Goal: Transaction & Acquisition: Download file/media

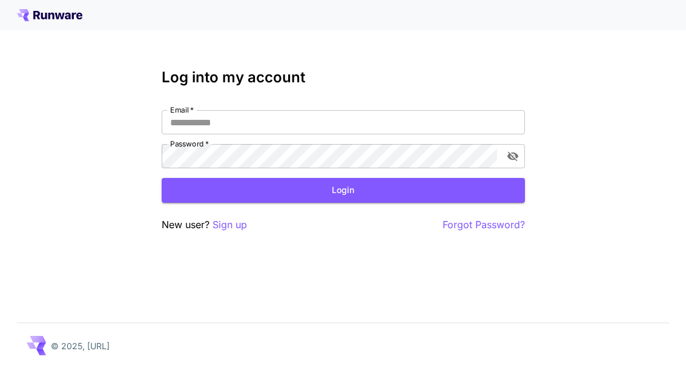
click at [282, 123] on input "Email   *" at bounding box center [343, 122] width 363 height 24
type input "**********"
click at [345, 190] on button "Login" at bounding box center [343, 190] width 363 height 25
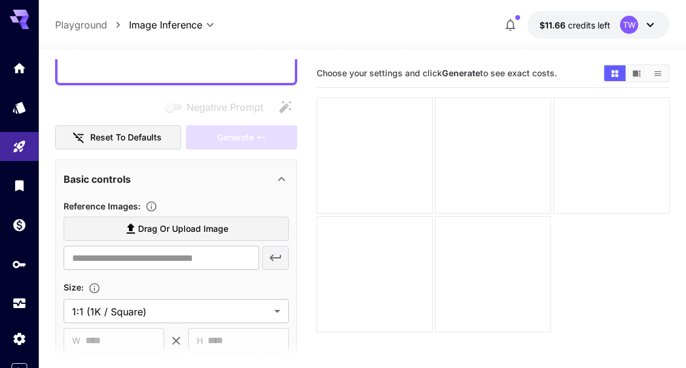
scroll to position [120, 0]
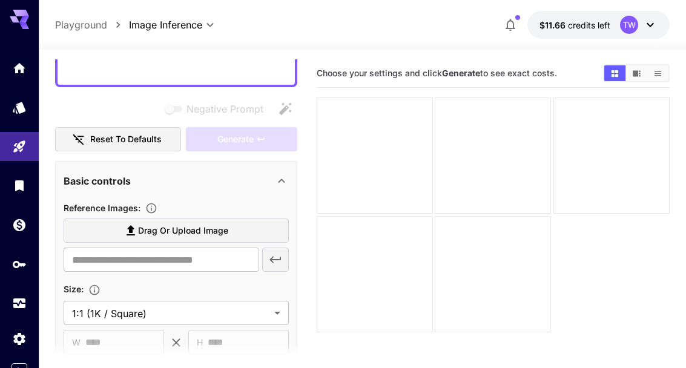
click at [228, 228] on label "Drag or upload image" at bounding box center [176, 231] width 225 height 25
click at [0, 0] on input "Drag or upload image" at bounding box center [0, 0] width 0 height 0
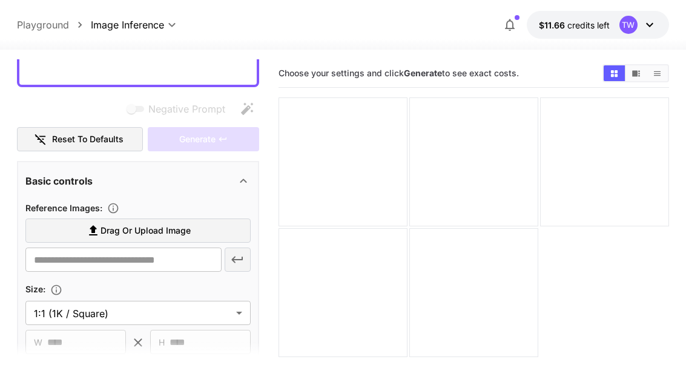
scroll to position [14, 0]
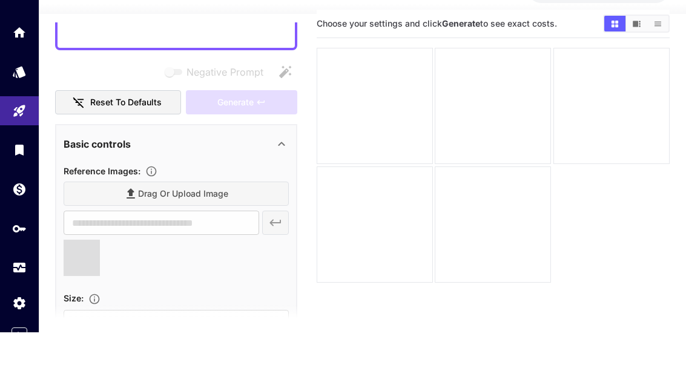
type input "**********"
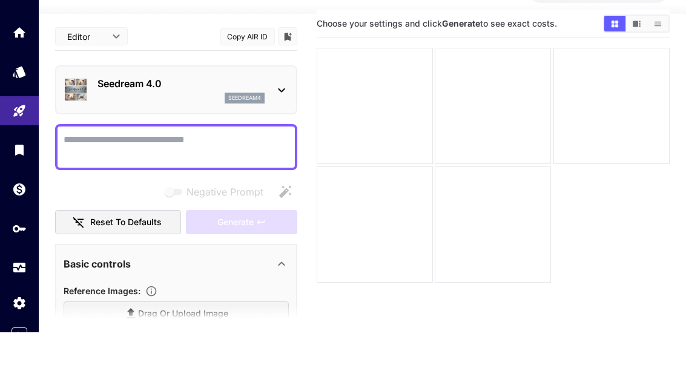
scroll to position [0, 0]
click at [187, 168] on textarea "Negative Prompt" at bounding box center [176, 182] width 225 height 29
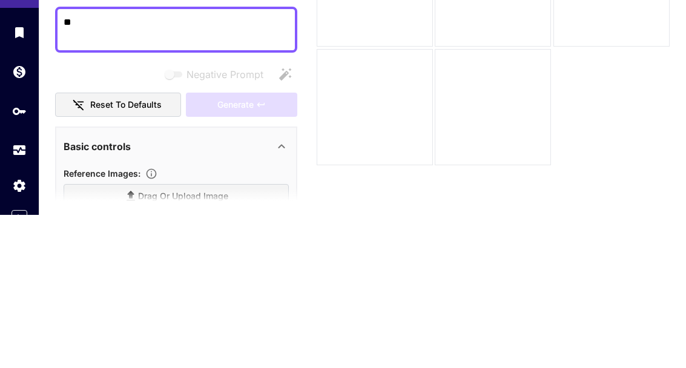
type textarea "*"
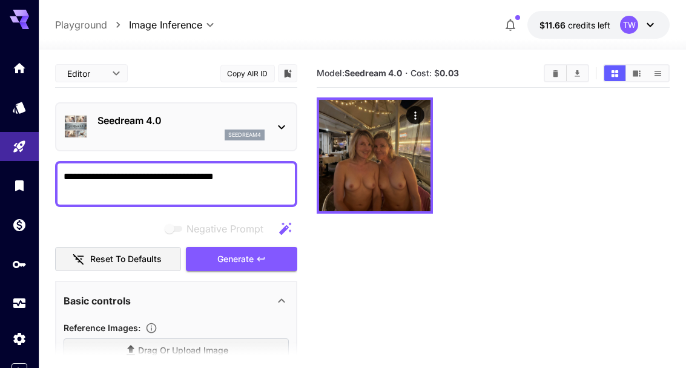
type textarea "**********"
click at [418, 206] on img at bounding box center [374, 155] width 111 height 111
click at [0, 0] on icon "Open in fullscreen" at bounding box center [0, 0] width 0 height 0
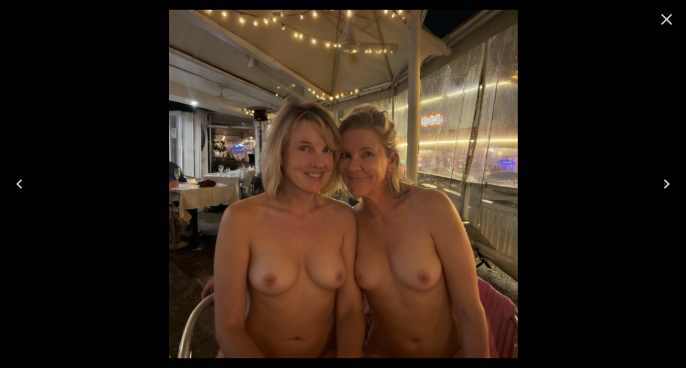
scroll to position [116, 0]
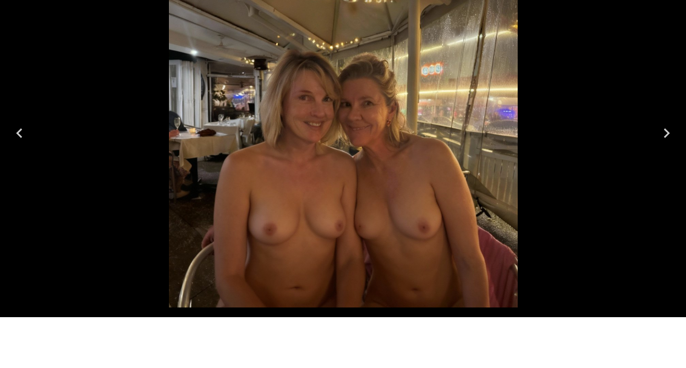
click at [665, 174] on icon "Next" at bounding box center [666, 183] width 19 height 19
click at [10, 174] on icon "Previous" at bounding box center [19, 183] width 19 height 19
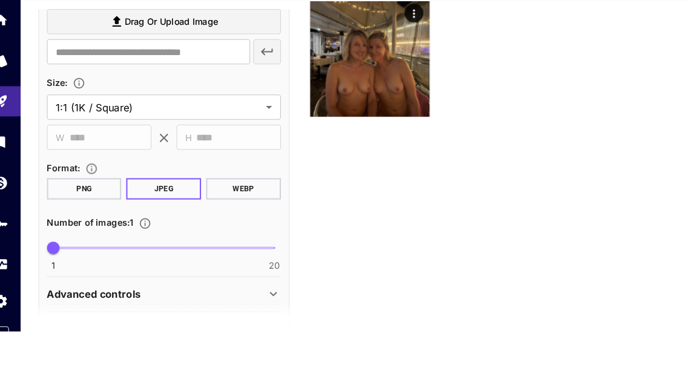
scroll to position [279, 0]
click at [261, 102] on body "**********" at bounding box center [343, 176] width 686 height 464
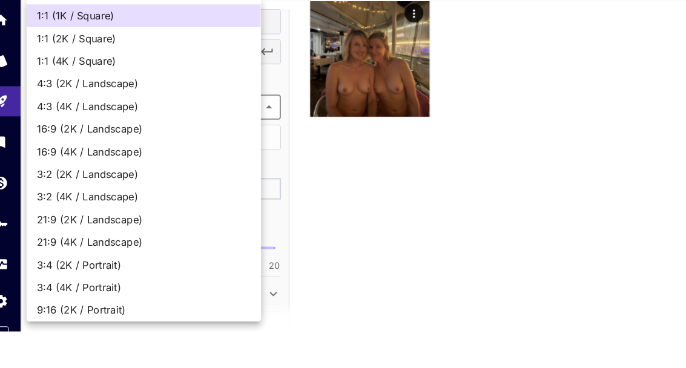
scroll to position [56, 0]
click at [107, 122] on span "4:3 (2K / Landscape)" at bounding box center [157, 129] width 206 height 15
type input "**********"
type input "****"
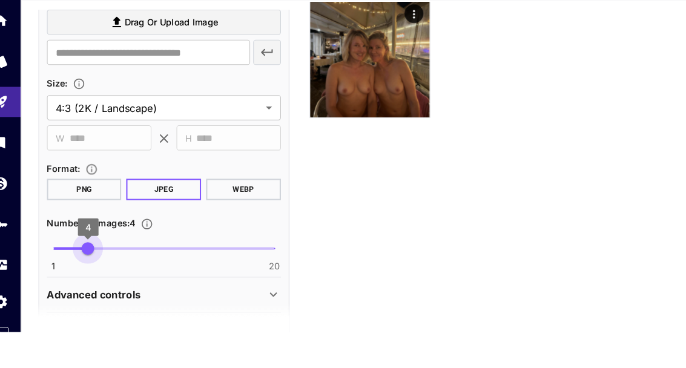
type input "*"
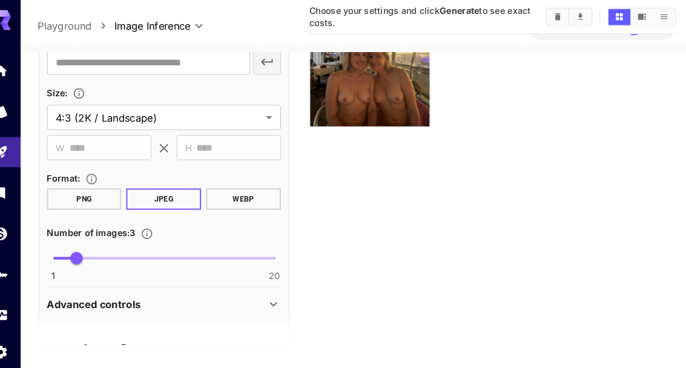
scroll to position [0, 0]
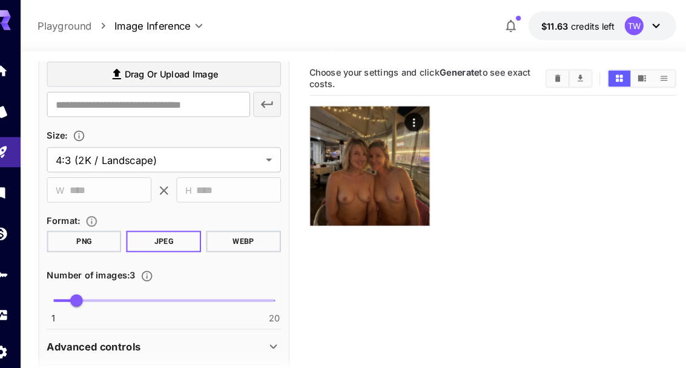
click at [138, 71] on span "Drag or upload image" at bounding box center [183, 71] width 90 height 15
click at [0, 0] on input "Drag or upload image" at bounding box center [0, 0] width 0 height 0
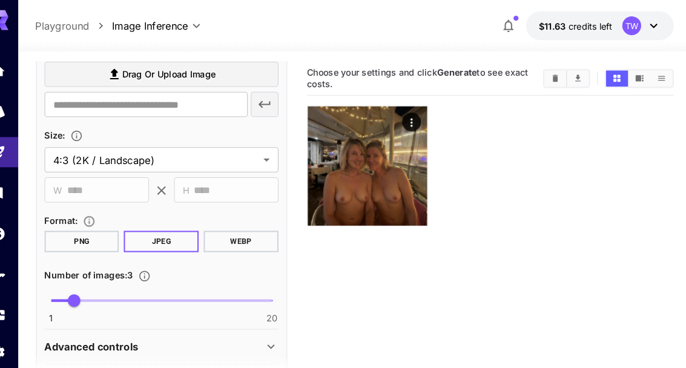
click at [411, 112] on icon "Actions" at bounding box center [417, 118] width 12 height 12
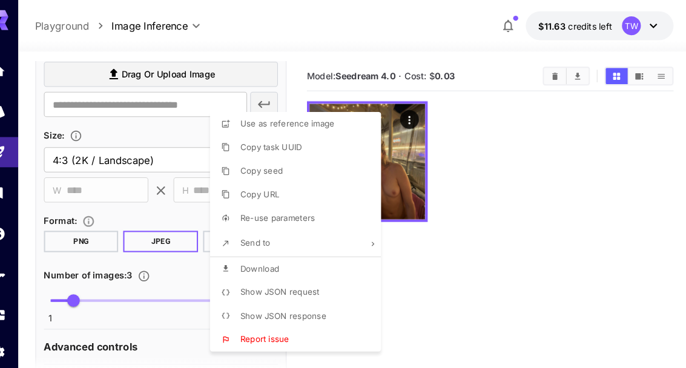
click at [310, 125] on li "Use as reference image" at bounding box center [309, 119] width 172 height 23
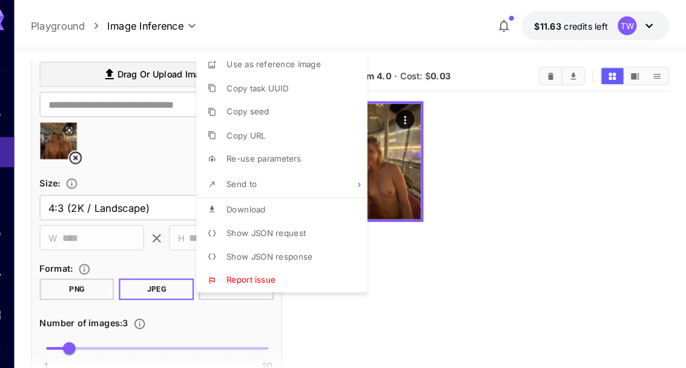
click at [144, 70] on div at bounding box center [343, 184] width 686 height 368
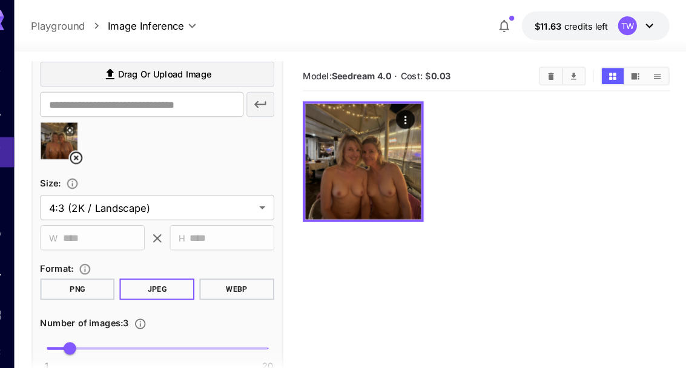
click at [138, 73] on span "Drag or upload image" at bounding box center [183, 71] width 90 height 15
click at [0, 0] on input "Drag or upload image" at bounding box center [0, 0] width 0 height 0
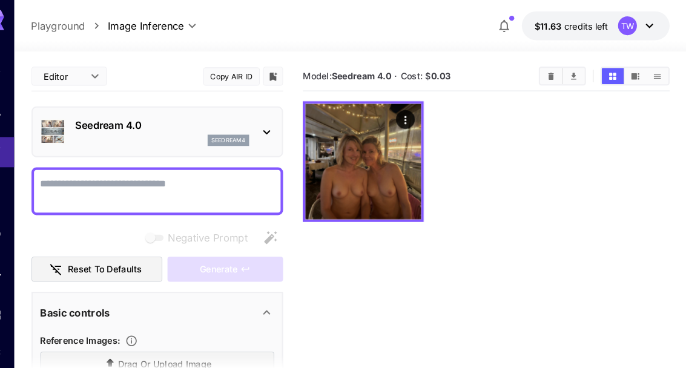
click at [180, 178] on textarea "Negative Prompt" at bounding box center [176, 184] width 225 height 29
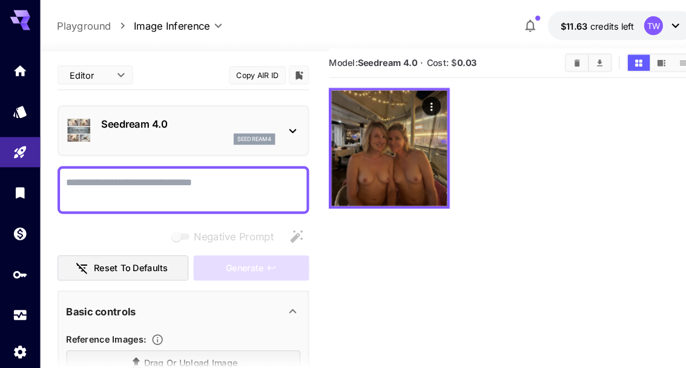
scroll to position [10, 0]
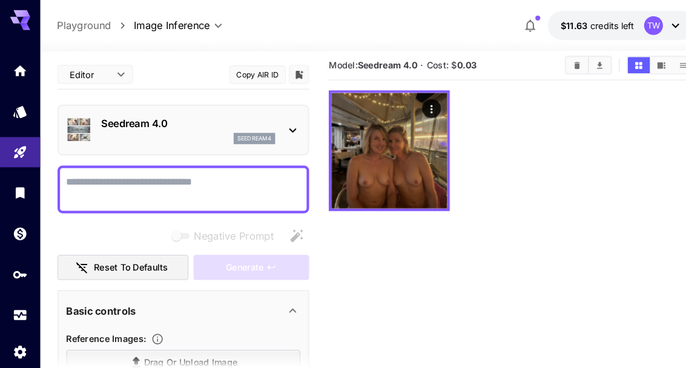
click at [172, 175] on textarea "Negative Prompt" at bounding box center [176, 182] width 225 height 29
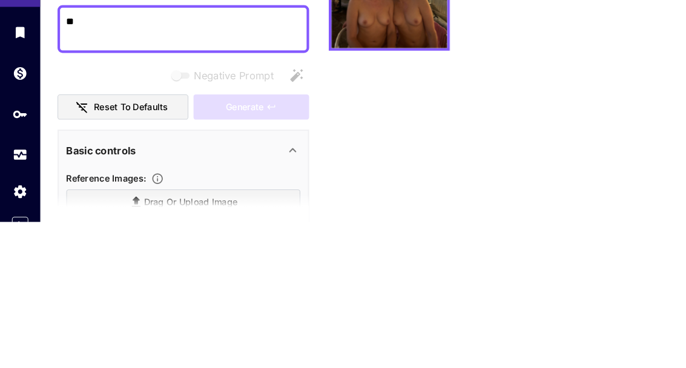
type textarea "*"
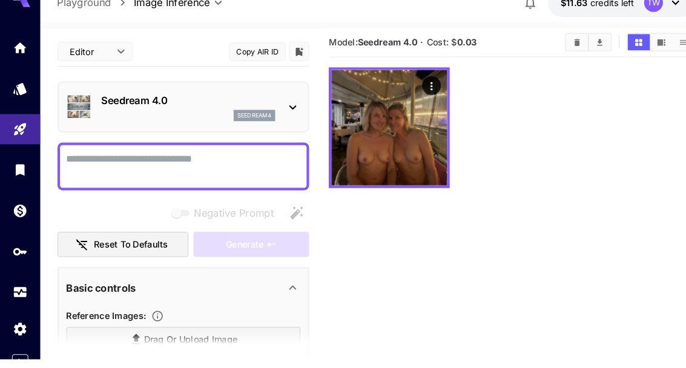
scroll to position [0, 0]
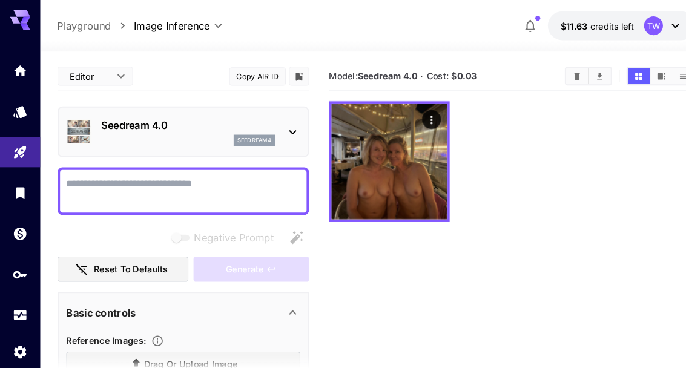
click at [0, 0] on icon "Open in fullscreen" at bounding box center [0, 0] width 0 height 0
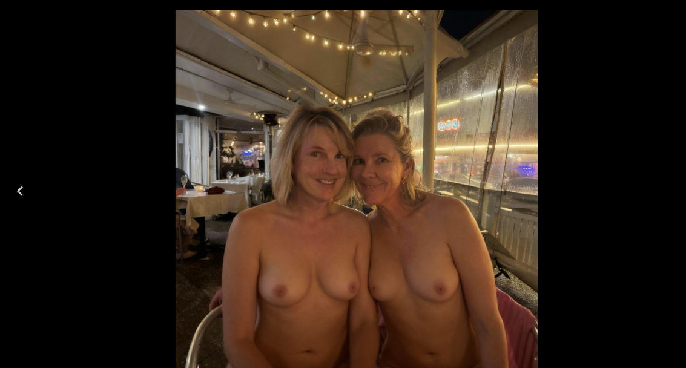
click at [23, 194] on icon "Previous" at bounding box center [19, 183] width 19 height 19
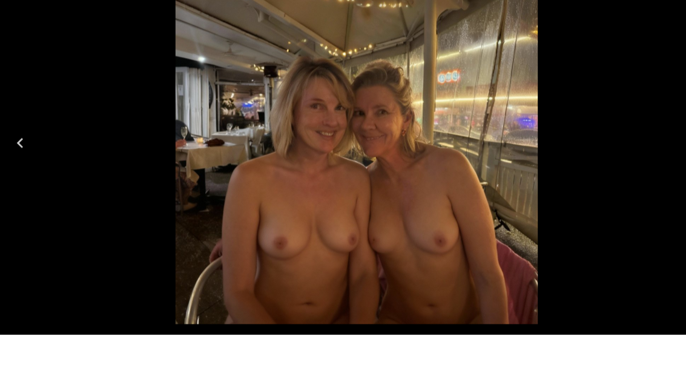
scroll to position [102, 0]
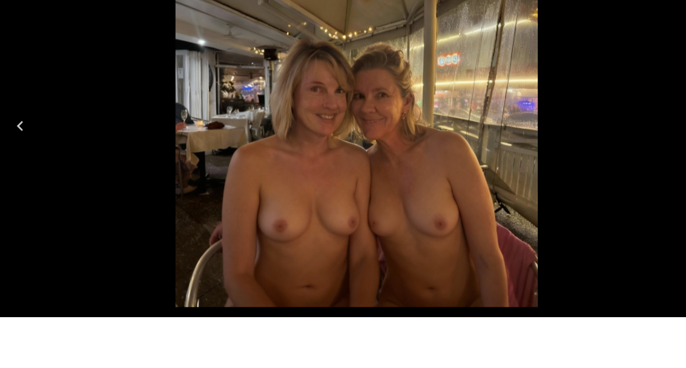
click at [25, 174] on icon "Previous" at bounding box center [19, 183] width 19 height 19
click at [328, 348] on body "**********" at bounding box center [343, 136] width 686 height 464
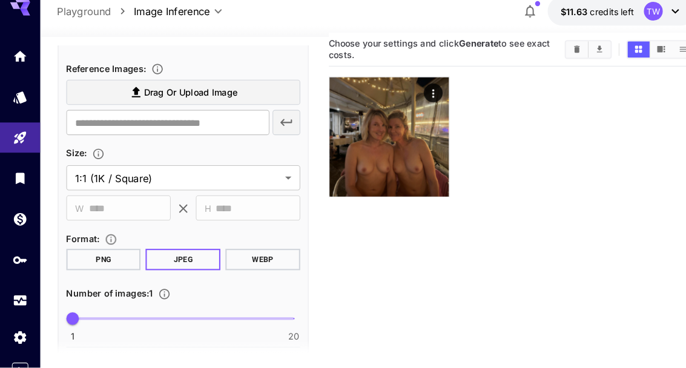
scroll to position [245, 0]
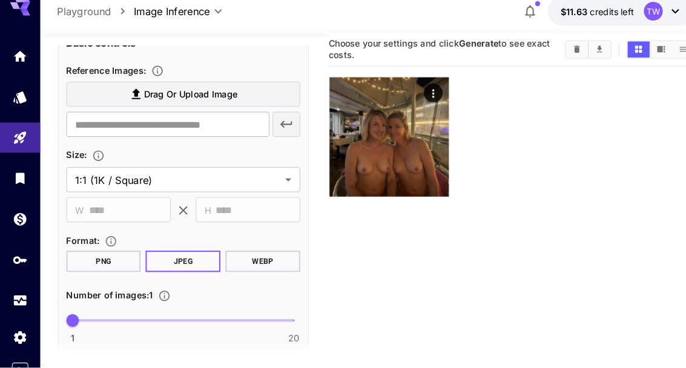
click at [213, 97] on span "Drag or upload image" at bounding box center [183, 104] width 90 height 15
click at [0, 0] on input "Drag or upload image" at bounding box center [0, 0] width 0 height 0
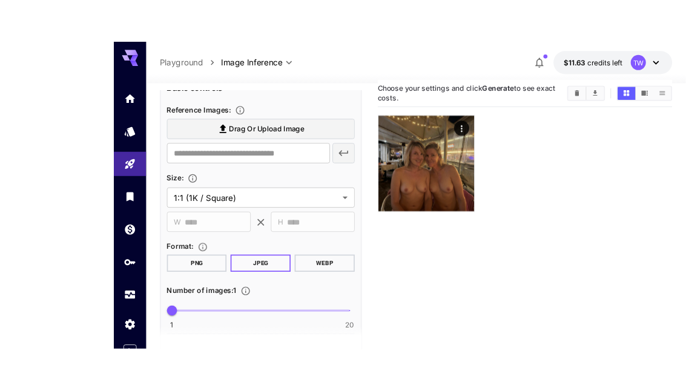
scroll to position [2, 0]
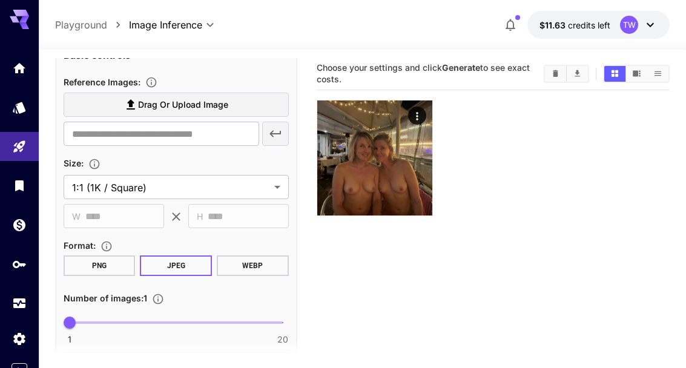
click at [225, 102] on span "Drag or upload image" at bounding box center [183, 104] width 90 height 15
click at [0, 0] on input "Drag or upload image" at bounding box center [0, 0] width 0 height 0
click at [237, 100] on label "Drag or upload image" at bounding box center [176, 105] width 225 height 25
click at [0, 0] on input "Drag or upload image" at bounding box center [0, 0] width 0 height 0
click at [214, 106] on span "Drag or upload image" at bounding box center [183, 104] width 90 height 15
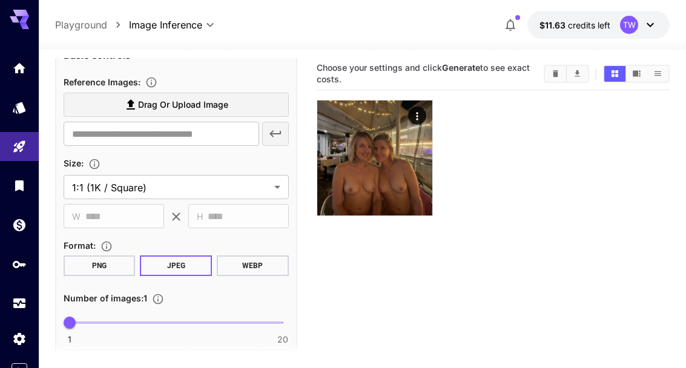
click at [0, 0] on input "Drag or upload image" at bounding box center [0, 0] width 0 height 0
type input "*"
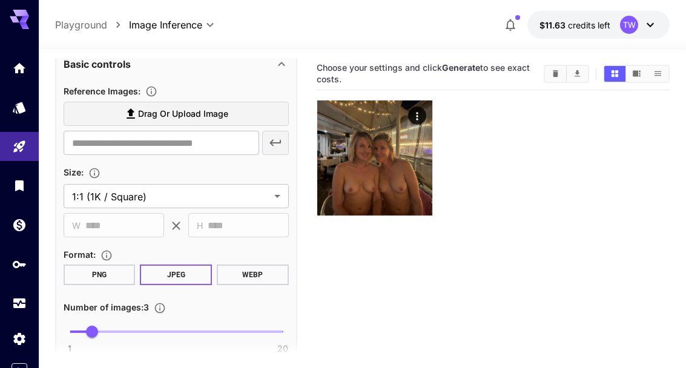
scroll to position [233, 0]
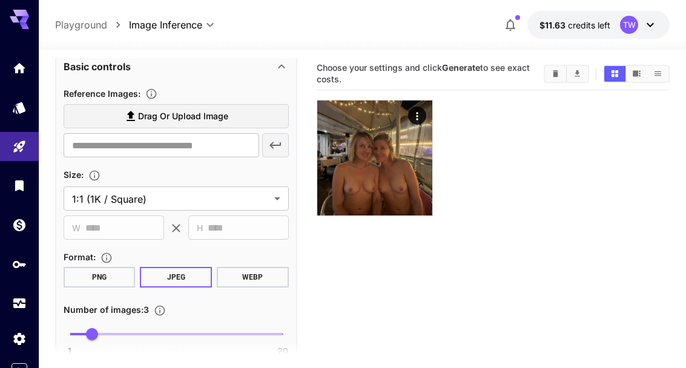
click at [95, 108] on label "Drag or upload image" at bounding box center [176, 116] width 225 height 25
click at [0, 0] on input "Drag or upload image" at bounding box center [0, 0] width 0 height 0
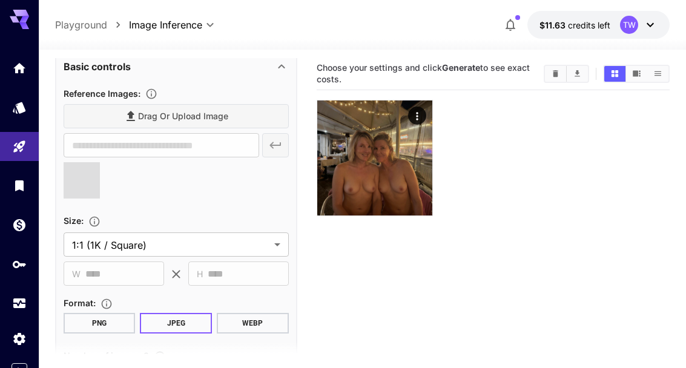
type input "**********"
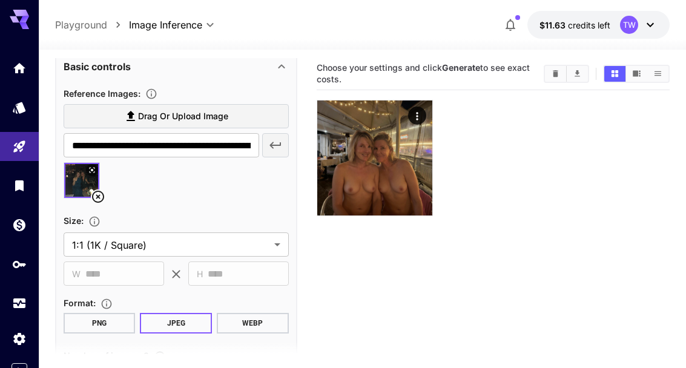
click at [280, 247] on body "**********" at bounding box center [343, 230] width 686 height 464
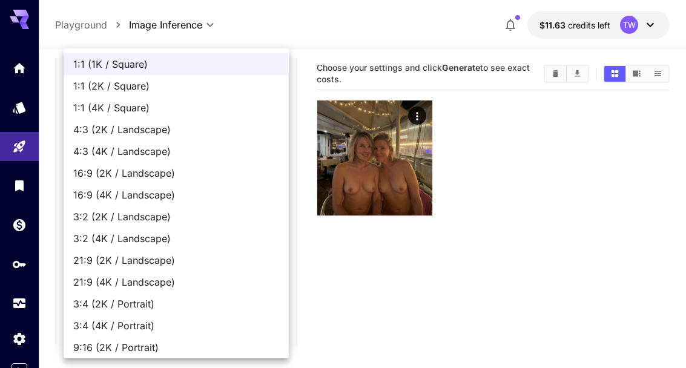
click at [160, 176] on span "16:9 (2K / Landscape)" at bounding box center [176, 173] width 206 height 15
type input "**********"
type input "****"
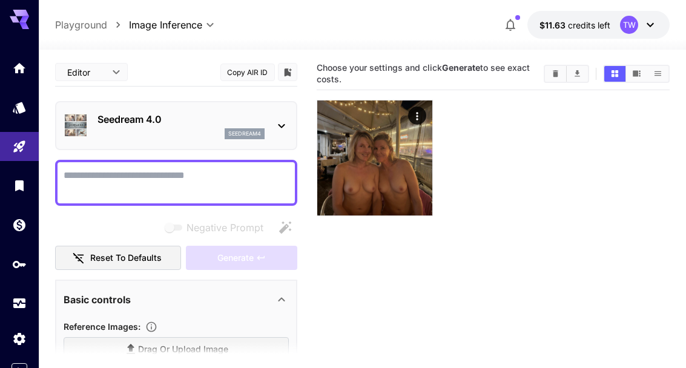
scroll to position [0, 0]
click at [210, 173] on textarea "Negative Prompt" at bounding box center [176, 182] width 225 height 29
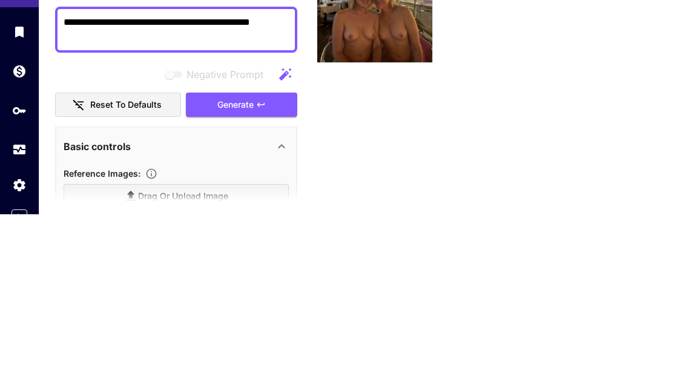
click at [286, 168] on textarea "**********" at bounding box center [176, 182] width 225 height 29
click at [128, 168] on textarea "**********" at bounding box center [176, 182] width 225 height 29
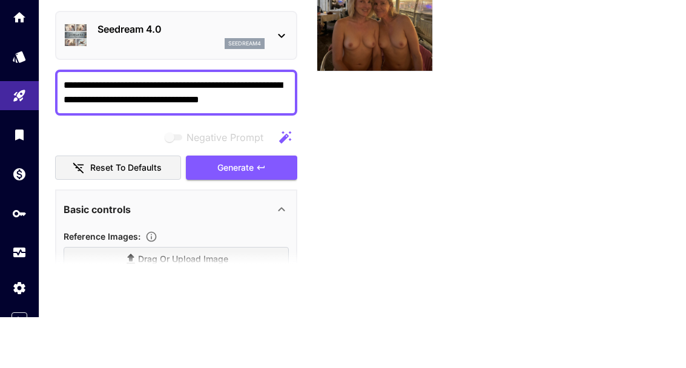
click at [263, 214] on icon "button" at bounding box center [261, 219] width 10 height 10
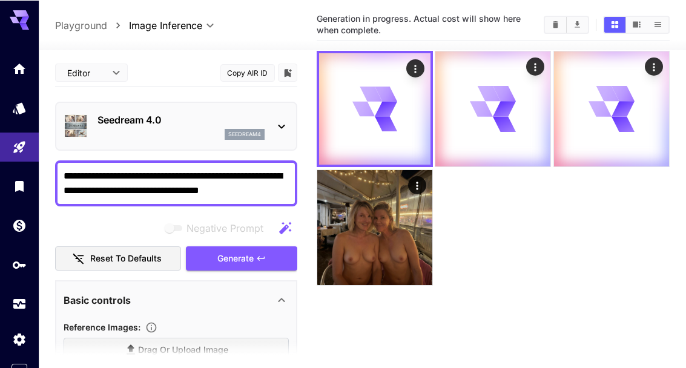
scroll to position [0, 0]
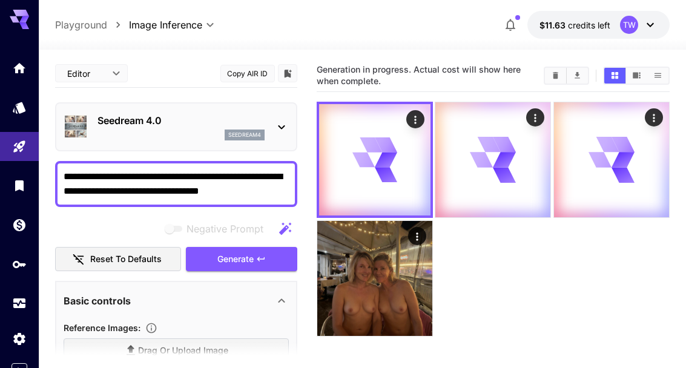
click at [420, 234] on icon "Actions" at bounding box center [417, 237] width 12 height 12
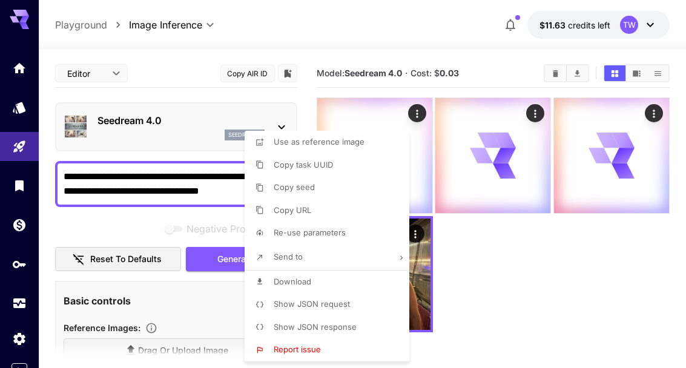
click at [300, 278] on span "Download" at bounding box center [293, 282] width 38 height 10
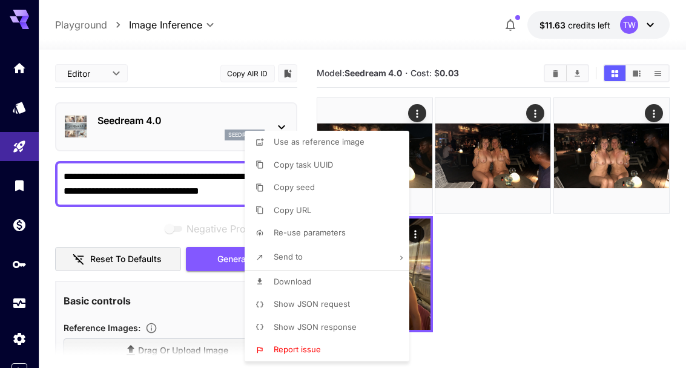
click at [610, 283] on div at bounding box center [343, 184] width 686 height 368
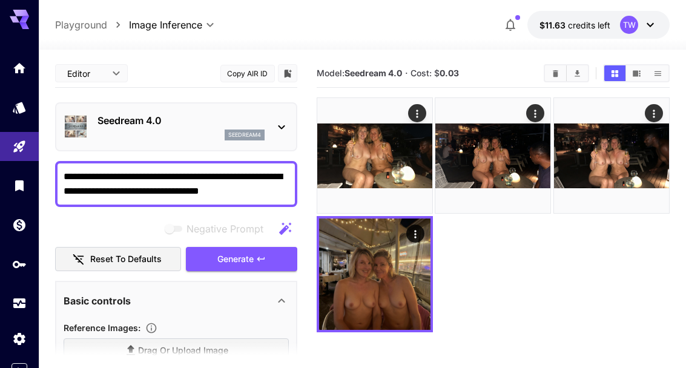
click at [0, 0] on icon "Open in fullscreen" at bounding box center [0, 0] width 0 height 0
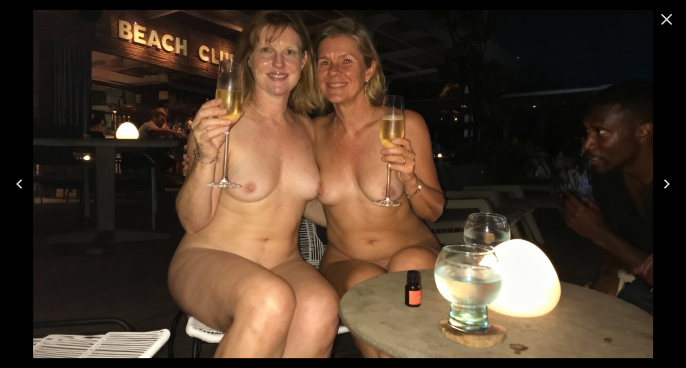
click at [664, 187] on icon "Next" at bounding box center [666, 183] width 19 height 19
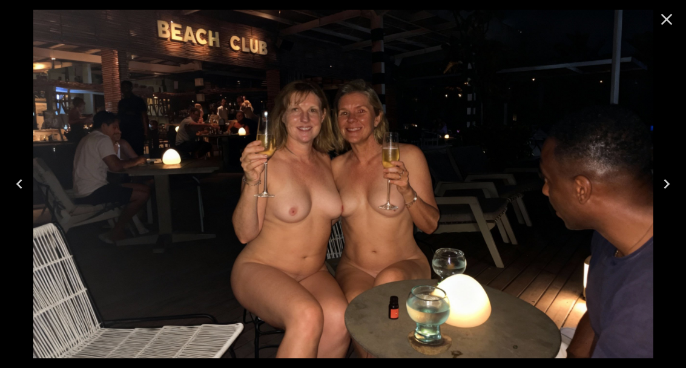
click at [662, 182] on icon "Next" at bounding box center [666, 183] width 19 height 19
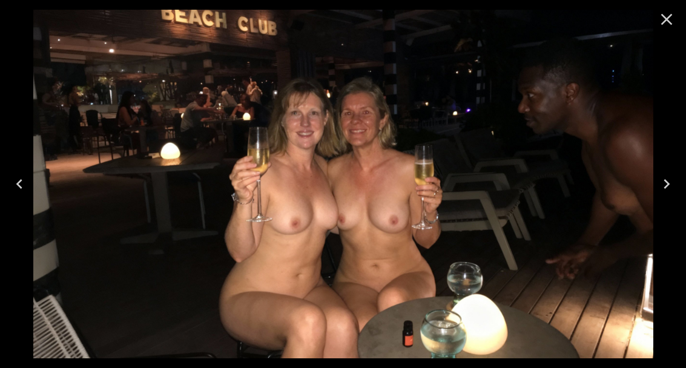
click at [586, 231] on img at bounding box center [343, 184] width 620 height 349
click at [676, 19] on button "Close" at bounding box center [666, 19] width 29 height 29
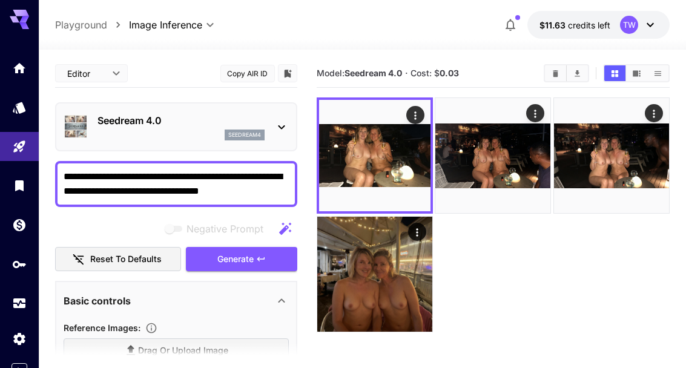
click at [418, 113] on icon "Actions" at bounding box center [415, 116] width 12 height 12
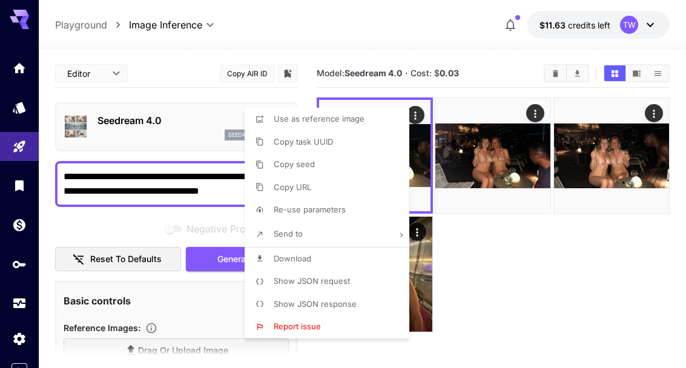
click at [300, 259] on span "Download" at bounding box center [293, 259] width 38 height 10
click at [339, 117] on span "Use as reference image" at bounding box center [319, 119] width 91 height 10
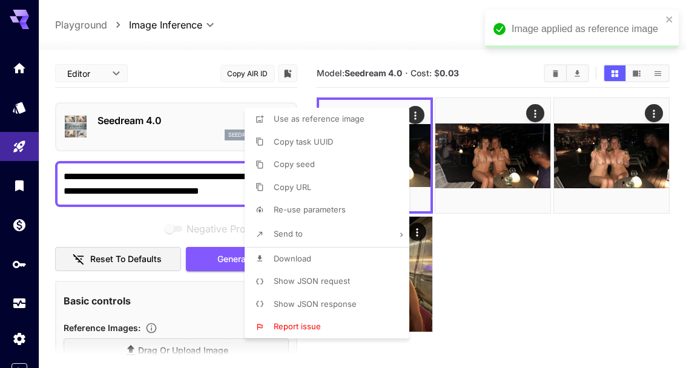
click at [511, 252] on div at bounding box center [343, 184] width 686 height 368
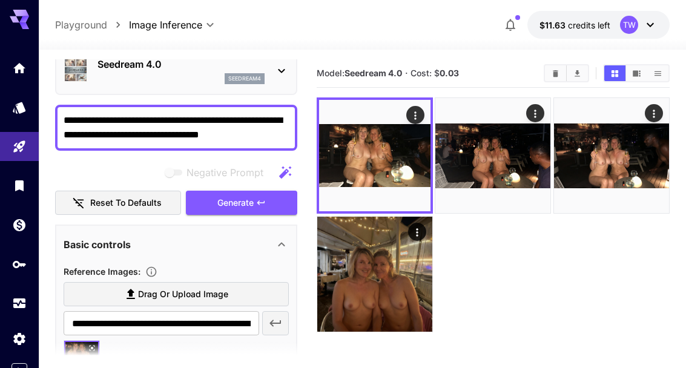
scroll to position [58, 0]
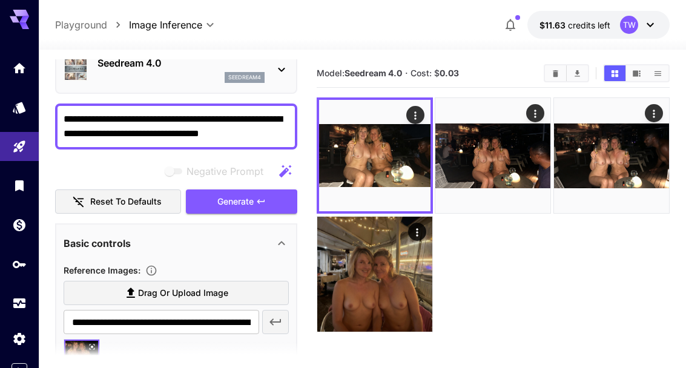
click at [279, 134] on textarea "**********" at bounding box center [176, 126] width 225 height 29
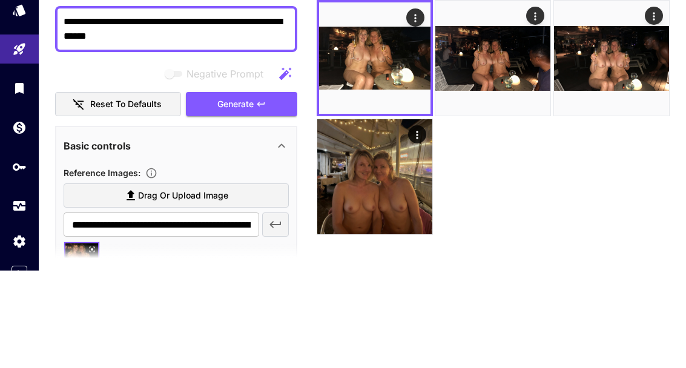
scroll to position [46, 0]
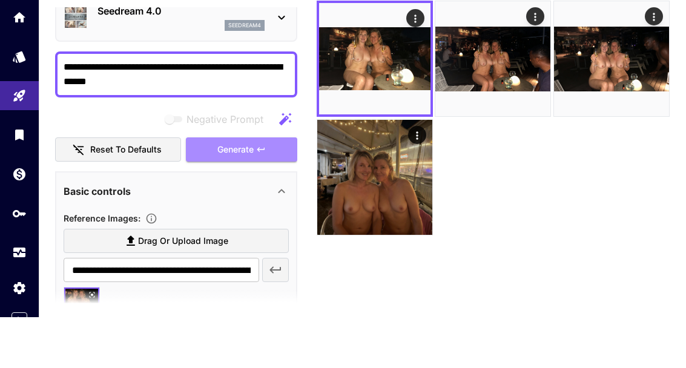
type textarea "**********"
click at [262, 196] on icon "button" at bounding box center [261, 201] width 10 height 10
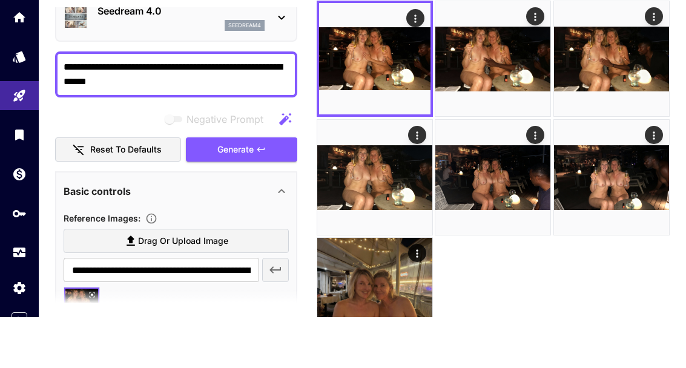
click at [0, 0] on icon "Open in fullscreen" at bounding box center [0, 0] width 0 height 0
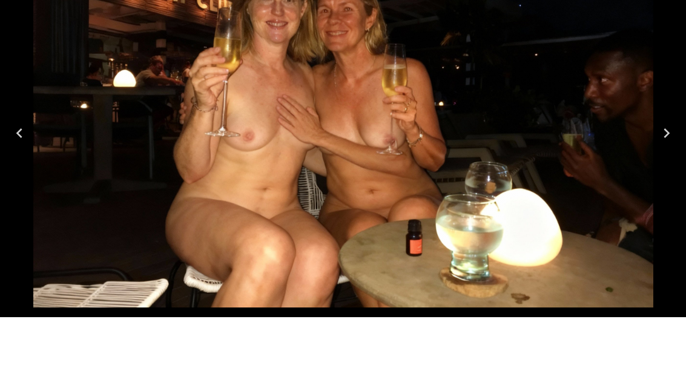
click at [678, 160] on button "Next" at bounding box center [666, 184] width 39 height 48
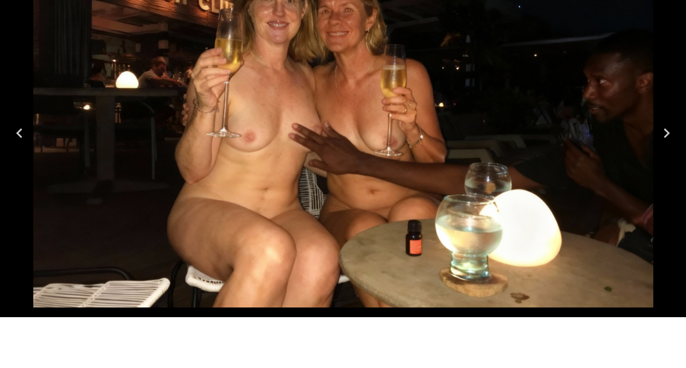
click at [561, 160] on img at bounding box center [343, 184] width 620 height 349
click at [33, 160] on button "Previous" at bounding box center [19, 184] width 39 height 48
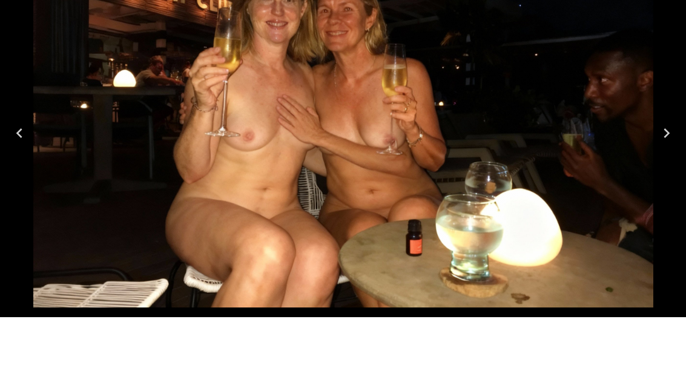
scroll to position [47, 0]
click at [676, 174] on icon "Next" at bounding box center [666, 183] width 19 height 19
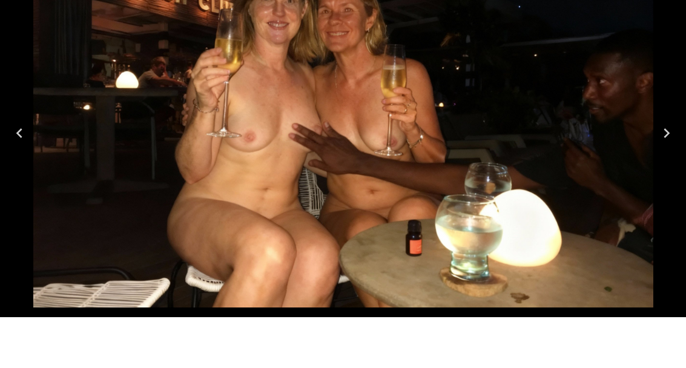
click at [664, 174] on icon "Next" at bounding box center [666, 183] width 19 height 19
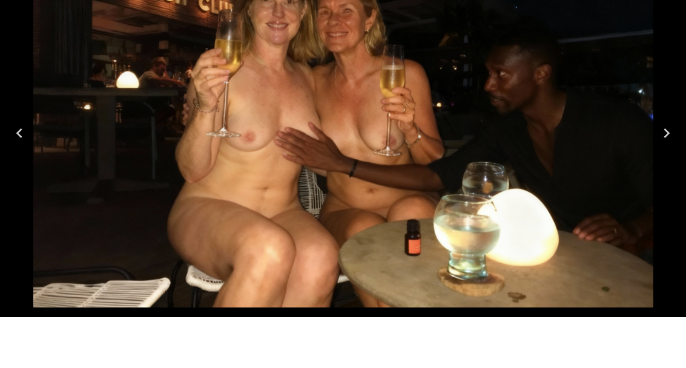
click at [12, 54] on div at bounding box center [343, 184] width 686 height 368
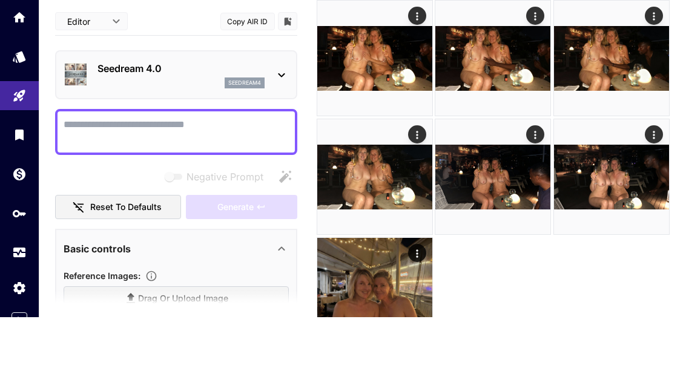
click at [530, 65] on icon "Actions" at bounding box center [536, 67] width 12 height 12
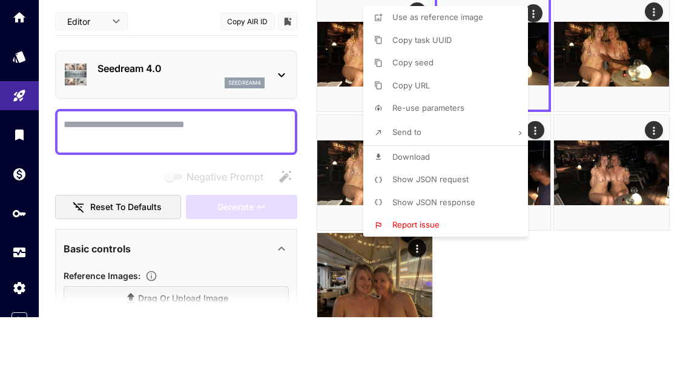
click at [467, 57] on li "Use as reference image" at bounding box center [449, 68] width 172 height 23
click at [465, 63] on span "Use as reference image" at bounding box center [437, 68] width 91 height 10
click at [87, 121] on div at bounding box center [343, 184] width 686 height 368
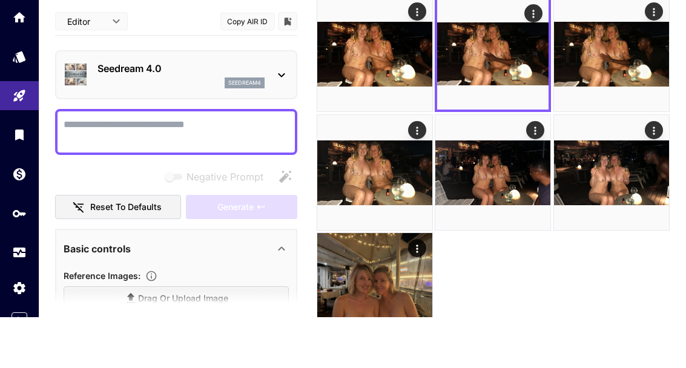
click at [98, 168] on textarea "Negative Prompt" at bounding box center [176, 182] width 225 height 29
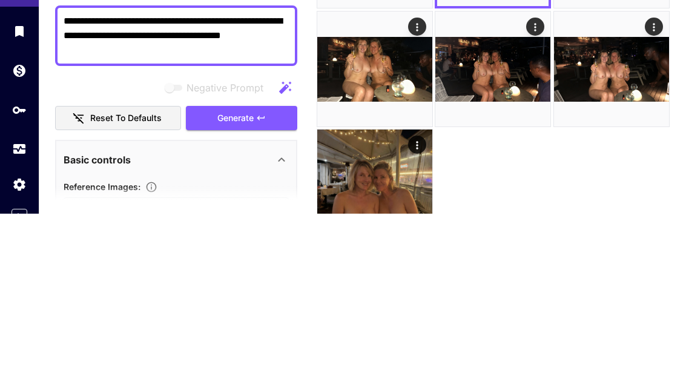
scroll to position [104, 0]
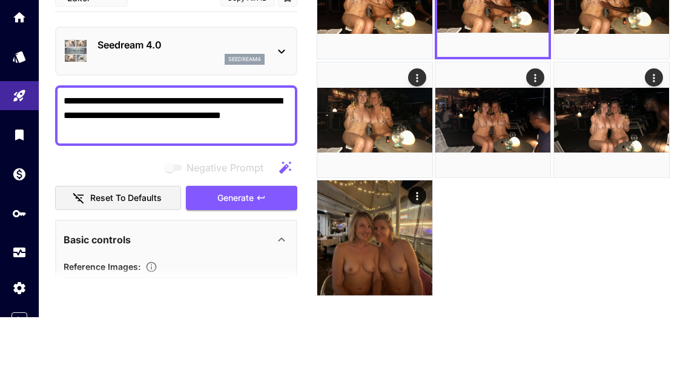
type textarea "**********"
click at [263, 236] on button "Generate" at bounding box center [241, 248] width 111 height 25
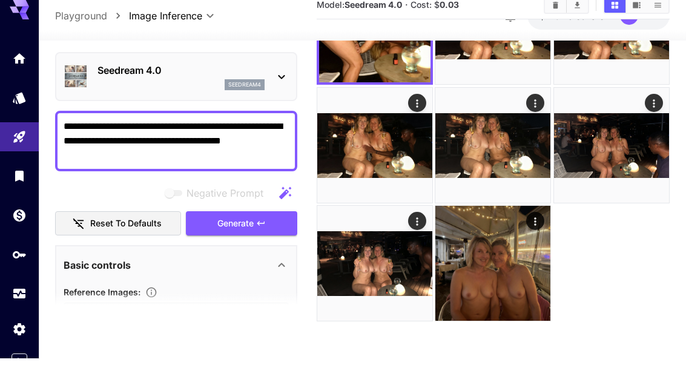
scroll to position [0, 0]
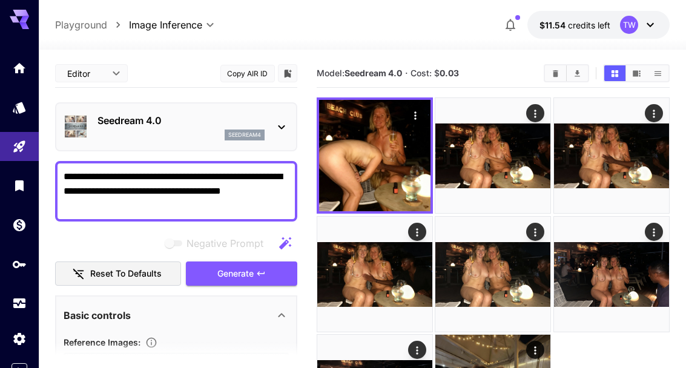
click at [0, 0] on icon "Open in fullscreen" at bounding box center [0, 0] width 0 height 0
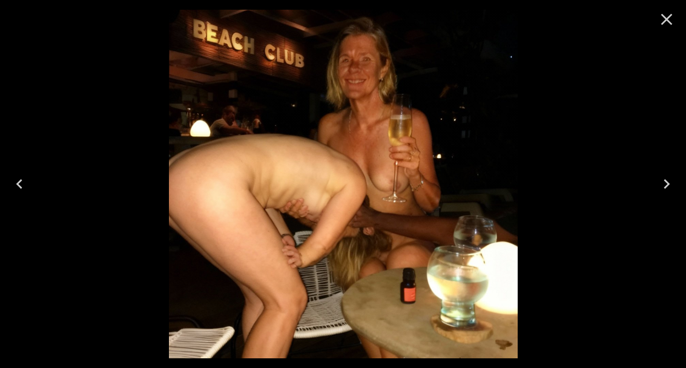
scroll to position [104, 0]
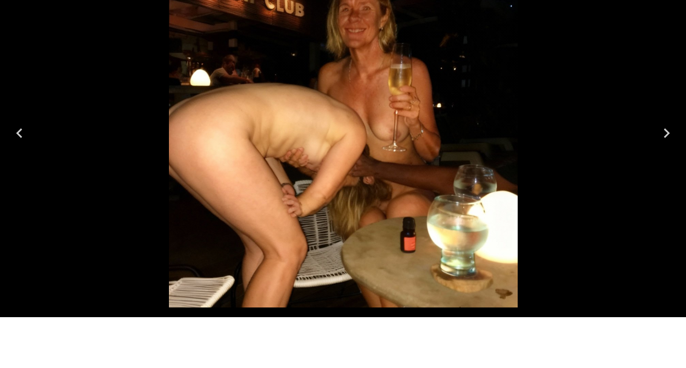
click at [33, 160] on button "Previous" at bounding box center [19, 184] width 39 height 48
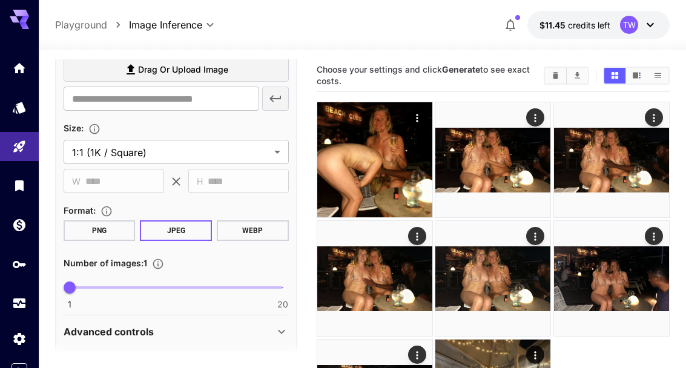
scroll to position [279, 0]
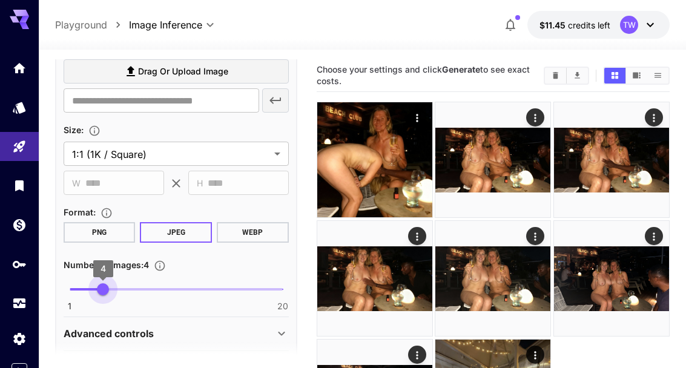
type input "*"
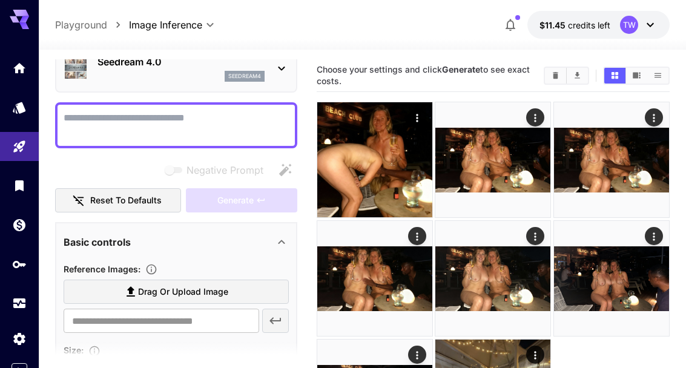
scroll to position [58, 0]
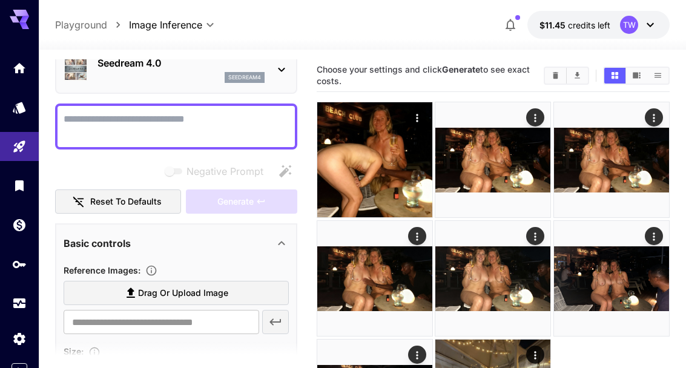
click at [634, 161] on img at bounding box center [611, 159] width 115 height 115
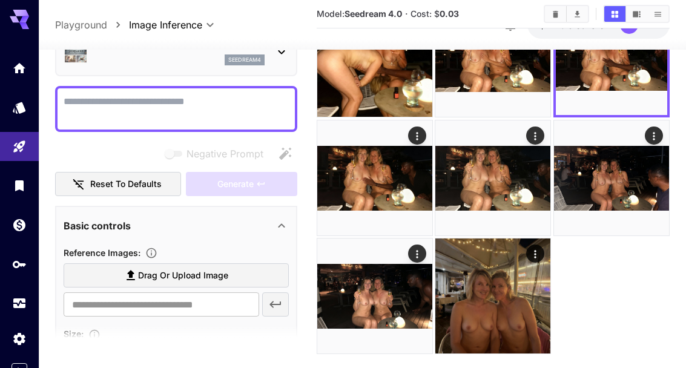
scroll to position [0, 0]
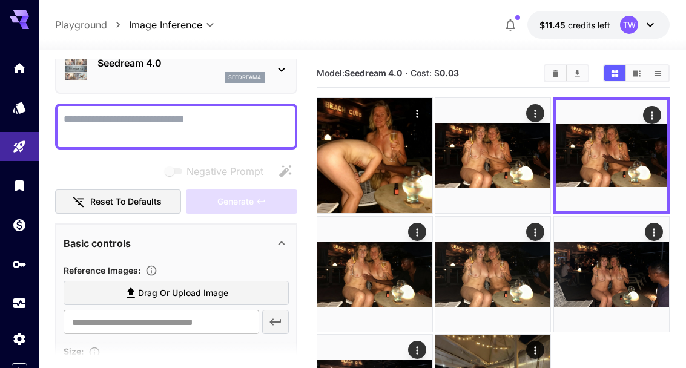
click at [213, 294] on span "Drag or upload image" at bounding box center [183, 293] width 90 height 15
click at [0, 0] on input "Drag or upload image" at bounding box center [0, 0] width 0 height 0
click at [93, 283] on label "Drag or upload image" at bounding box center [176, 293] width 225 height 25
click at [0, 0] on input "Drag or upload image" at bounding box center [0, 0] width 0 height 0
type input "**********"
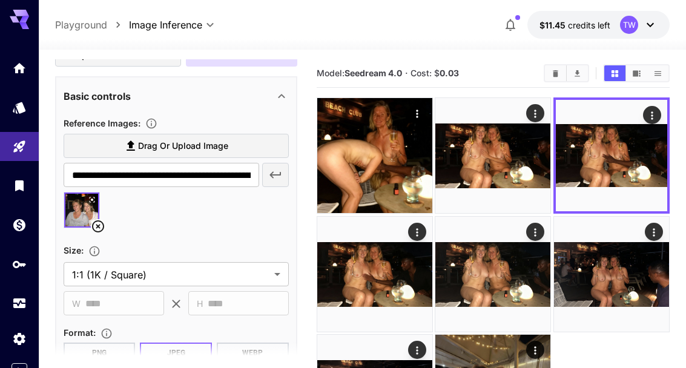
scroll to position [206, 0]
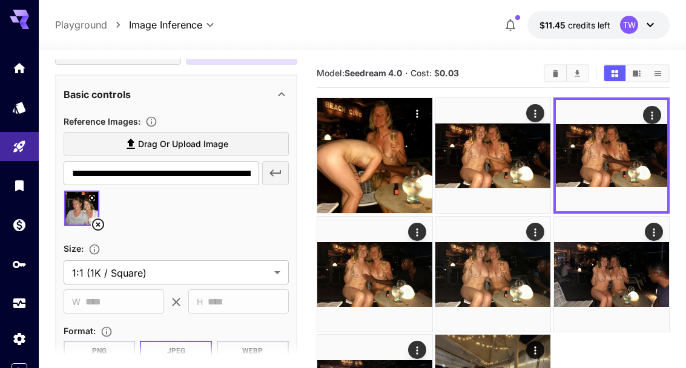
click at [274, 274] on body "**********" at bounding box center [343, 243] width 686 height 487
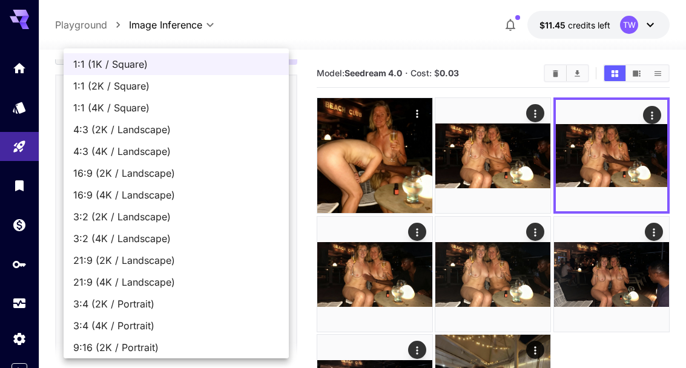
click at [229, 68] on span "1:1 (1K / Square)" at bounding box center [176, 64] width 206 height 15
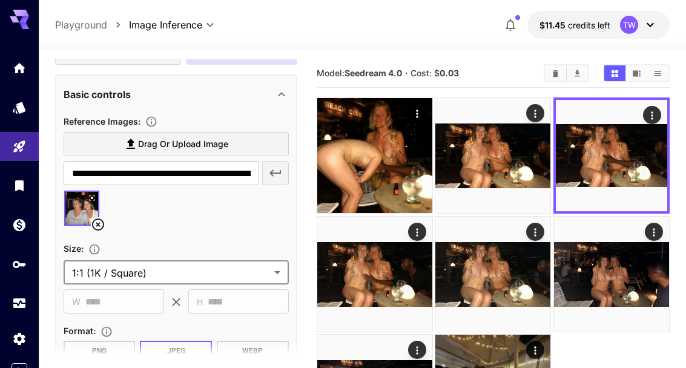
click at [228, 144] on span "Drag or upload image" at bounding box center [183, 144] width 90 height 15
click at [0, 0] on input "Drag or upload image" at bounding box center [0, 0] width 0 height 0
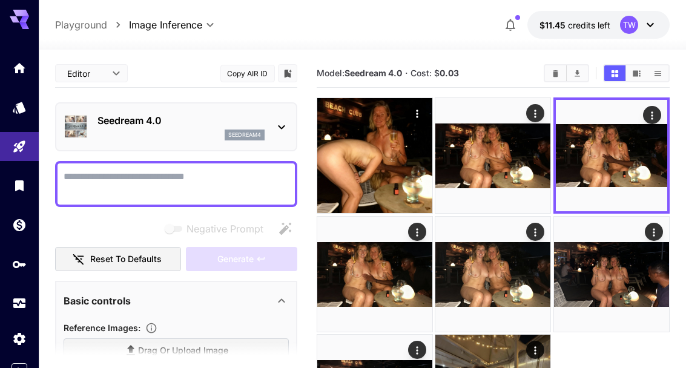
scroll to position [0, 0]
click at [218, 176] on textarea "Negative Prompt" at bounding box center [176, 184] width 225 height 29
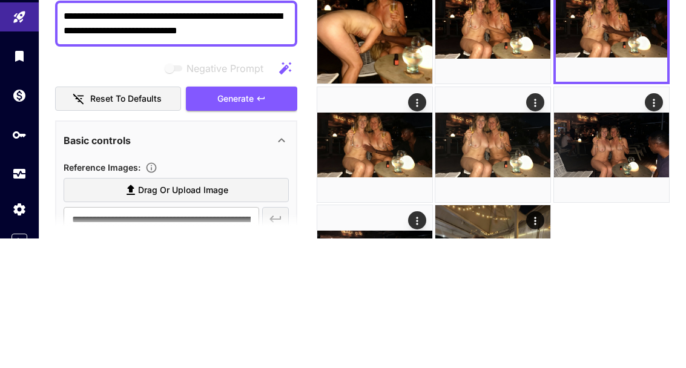
scroll to position [48, 0]
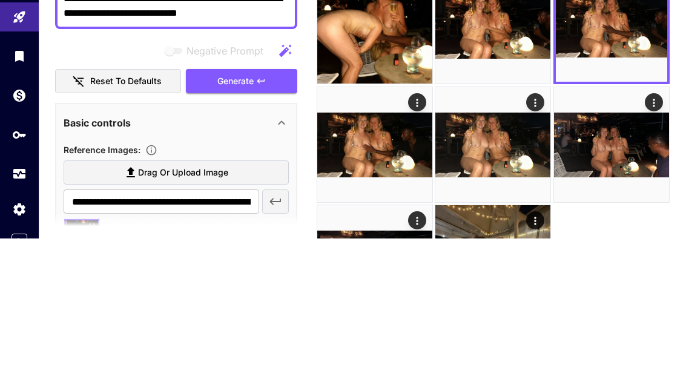
click at [251, 203] on span "Generate" at bounding box center [235, 210] width 36 height 15
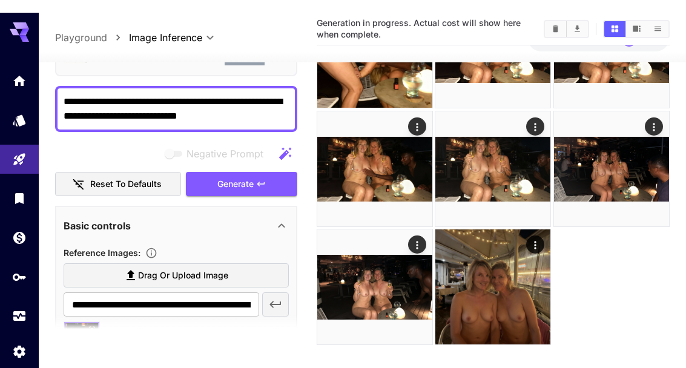
scroll to position [0, 0]
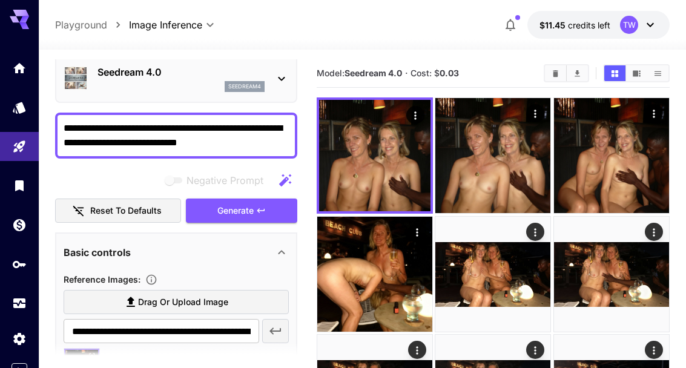
click at [655, 113] on icon "Actions" at bounding box center [654, 114] width 12 height 12
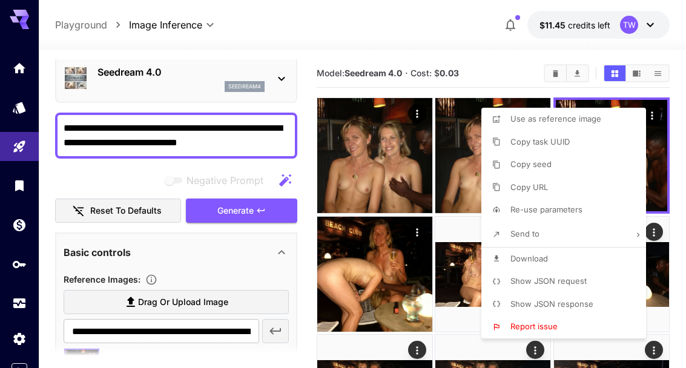
click at [540, 261] on span "Download" at bounding box center [529, 259] width 38 height 10
click at [509, 77] on div at bounding box center [343, 184] width 686 height 368
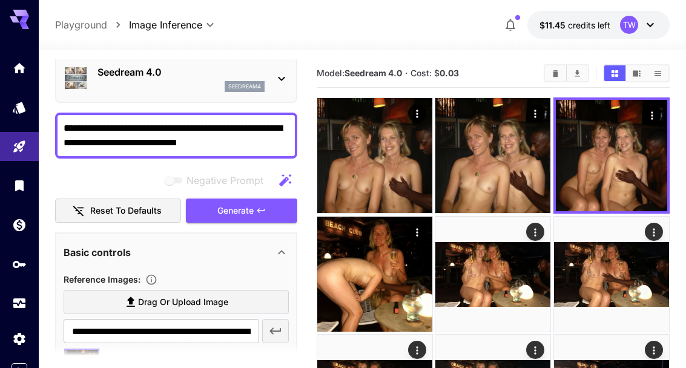
click at [0, 0] on icon "Open in fullscreen" at bounding box center [0, 0] width 0 height 0
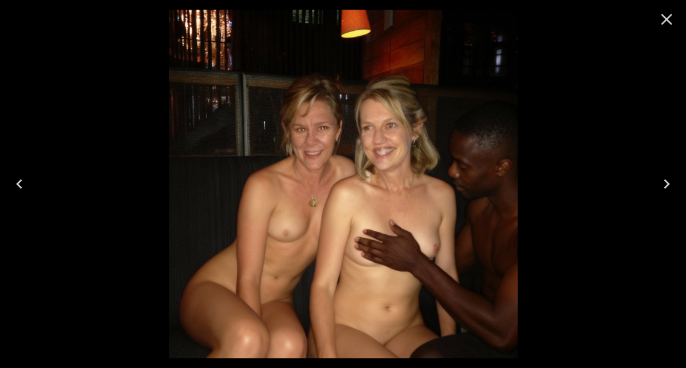
click at [636, 282] on div at bounding box center [343, 184] width 686 height 368
click at [673, 18] on icon "Close" at bounding box center [666, 19] width 19 height 19
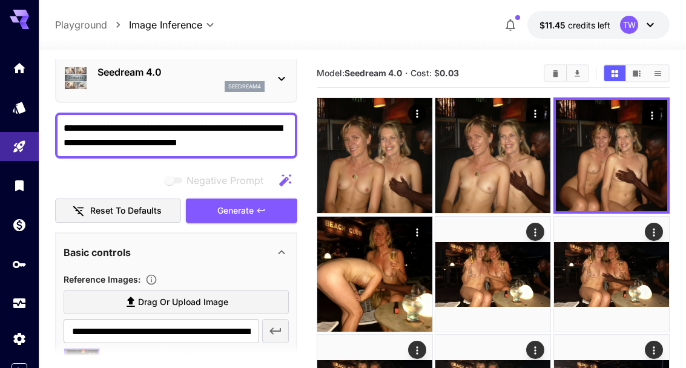
click at [653, 117] on icon "Actions" at bounding box center [652, 116] width 12 height 12
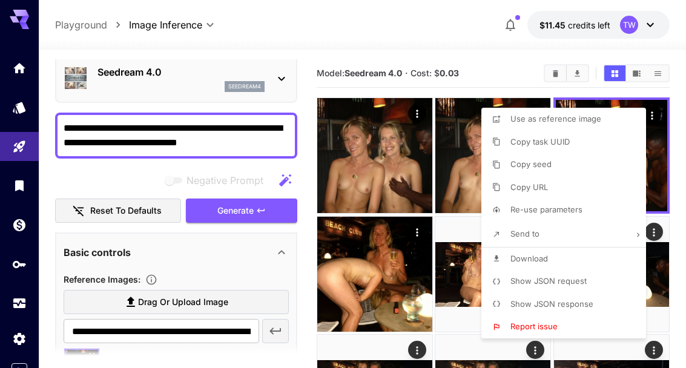
click at [533, 254] on span "Download" at bounding box center [529, 259] width 38 height 10
click at [498, 54] on div at bounding box center [343, 184] width 686 height 368
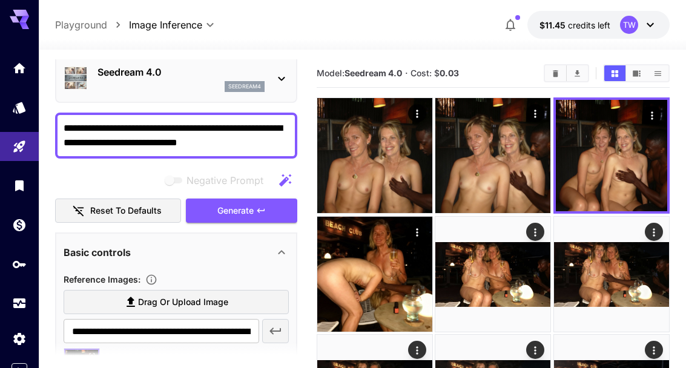
click at [653, 111] on icon "Actions" at bounding box center [652, 116] width 12 height 12
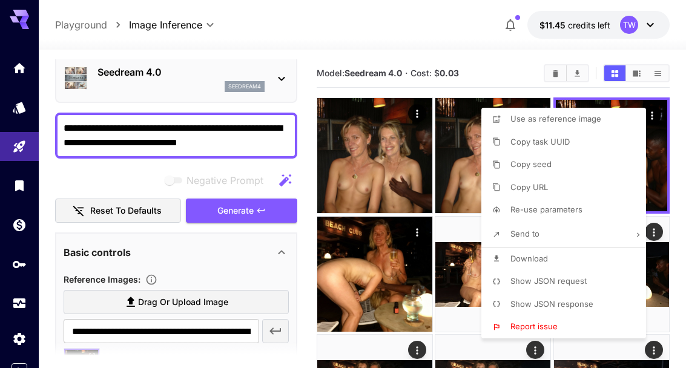
click at [584, 119] on span "Use as reference image" at bounding box center [555, 119] width 91 height 10
click at [90, 137] on div at bounding box center [343, 184] width 686 height 368
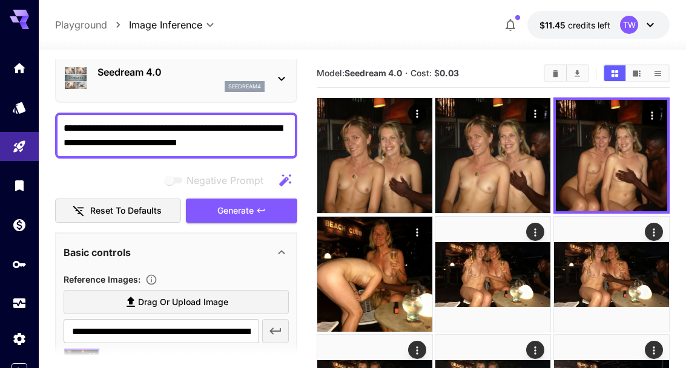
click at [272, 142] on textarea "**********" at bounding box center [176, 135] width 225 height 29
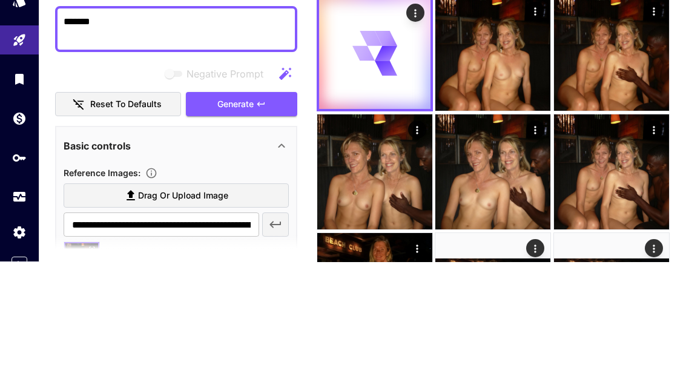
scroll to position [55, 0]
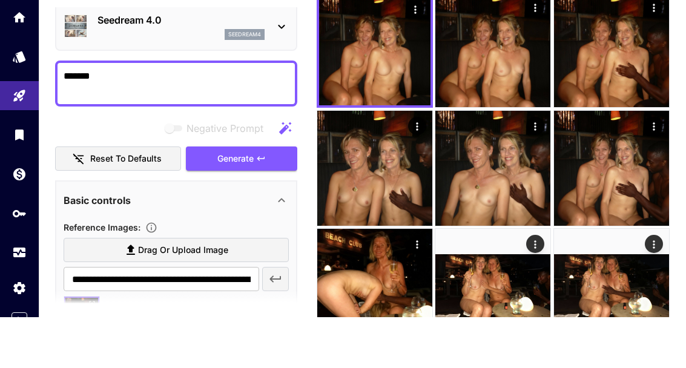
click at [207, 120] on textarea "*******" at bounding box center [176, 134] width 225 height 29
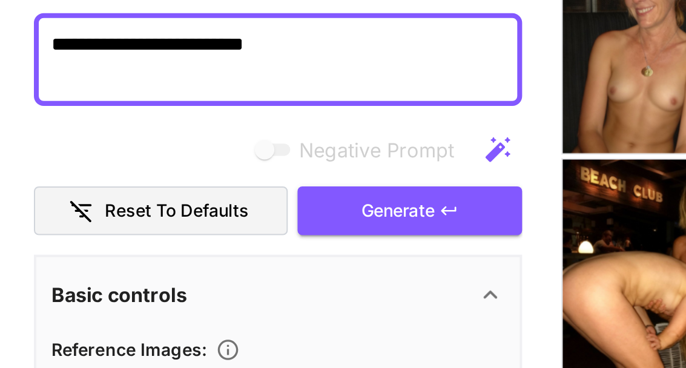
scroll to position [30, 0]
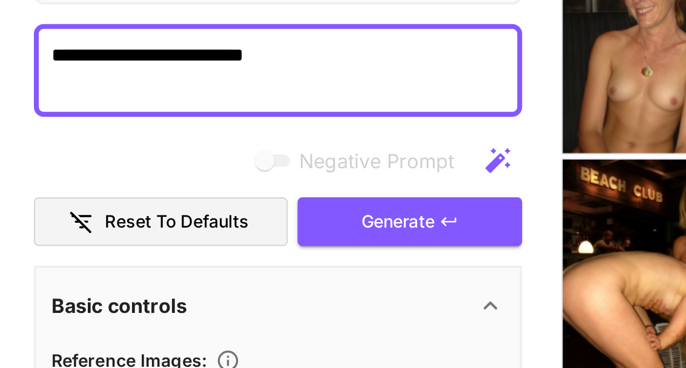
click at [148, 138] on textarea "**********" at bounding box center [137, 152] width 225 height 29
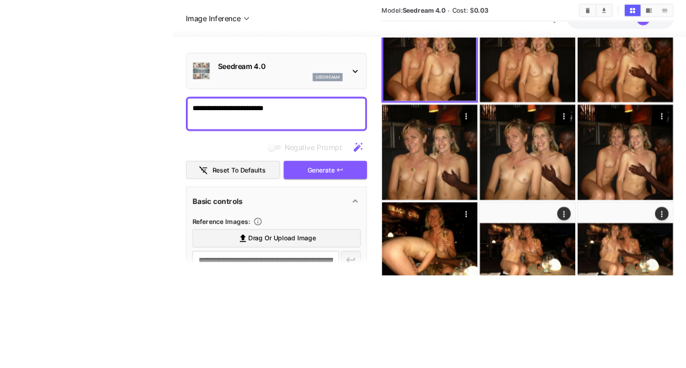
scroll to position [131, 0]
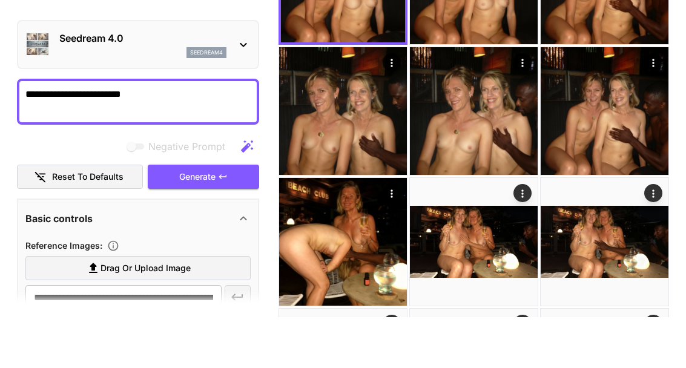
click at [170, 138] on textarea "**********" at bounding box center [137, 152] width 225 height 29
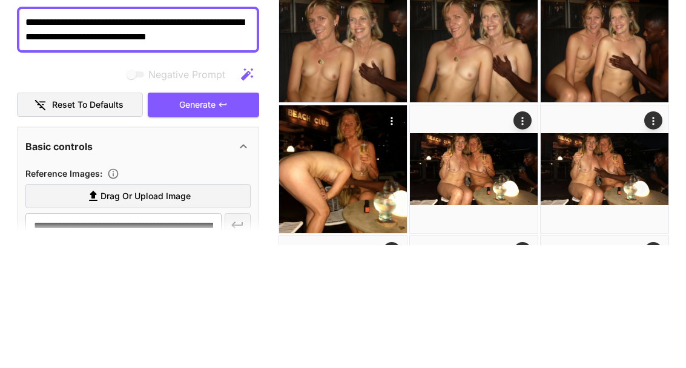
click at [203, 138] on textarea "**********" at bounding box center [137, 152] width 225 height 29
click at [236, 138] on textarea "**********" at bounding box center [137, 152] width 225 height 29
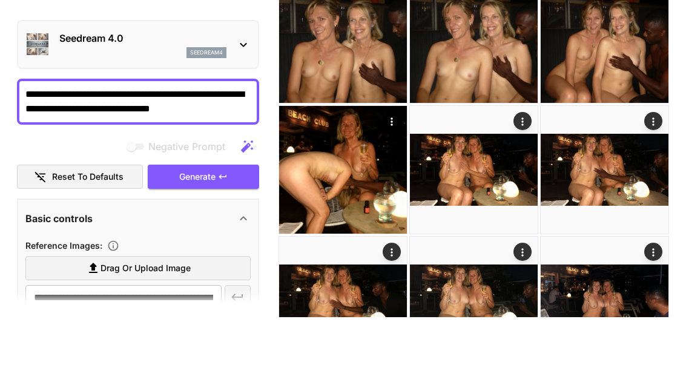
type textarea "**********"
click at [220, 223] on icon "button" at bounding box center [223, 228] width 10 height 10
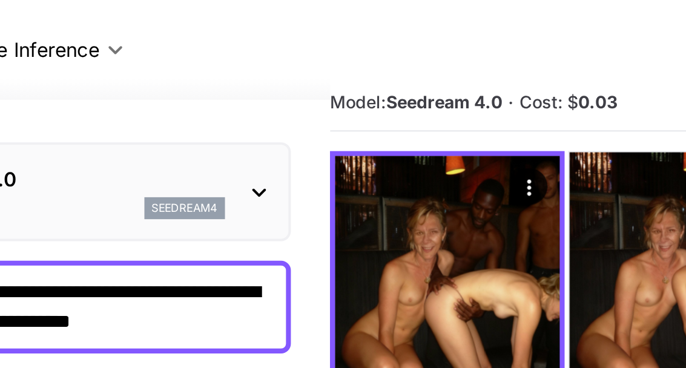
scroll to position [0, 0]
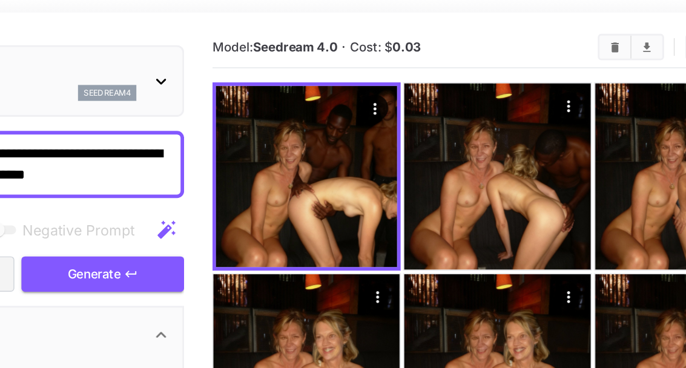
click at [410, 119] on img at bounding box center [474, 162] width 128 height 128
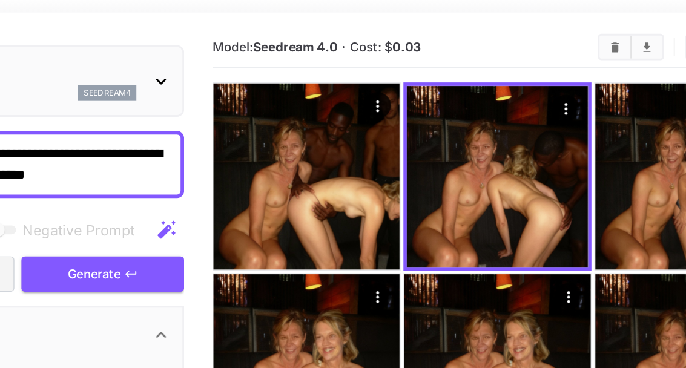
click at [0, 0] on icon "Open in fullscreen" at bounding box center [0, 0] width 0 height 0
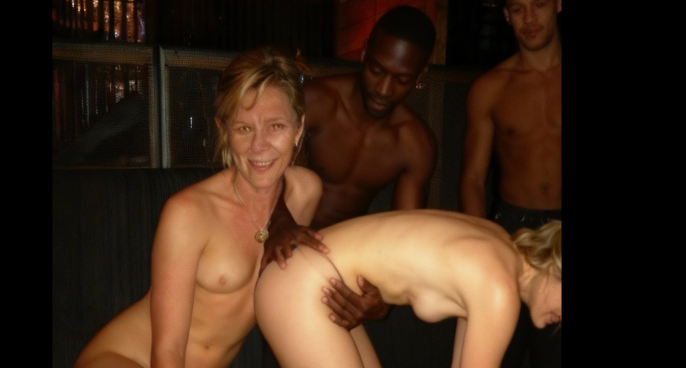
click at [423, 146] on div at bounding box center [343, 184] width 686 height 368
click at [169, 104] on img at bounding box center [343, 184] width 349 height 349
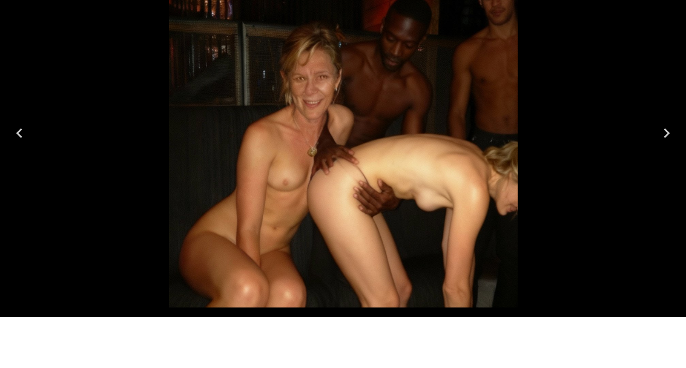
click at [618, 165] on div at bounding box center [343, 184] width 686 height 368
click at [662, 174] on icon "Next" at bounding box center [666, 183] width 19 height 19
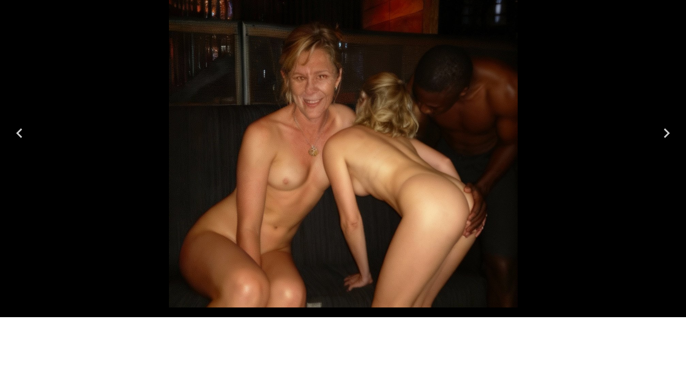
click at [668, 174] on icon "Next" at bounding box center [666, 183] width 19 height 19
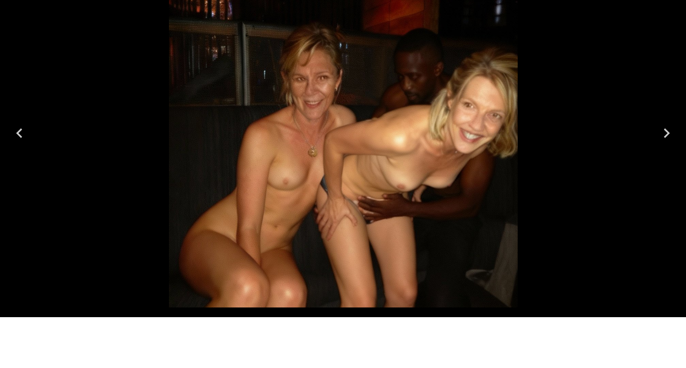
click at [663, 174] on icon "Next" at bounding box center [666, 183] width 19 height 19
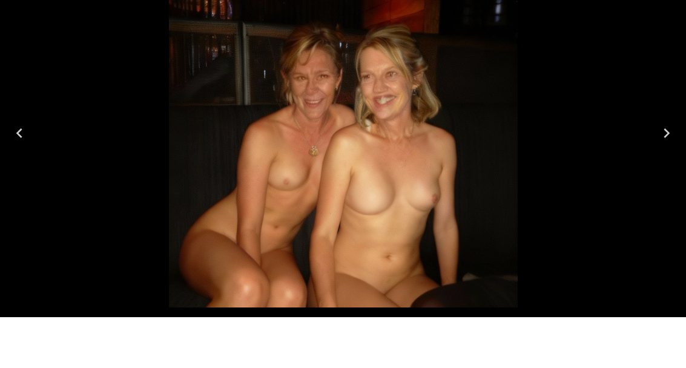
click at [36, 160] on button "Previous" at bounding box center [19, 184] width 39 height 48
click at [45, 300] on div at bounding box center [343, 184] width 686 height 368
click at [56, 334] on body "**********" at bounding box center [343, 255] width 686 height 916
click at [126, 354] on body "**********" at bounding box center [343, 255] width 686 height 916
click at [10, 160] on button "Previous" at bounding box center [19, 184] width 39 height 48
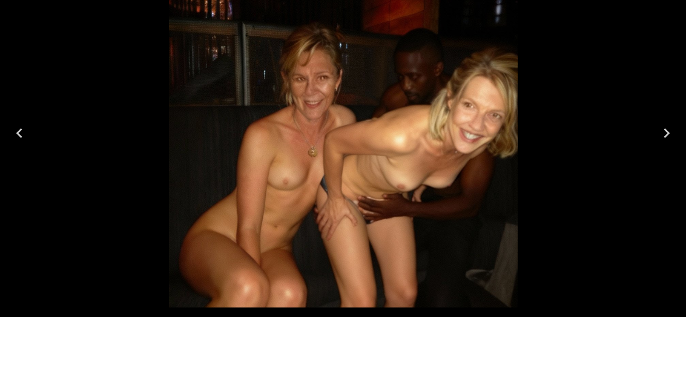
click at [672, 174] on icon "Next" at bounding box center [666, 183] width 19 height 19
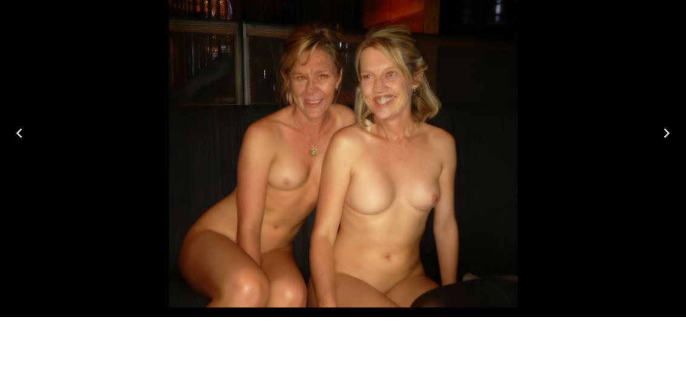
click at [35, 160] on button "Previous" at bounding box center [19, 184] width 39 height 48
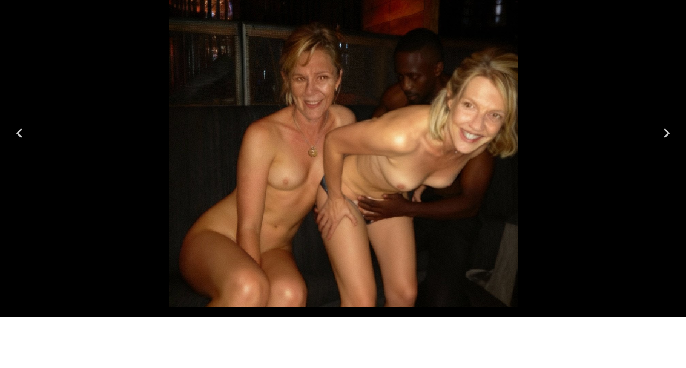
click at [36, 160] on button "Previous" at bounding box center [19, 184] width 39 height 48
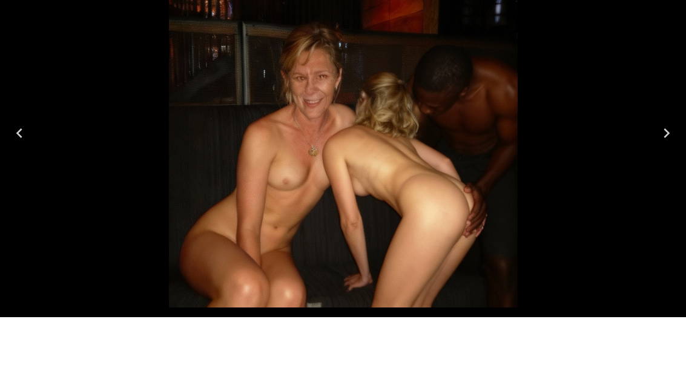
click at [39, 129] on div at bounding box center [343, 184] width 686 height 368
click at [31, 160] on button "Previous" at bounding box center [19, 184] width 39 height 48
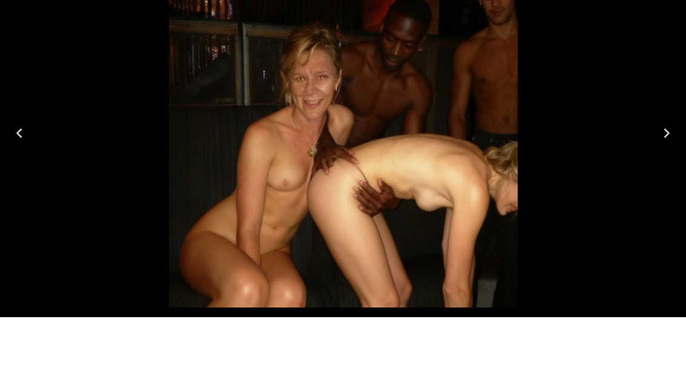
click at [24, 174] on icon "Previous" at bounding box center [19, 183] width 19 height 19
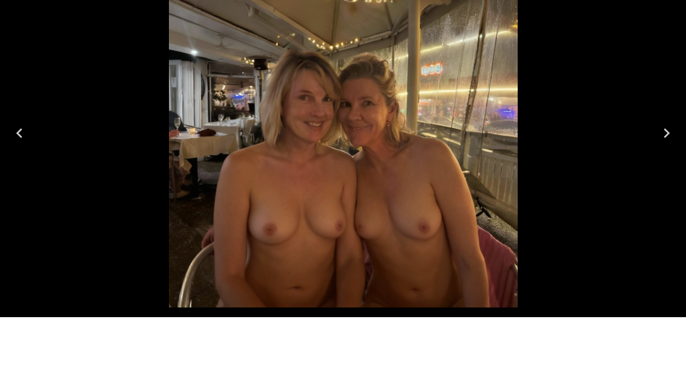
click at [649, 160] on button "Next" at bounding box center [666, 184] width 39 height 48
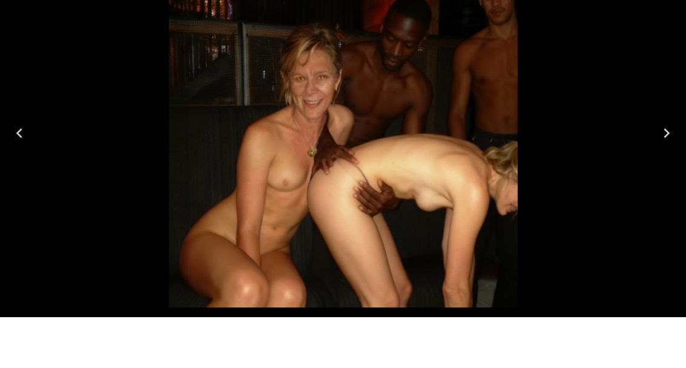
click at [267, 355] on body "**********" at bounding box center [343, 230] width 686 height 867
click at [421, 329] on body "**********" at bounding box center [343, 230] width 686 height 867
click at [394, 362] on body "**********" at bounding box center [343, 230] width 686 height 867
click at [402, 354] on body "**********" at bounding box center [343, 230] width 686 height 867
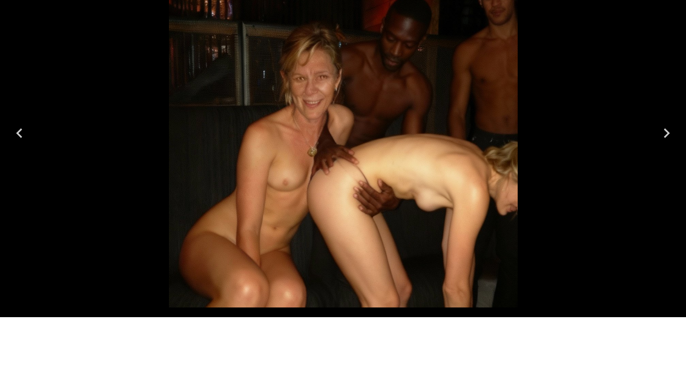
click at [35, 160] on button "Previous" at bounding box center [19, 184] width 39 height 48
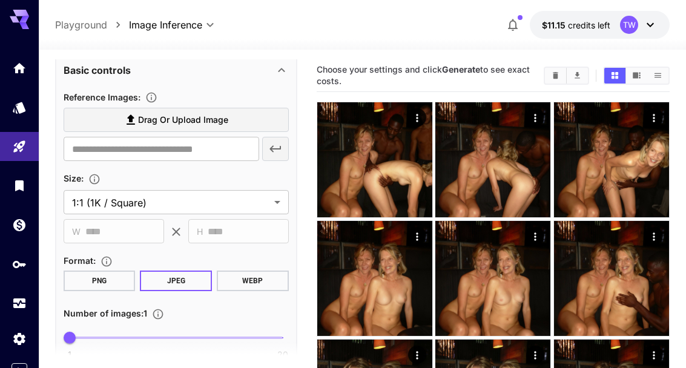
scroll to position [230, 0]
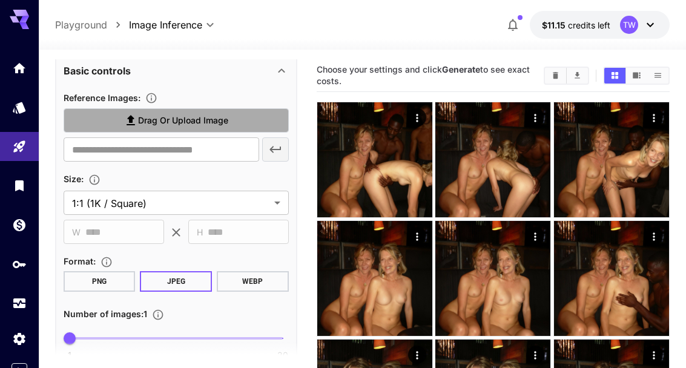
click at [214, 119] on span "Drag or upload image" at bounding box center [183, 120] width 90 height 15
click at [0, 0] on input "Drag or upload image" at bounding box center [0, 0] width 0 height 0
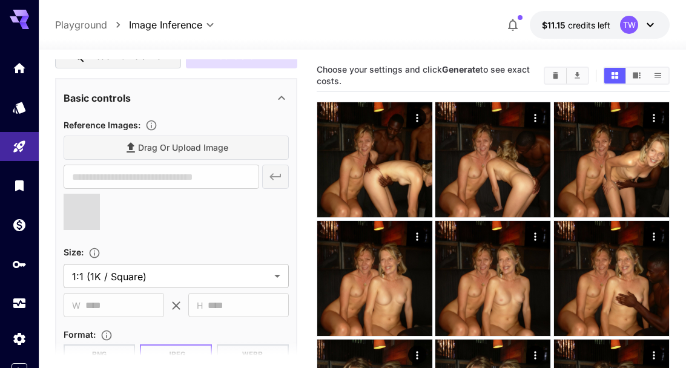
scroll to position [204, 0]
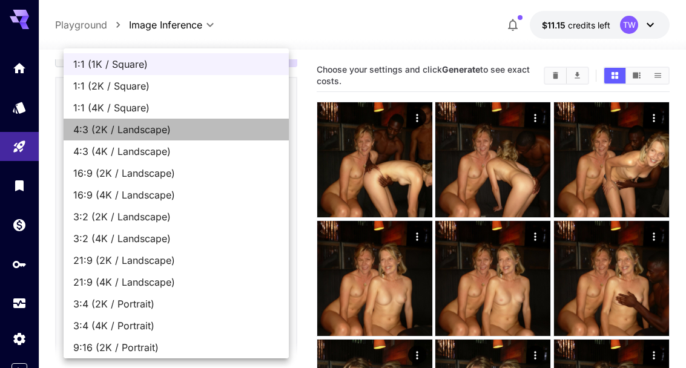
click at [159, 139] on li "4:3 (2K / Landscape)" at bounding box center [176, 130] width 225 height 22
type input "**********"
type input "****"
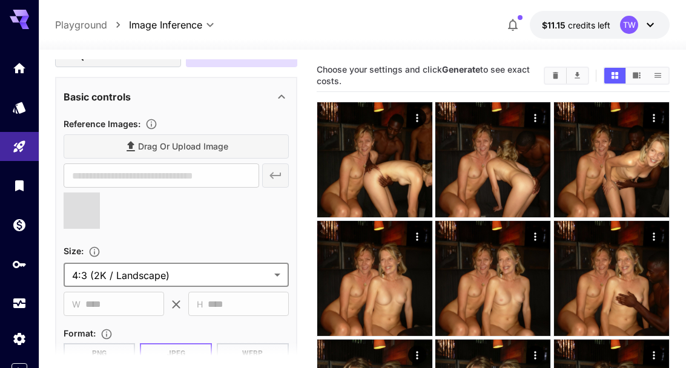
scroll to position [228, 0]
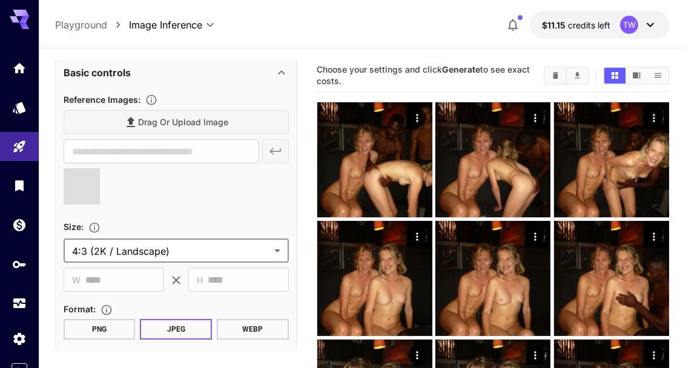
click at [82, 191] on span at bounding box center [82, 186] width 36 height 36
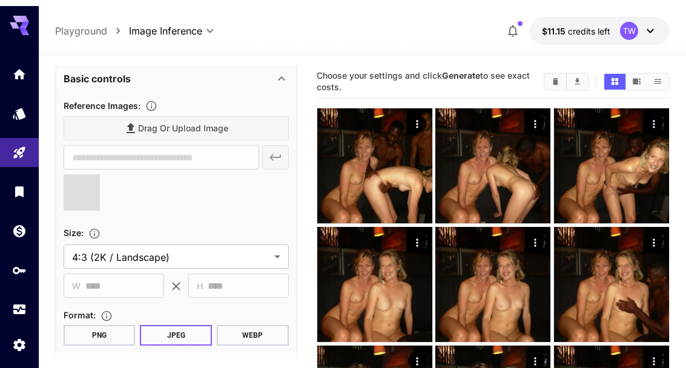
type input "**********"
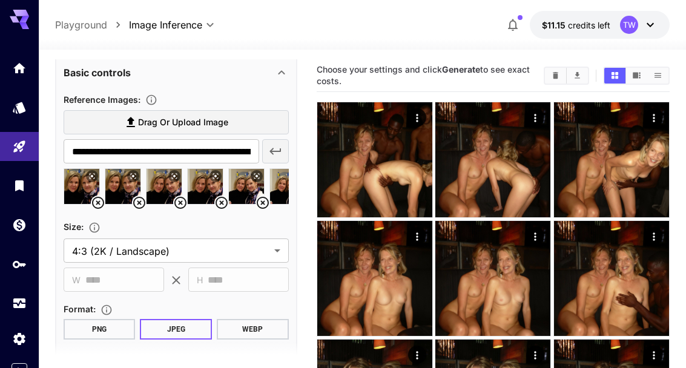
click at [96, 202] on icon at bounding box center [98, 203] width 15 height 15
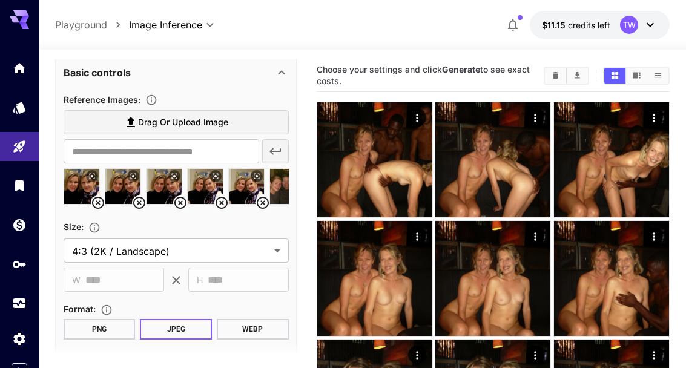
click at [141, 205] on icon at bounding box center [139, 203] width 15 height 15
click at [93, 202] on icon at bounding box center [98, 203] width 15 height 15
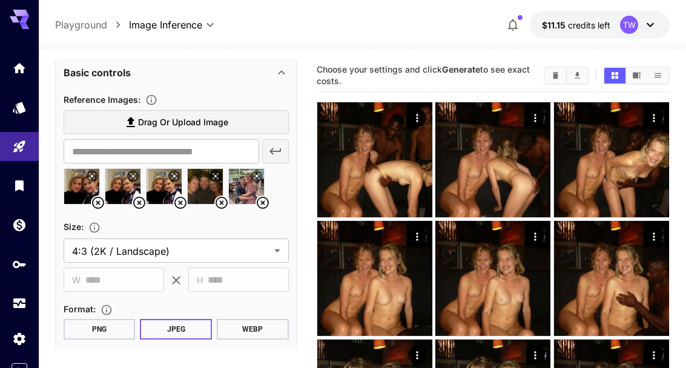
click at [142, 205] on icon at bounding box center [139, 203] width 15 height 15
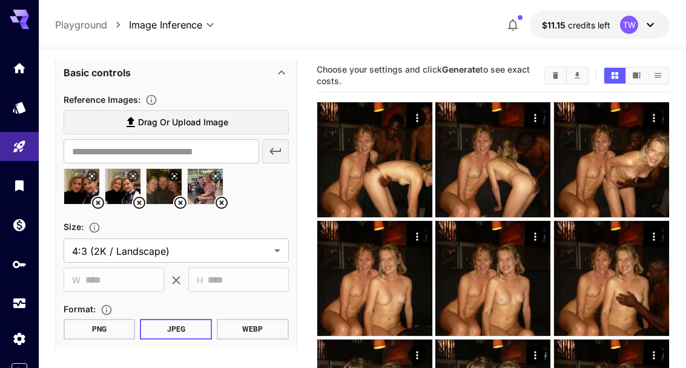
click at [86, 202] on img at bounding box center [81, 186] width 35 height 35
type input "**********"
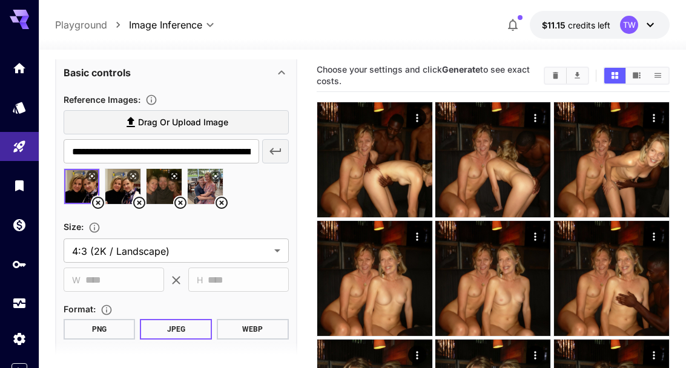
click at [135, 205] on icon at bounding box center [139, 203] width 12 height 12
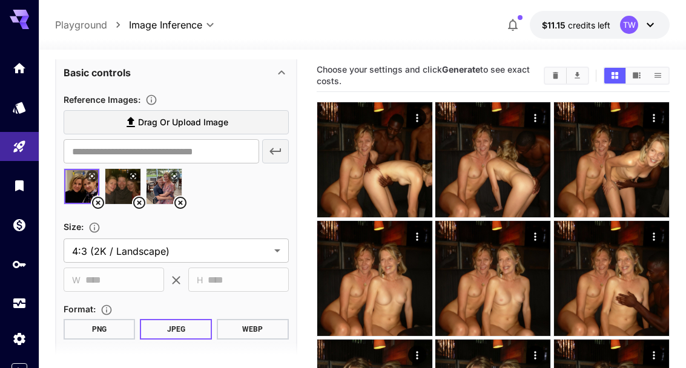
click at [137, 206] on icon at bounding box center [139, 203] width 15 height 15
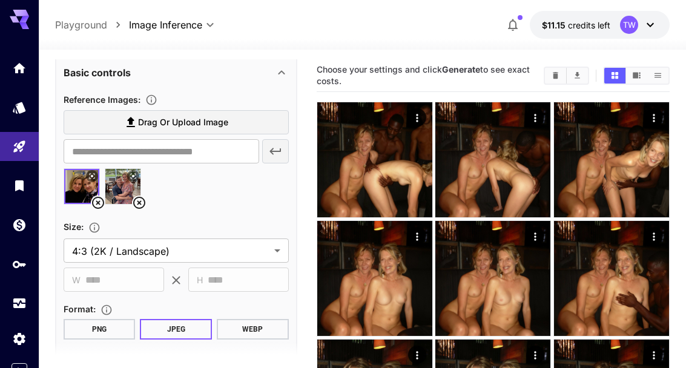
click at [99, 204] on icon at bounding box center [98, 203] width 15 height 15
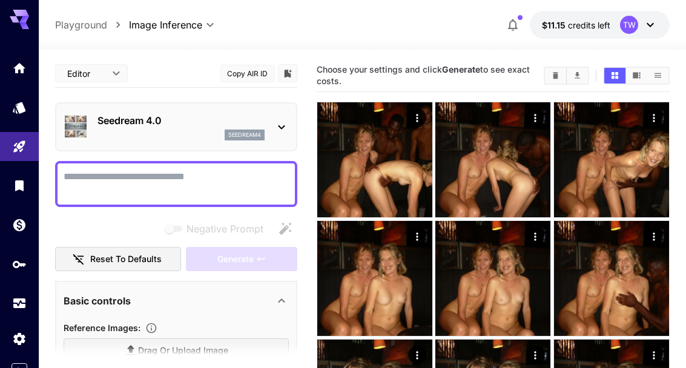
scroll to position [0, 0]
click at [205, 179] on textarea "Negative Prompt" at bounding box center [176, 184] width 225 height 29
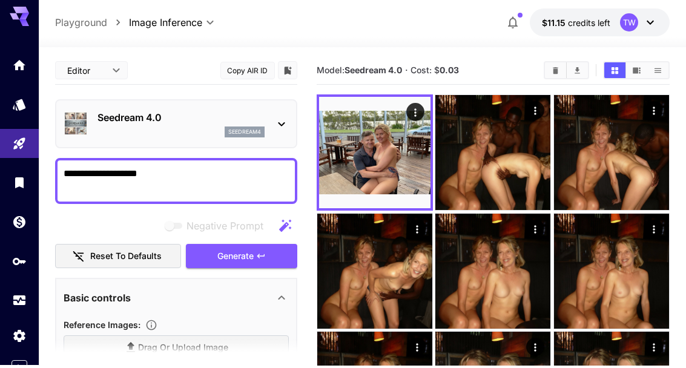
type textarea "**********"
click at [0, 0] on icon "Open in fullscreen" at bounding box center [0, 0] width 0 height 0
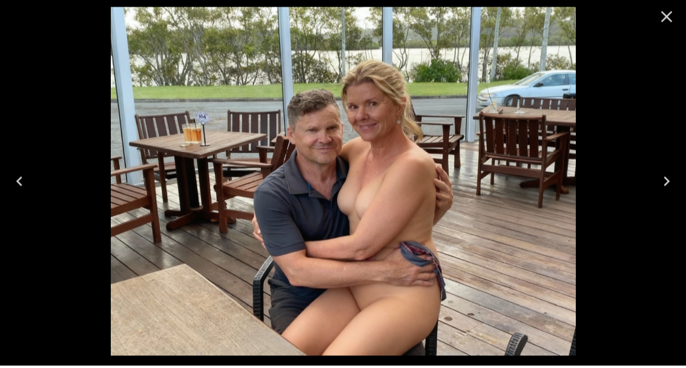
scroll to position [104, 0]
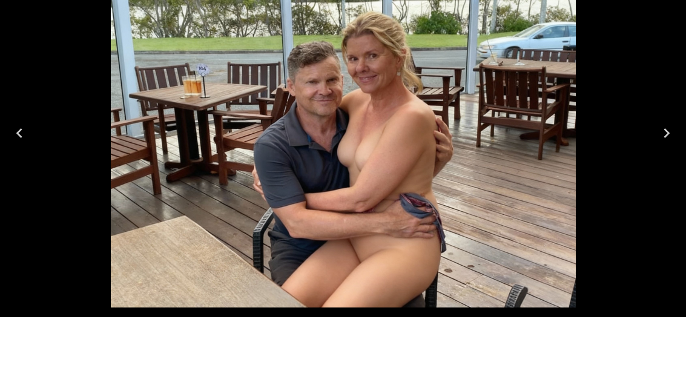
click at [31, 160] on button "Previous" at bounding box center [19, 184] width 39 height 48
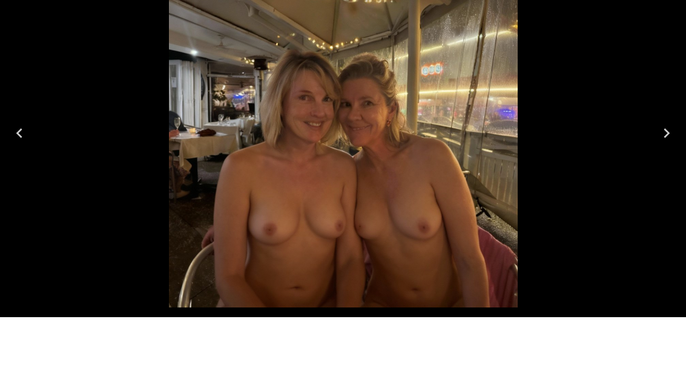
click at [31, 160] on button "Previous" at bounding box center [19, 184] width 39 height 48
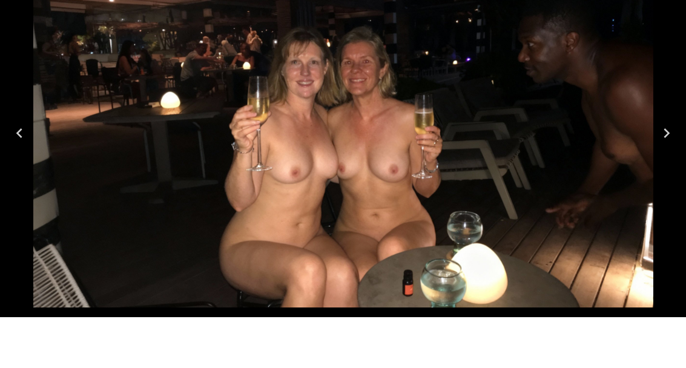
click at [662, 174] on icon "Next" at bounding box center [666, 183] width 19 height 19
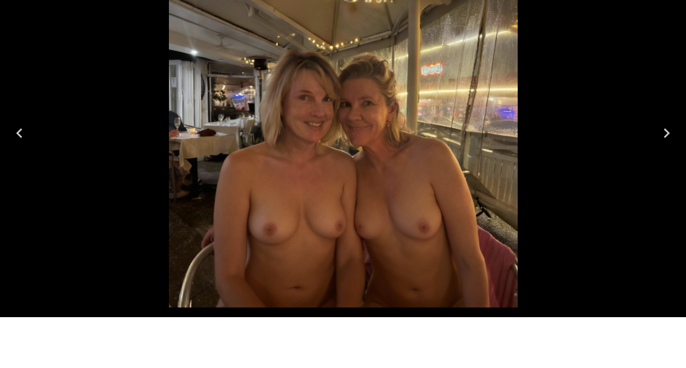
click at [663, 174] on icon "Next" at bounding box center [666, 183] width 19 height 19
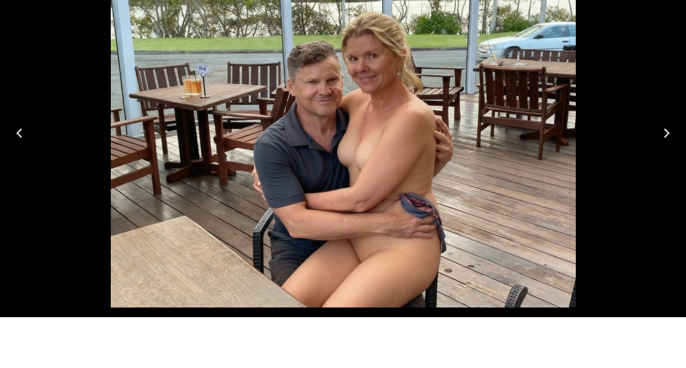
click at [666, 174] on icon "Next" at bounding box center [666, 183] width 19 height 19
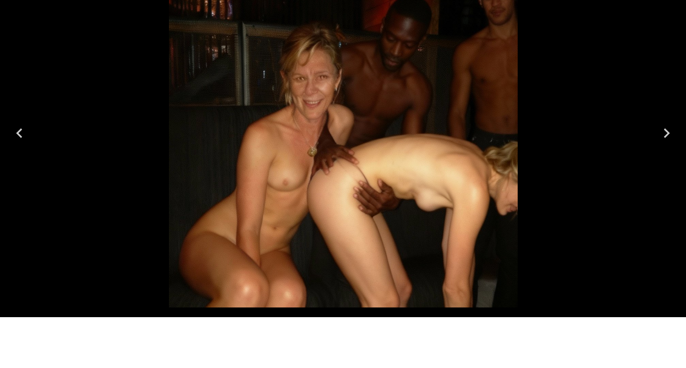
click at [664, 160] on button "Next" at bounding box center [666, 184] width 39 height 48
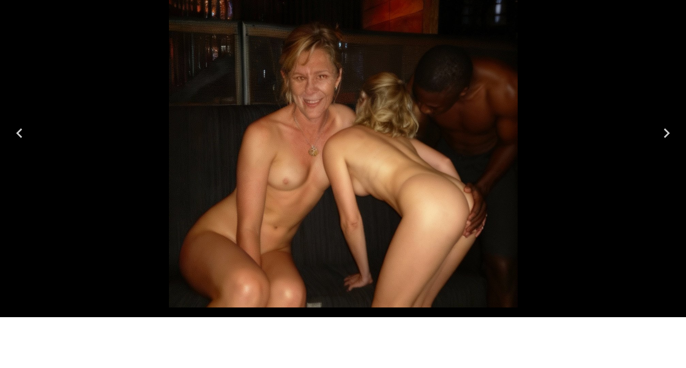
click at [674, 174] on icon "Next" at bounding box center [666, 183] width 19 height 19
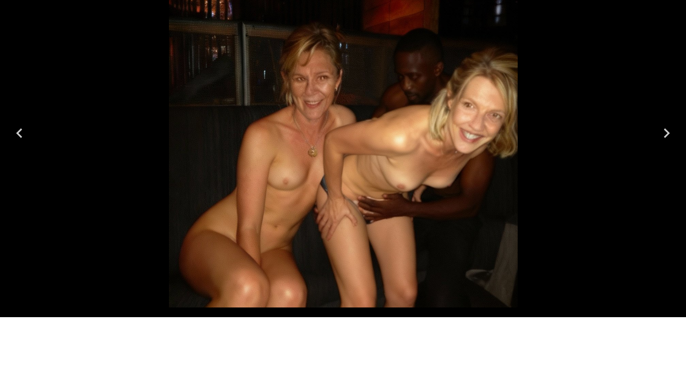
click at [670, 160] on button "Next" at bounding box center [666, 184] width 39 height 48
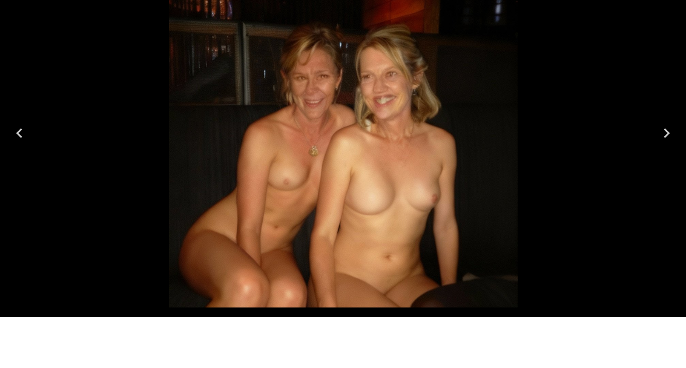
click at [670, 160] on button "Next" at bounding box center [666, 184] width 39 height 48
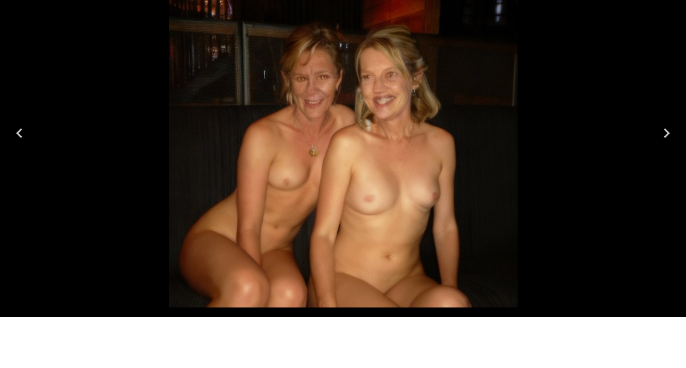
click at [671, 160] on button "Next" at bounding box center [666, 184] width 39 height 48
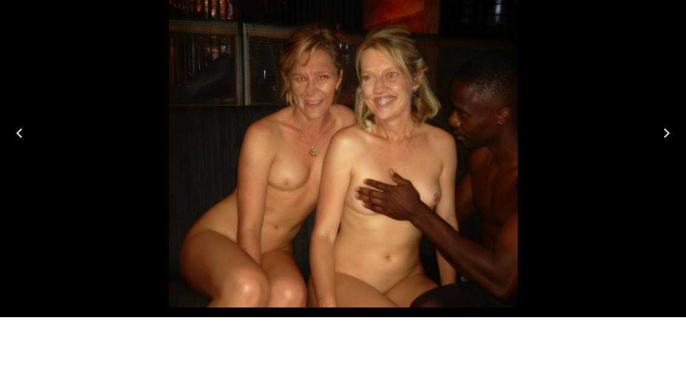
click at [680, 160] on button "Next" at bounding box center [666, 184] width 39 height 48
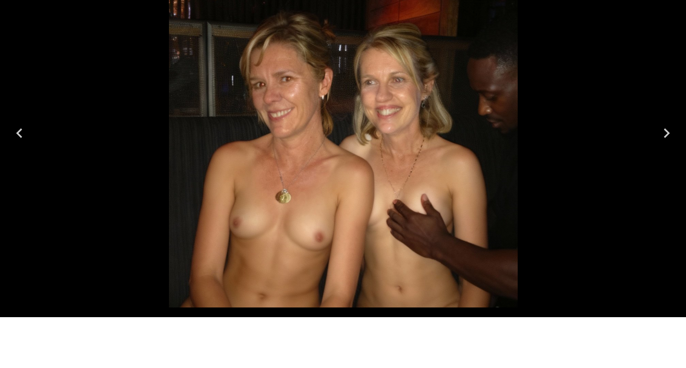
click at [661, 160] on button "Next" at bounding box center [666, 184] width 39 height 48
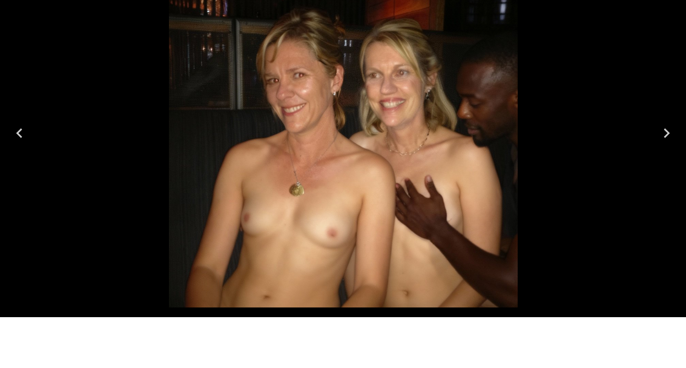
click at [266, 332] on body "**********" at bounding box center [343, 317] width 686 height 842
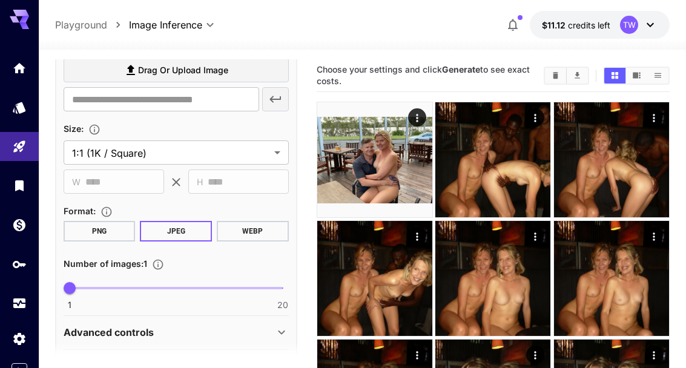
scroll to position [279, 0]
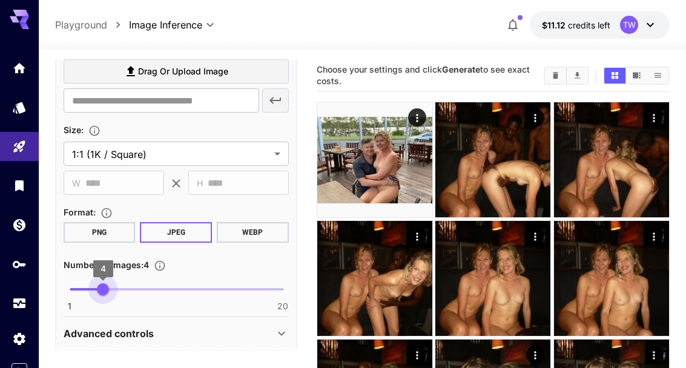
type input "*"
click at [230, 70] on label "Drag or upload image" at bounding box center [176, 71] width 225 height 25
click at [0, 0] on input "Drag or upload image" at bounding box center [0, 0] width 0 height 0
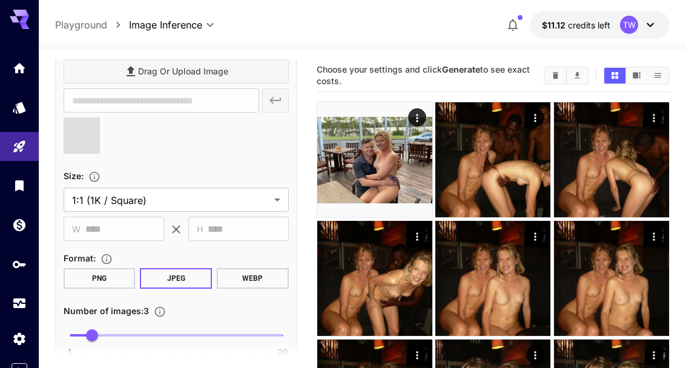
type input "**********"
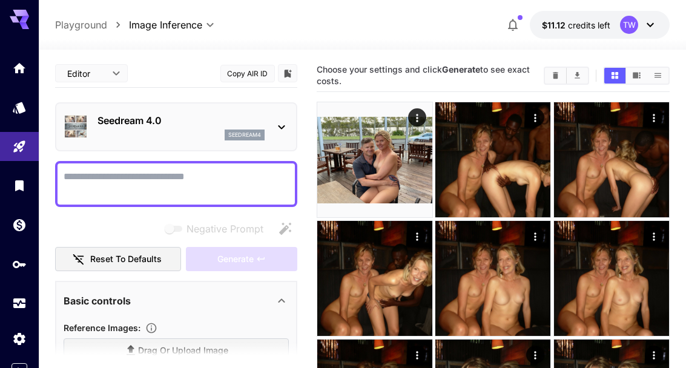
scroll to position [0, 0]
click at [222, 174] on textarea "Negative Prompt" at bounding box center [176, 184] width 225 height 29
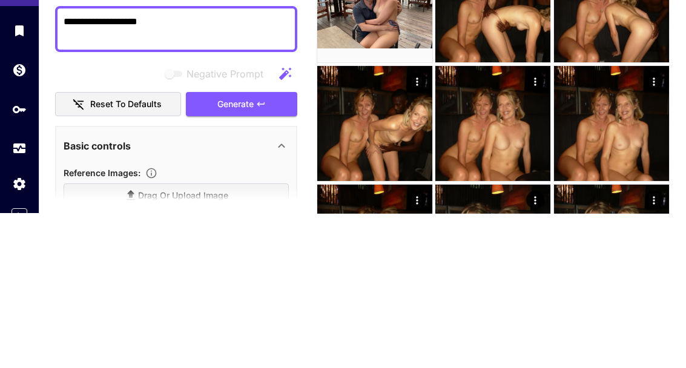
scroll to position [104, 0]
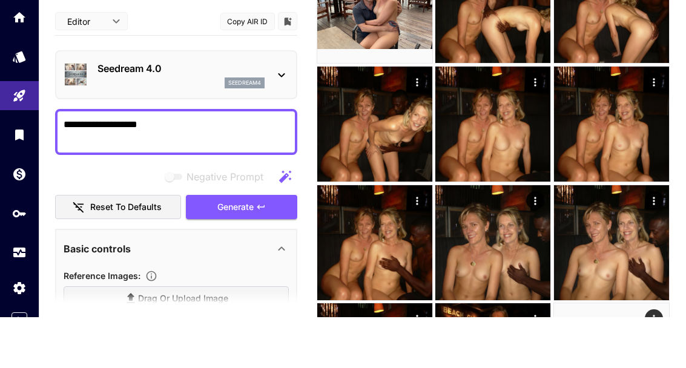
click at [263, 253] on icon "button" at bounding box center [261, 258] width 10 height 10
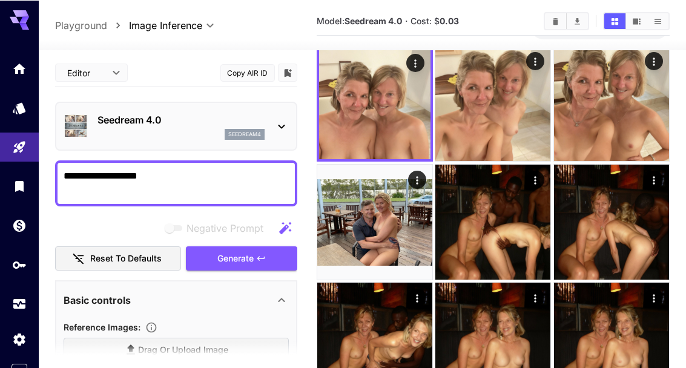
scroll to position [0, 0]
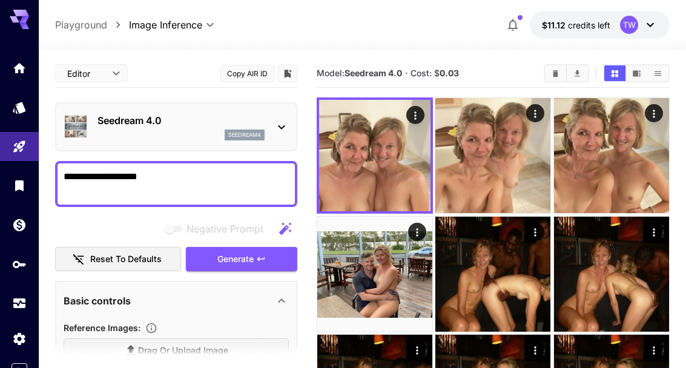
click at [187, 173] on textarea "**********" at bounding box center [176, 184] width 225 height 29
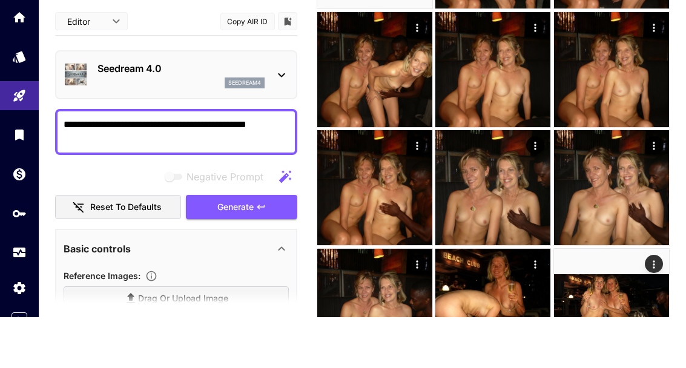
scroll to position [394, 0]
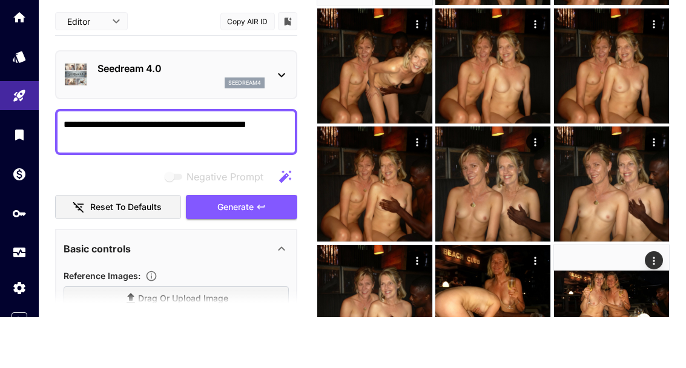
type textarea "**********"
click at [0, 0] on icon "Open in fullscreen" at bounding box center [0, 0] width 0 height 0
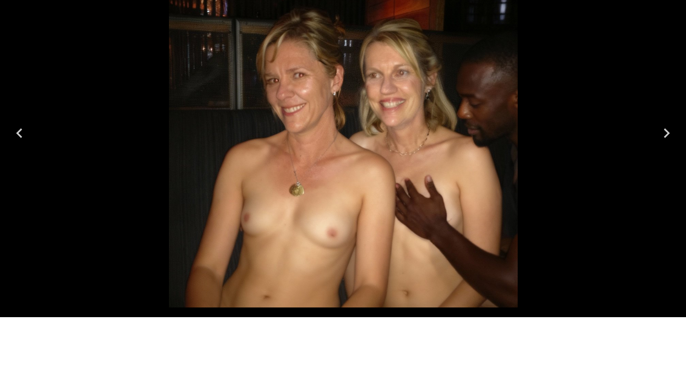
click at [658, 174] on icon "Next" at bounding box center [666, 183] width 19 height 19
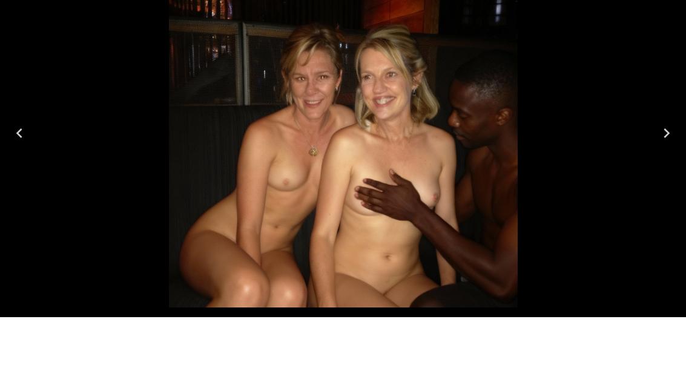
click at [36, 160] on button "Previous" at bounding box center [19, 184] width 39 height 48
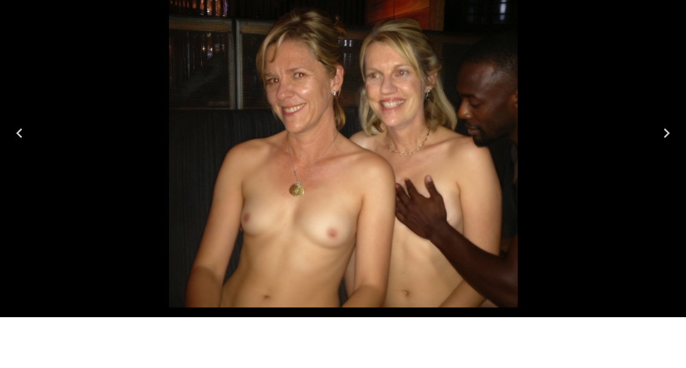
click at [32, 160] on button "Previous" at bounding box center [19, 184] width 39 height 48
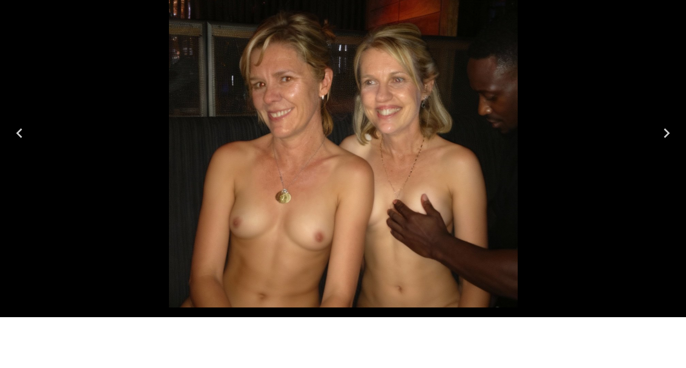
click at [266, 368] on body "**********" at bounding box center [343, 145] width 686 height 1079
click at [423, 368] on body "**********" at bounding box center [343, 145] width 686 height 1079
click at [390, 368] on body "**********" at bounding box center [343, 145] width 686 height 1079
click at [392, 368] on body "**********" at bounding box center [343, 145] width 686 height 1079
click at [69, 44] on div at bounding box center [343, 184] width 686 height 368
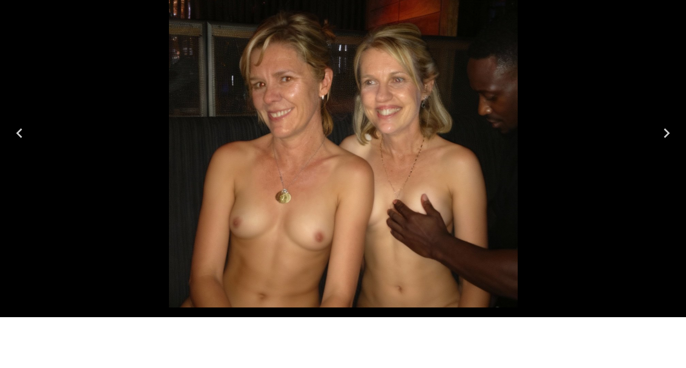
scroll to position [444, 0]
click at [275, 327] on body "**********" at bounding box center [343, 95] width 686 height 1079
click at [417, 326] on body "**********" at bounding box center [343, 95] width 686 height 1079
click at [32, 160] on button "Previous" at bounding box center [19, 184] width 39 height 48
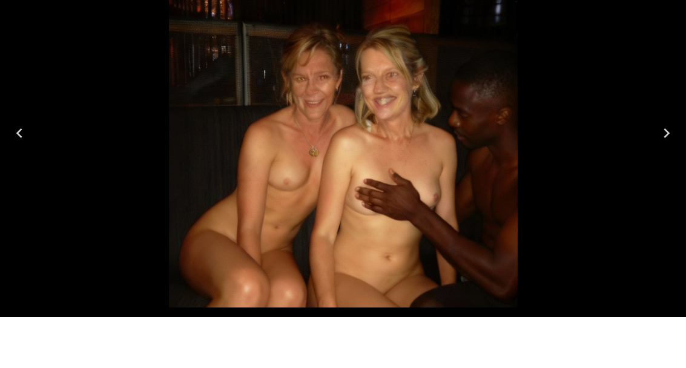
click at [31, 102] on div at bounding box center [343, 184] width 686 height 368
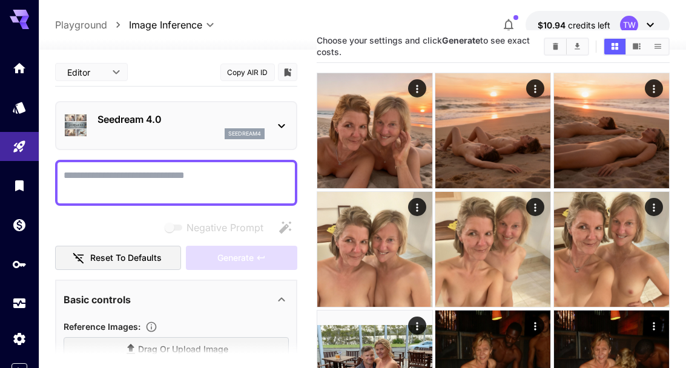
scroll to position [22, 0]
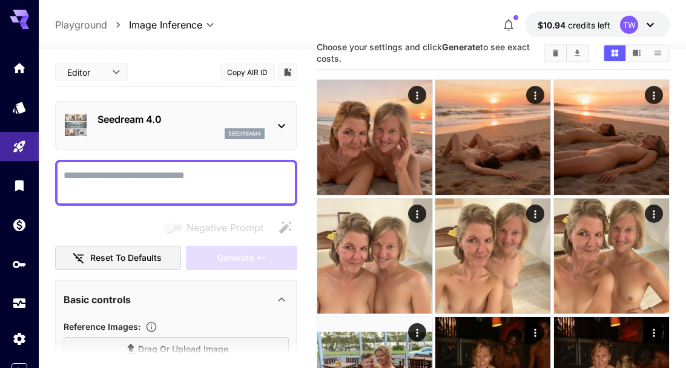
click at [133, 351] on icon at bounding box center [131, 349] width 15 height 15
click at [0, 0] on input "Drag or upload image" at bounding box center [0, 0] width 0 height 0
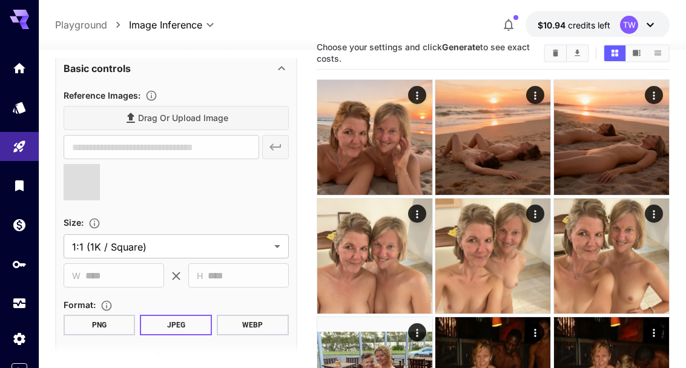
type input "**********"
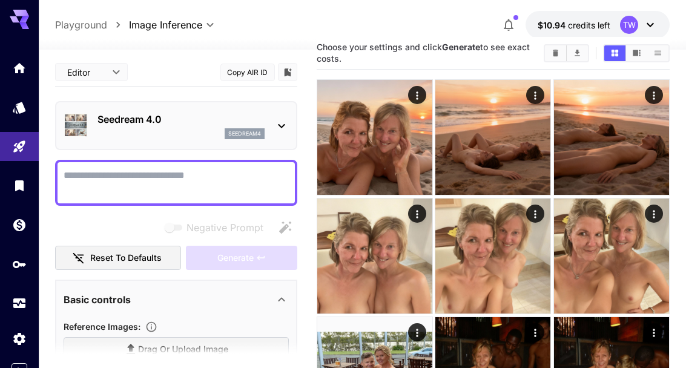
scroll to position [0, 0]
click at [212, 177] on textarea "Negative Prompt" at bounding box center [176, 182] width 225 height 29
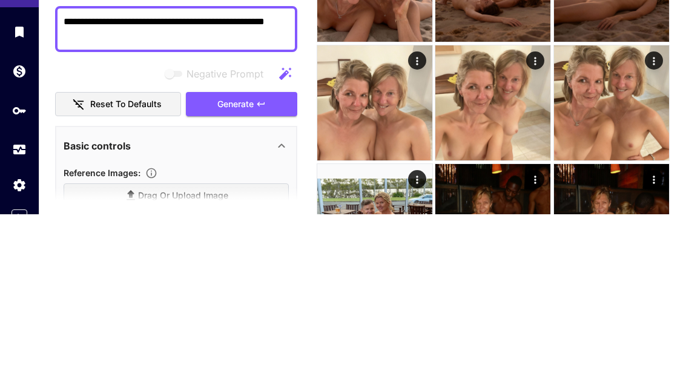
scroll to position [125, 0]
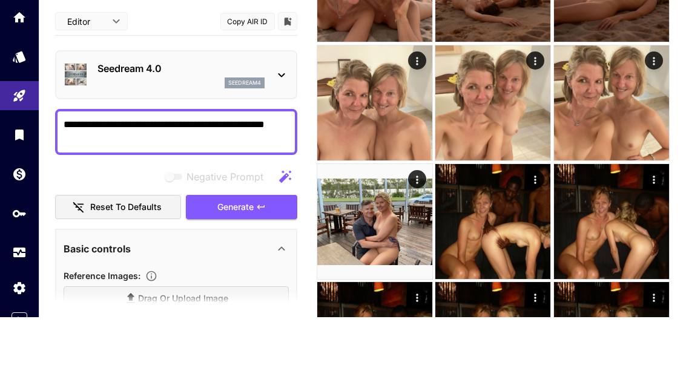
type textarea "**********"
click at [257, 246] on button "Generate" at bounding box center [241, 258] width 111 height 25
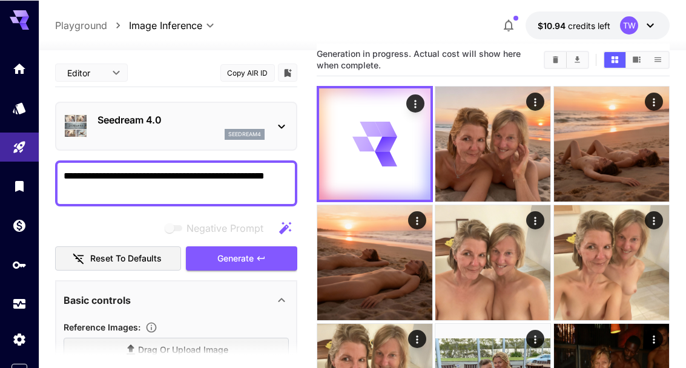
scroll to position [0, 0]
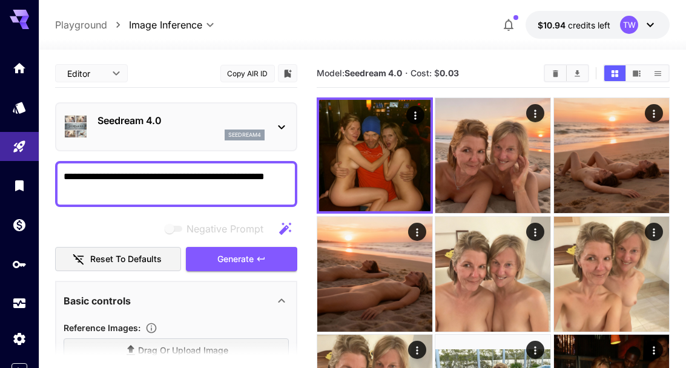
click at [0, 0] on icon "Open in fullscreen" at bounding box center [0, 0] width 0 height 0
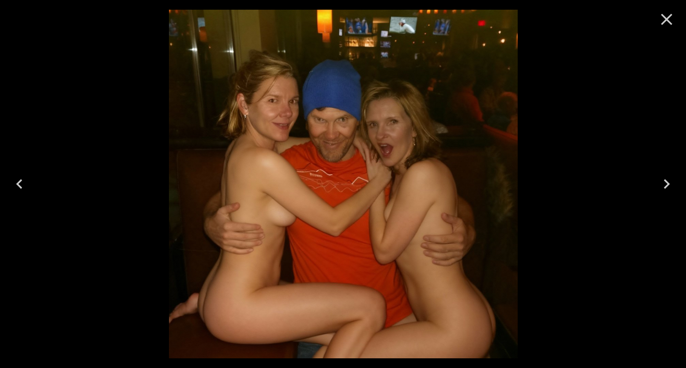
click at [25, 176] on icon "Previous" at bounding box center [19, 183] width 19 height 19
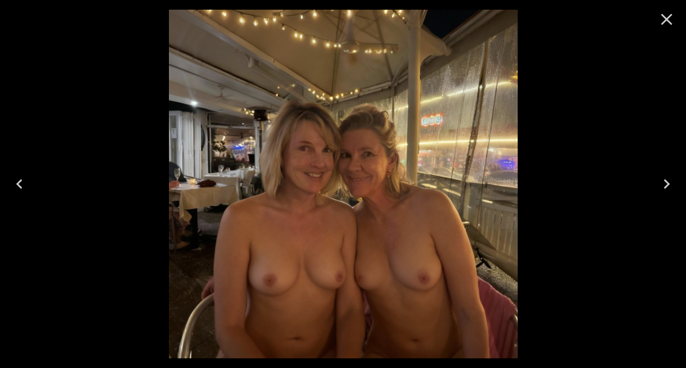
scroll to position [125, 0]
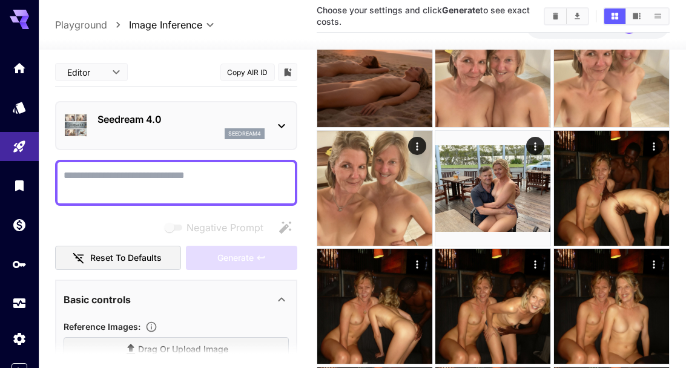
scroll to position [211, 0]
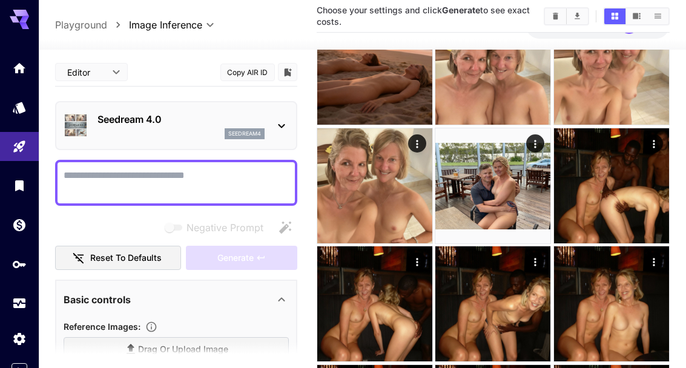
click at [191, 351] on span "Drag or upload image" at bounding box center [183, 349] width 90 height 15
click at [0, 0] on input "Drag or upload image" at bounding box center [0, 0] width 0 height 0
type input "**********"
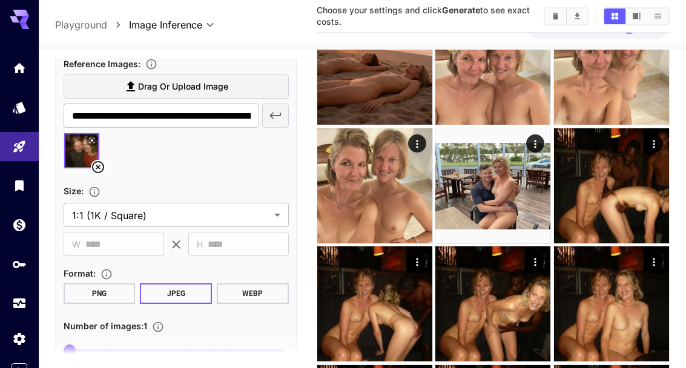
scroll to position [263, 0]
type input "*"
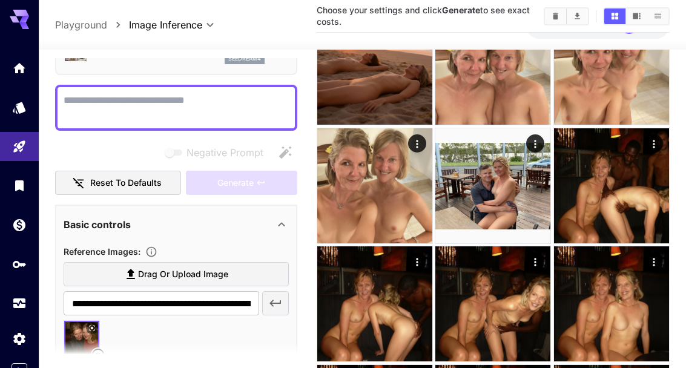
scroll to position [68, 0]
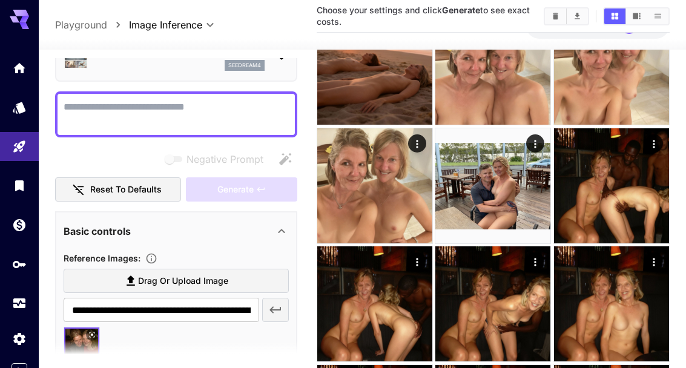
click at [216, 108] on textarea "Negative Prompt" at bounding box center [176, 114] width 225 height 29
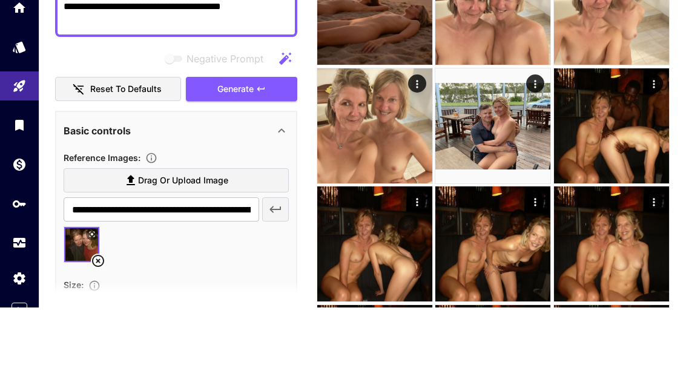
scroll to position [117, 0]
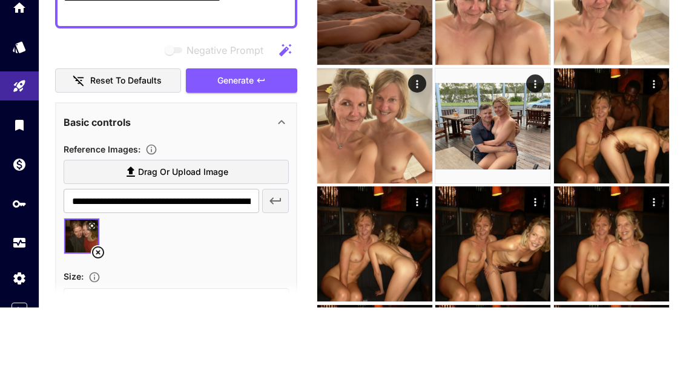
click at [251, 134] on span "Generate" at bounding box center [235, 141] width 36 height 15
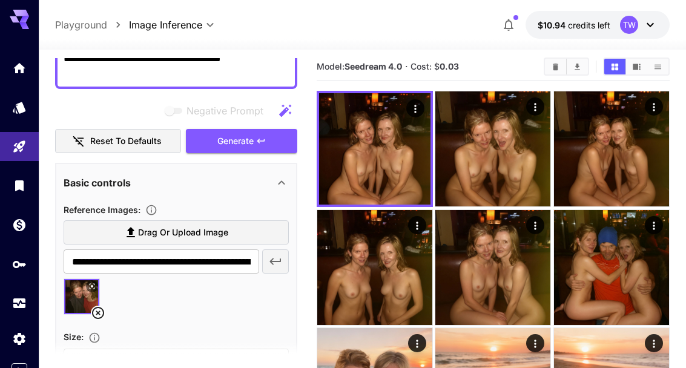
scroll to position [0, 0]
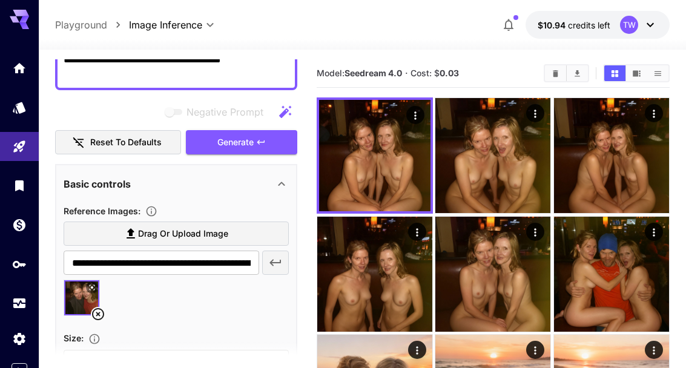
click at [272, 74] on textarea "**********" at bounding box center [176, 67] width 225 height 29
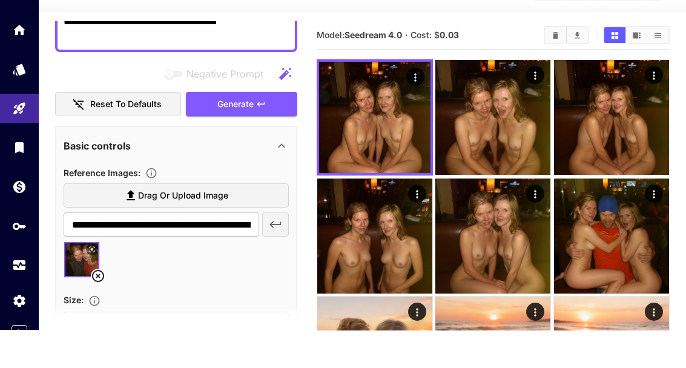
scroll to position [111, 0]
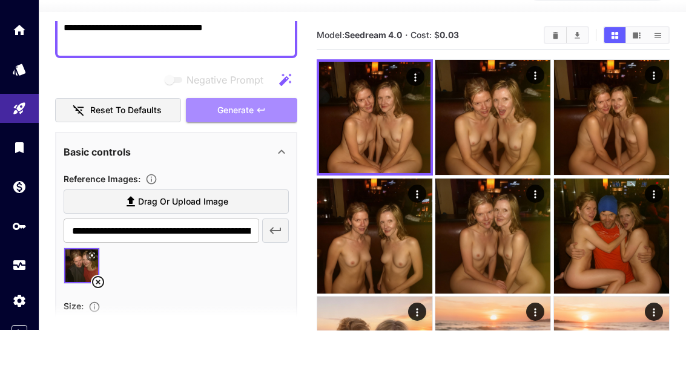
type textarea "**********"
click at [258, 136] on button "Generate" at bounding box center [241, 148] width 111 height 25
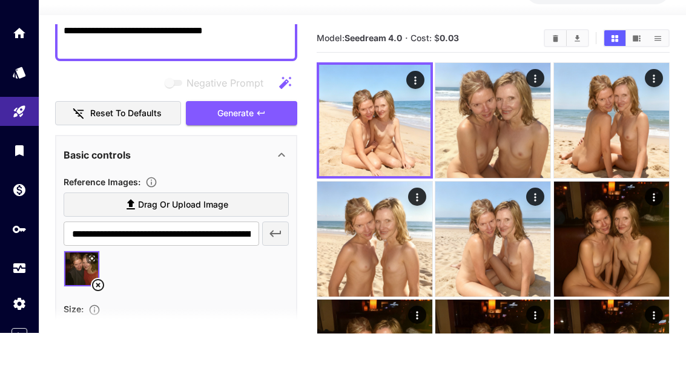
click at [102, 228] on label "Drag or upload image" at bounding box center [176, 240] width 225 height 25
click at [0, 0] on input "Drag or upload image" at bounding box center [0, 0] width 0 height 0
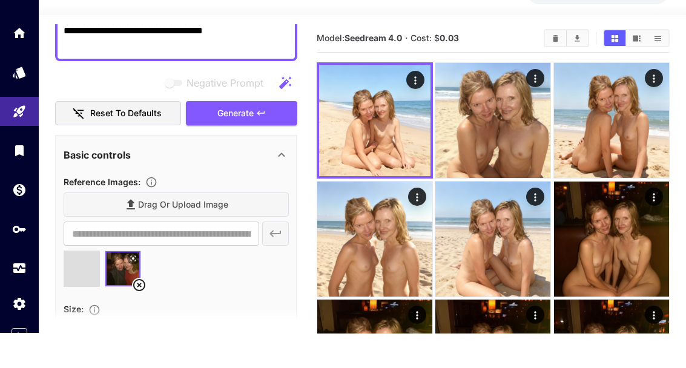
click at [139, 313] on icon at bounding box center [139, 320] width 15 height 15
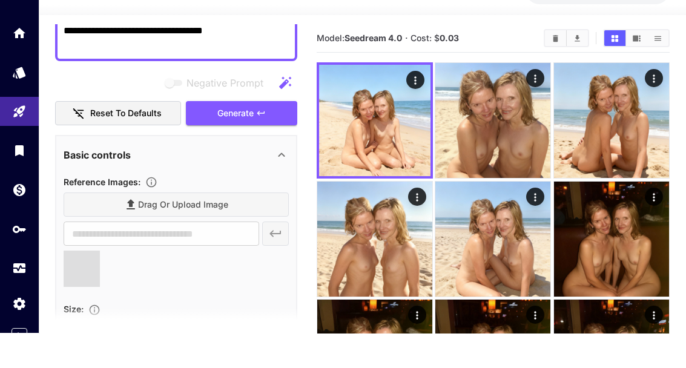
type input "**********"
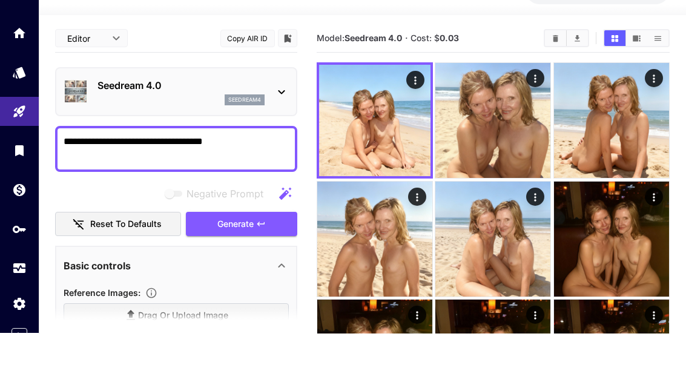
scroll to position [0, 0]
click at [257, 170] on textarea "**********" at bounding box center [176, 184] width 225 height 29
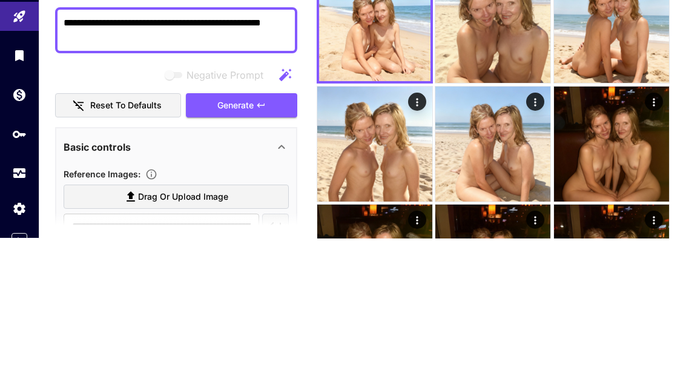
scroll to position [35, 0]
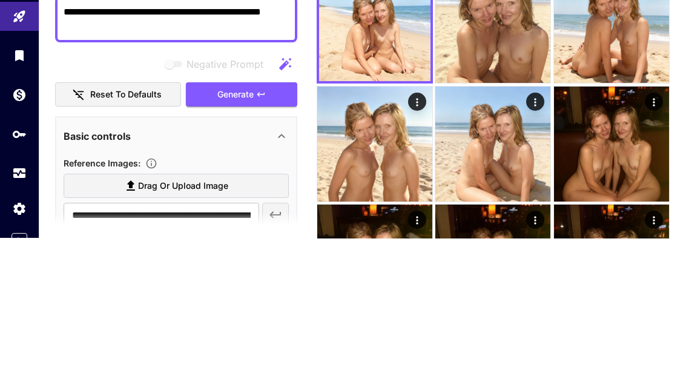
type textarea "**********"
click at [251, 217] on span "Generate" at bounding box center [235, 224] width 36 height 15
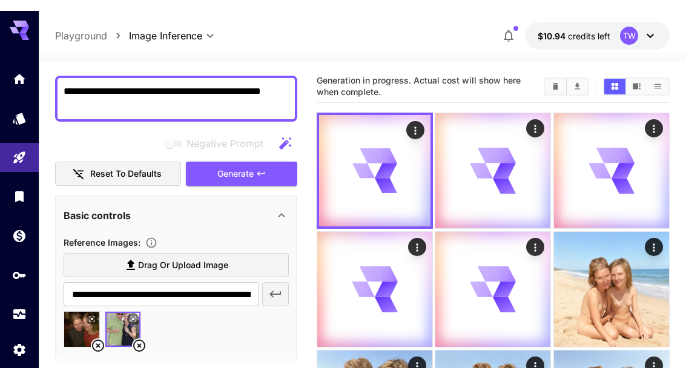
scroll to position [0, 0]
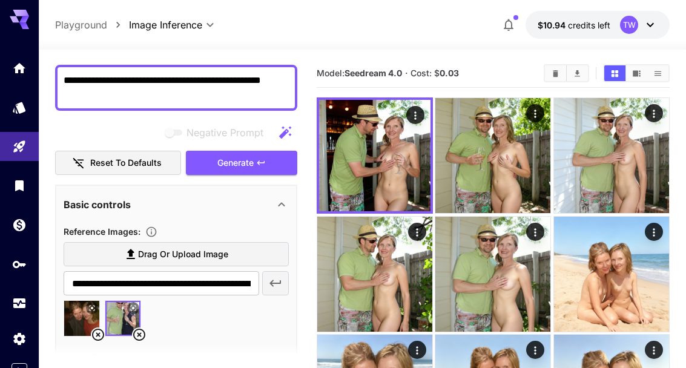
click at [656, 186] on img at bounding box center [611, 155] width 115 height 115
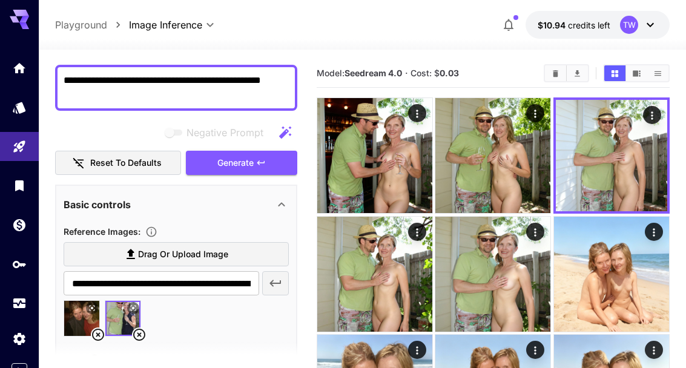
click at [0, 0] on icon "Open in fullscreen" at bounding box center [0, 0] width 0 height 0
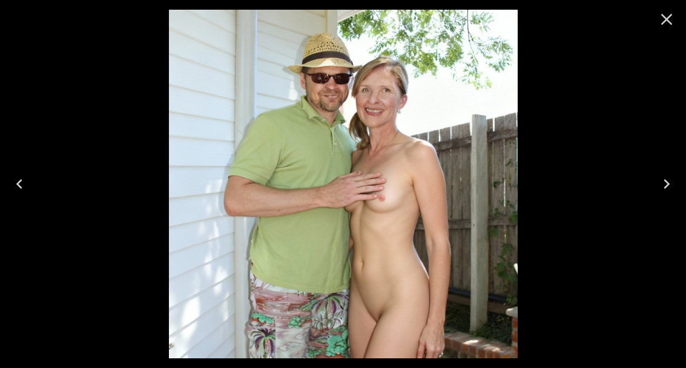
click at [662, 194] on icon "Next" at bounding box center [666, 183] width 19 height 19
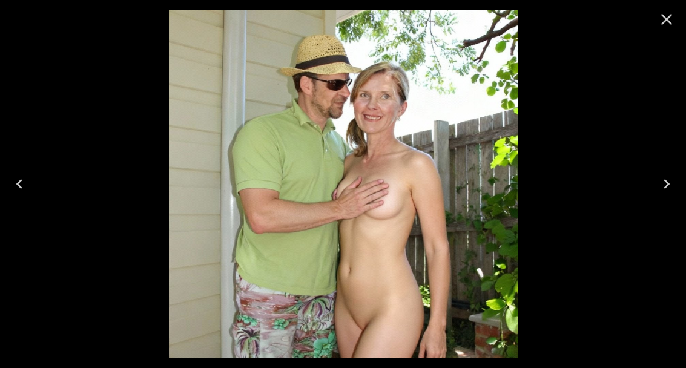
click at [661, 194] on icon "Next" at bounding box center [666, 183] width 19 height 19
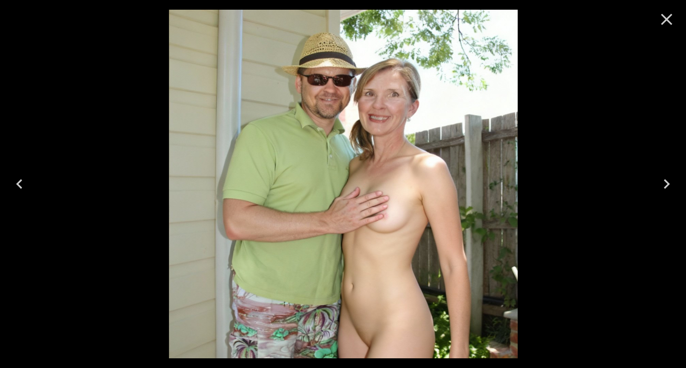
click at [663, 194] on icon "Next" at bounding box center [666, 183] width 19 height 19
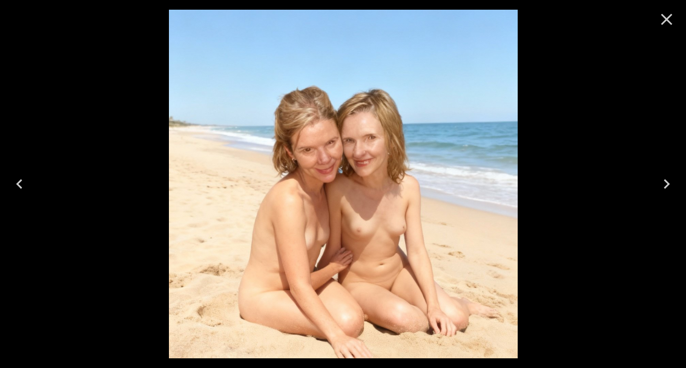
click at [673, 19] on icon "Close" at bounding box center [666, 19] width 19 height 19
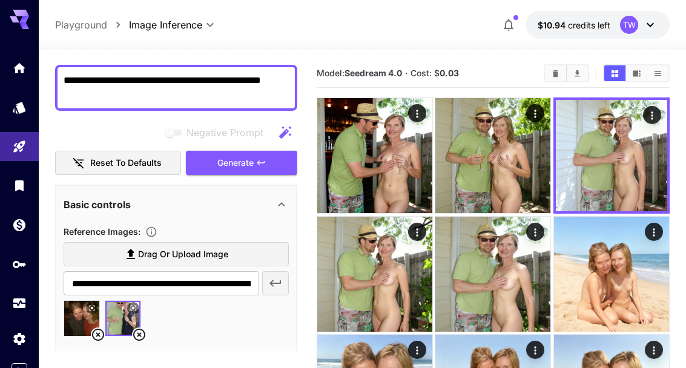
click at [97, 340] on icon at bounding box center [98, 335] width 12 height 12
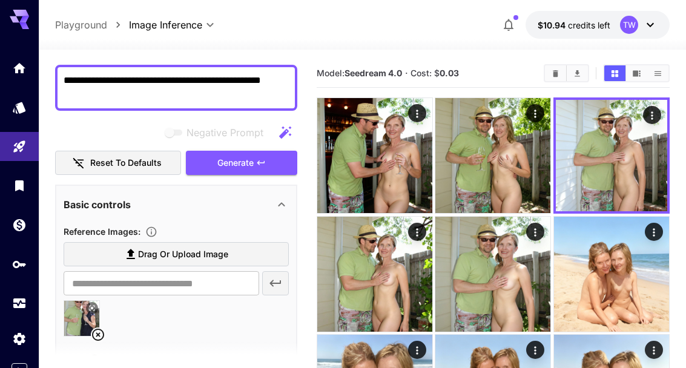
click at [165, 97] on textarea "**********" at bounding box center [176, 87] width 225 height 29
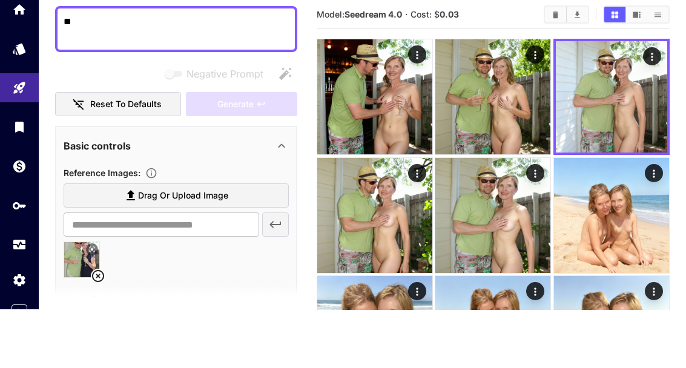
type textarea "*"
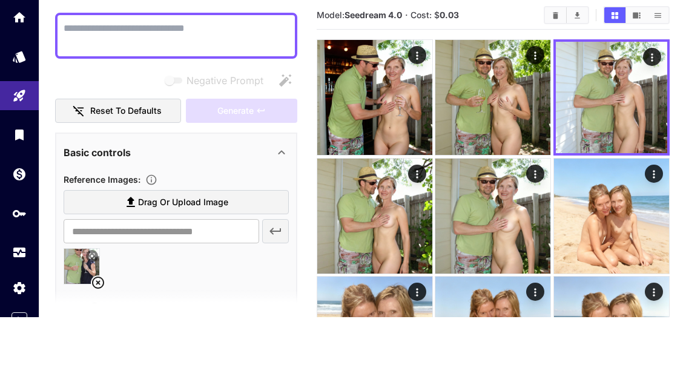
click at [96, 328] on icon at bounding box center [98, 334] width 12 height 12
click at [215, 246] on span "Drag or upload image" at bounding box center [183, 253] width 90 height 15
click at [0, 0] on input "Drag or upload image" at bounding box center [0, 0] width 0 height 0
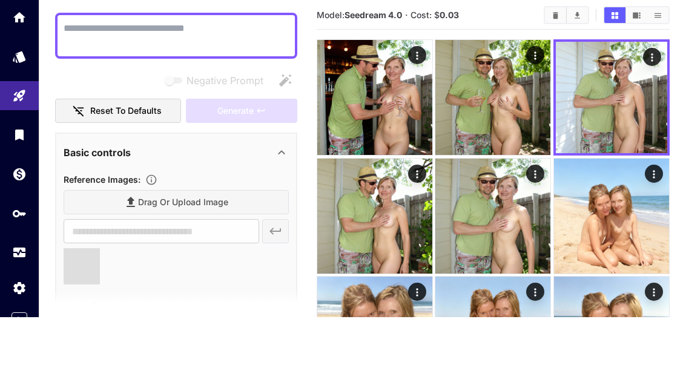
type input "**********"
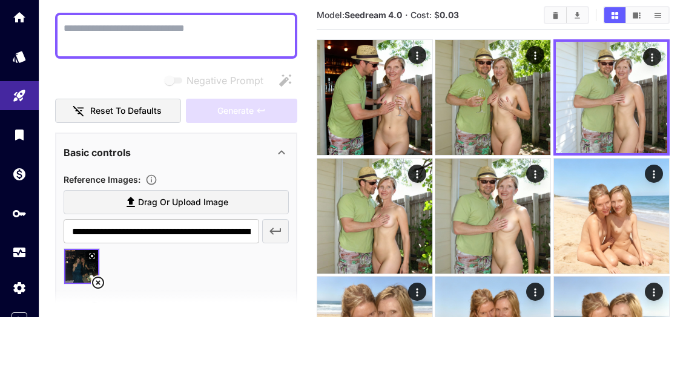
click at [104, 72] on textarea "Negative Prompt" at bounding box center [176, 86] width 225 height 29
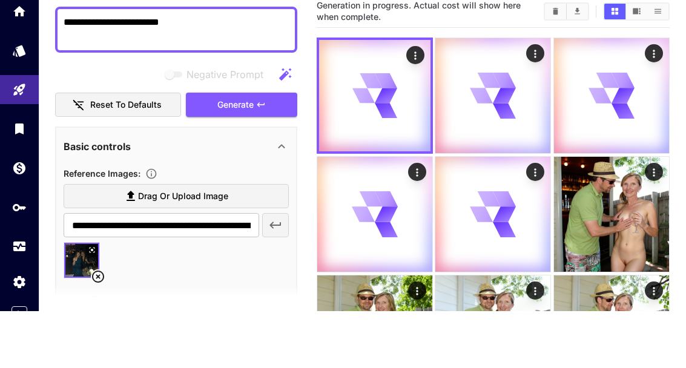
scroll to position [13, 0]
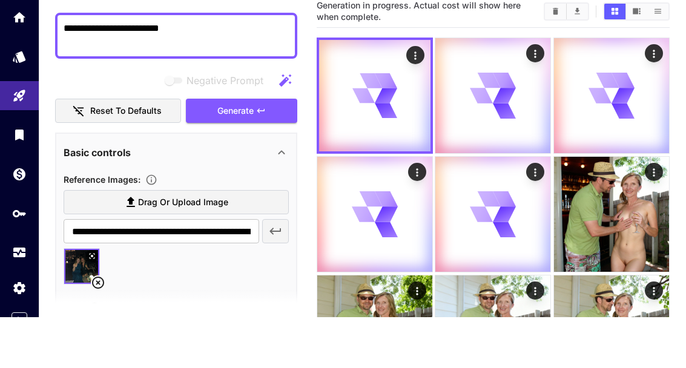
click at [263, 157] on icon "button" at bounding box center [261, 162] width 10 height 10
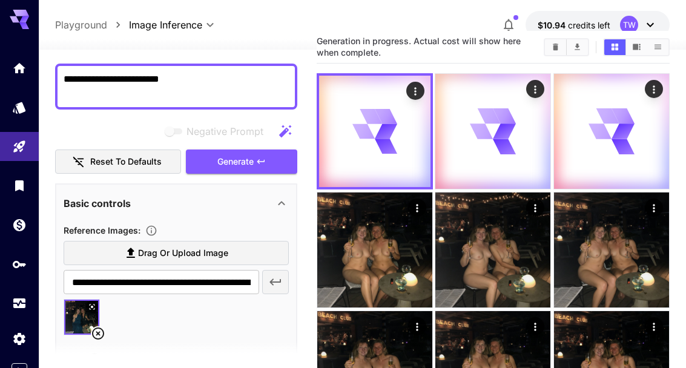
scroll to position [0, 0]
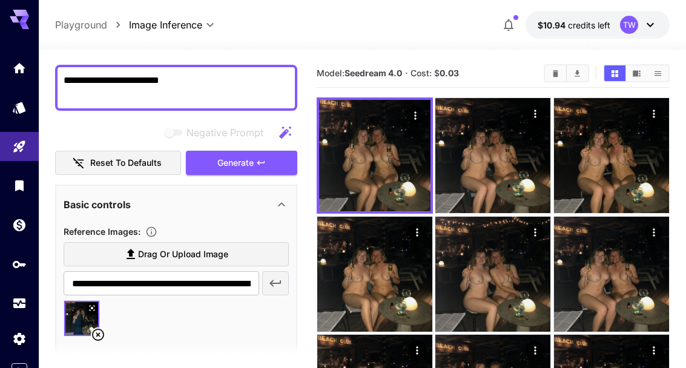
click at [0, 0] on icon "Open in fullscreen" at bounding box center [0, 0] width 0 height 0
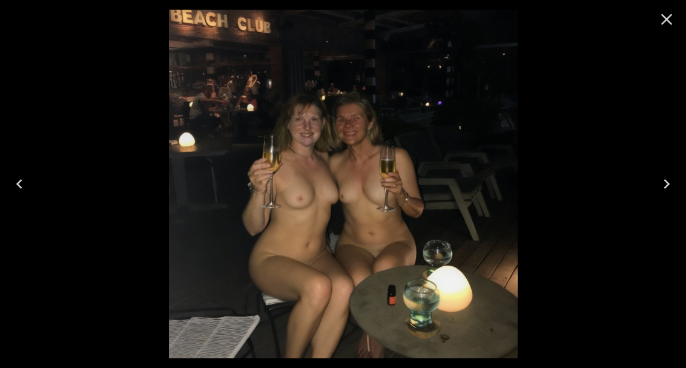
click at [664, 187] on icon "Next" at bounding box center [666, 183] width 19 height 19
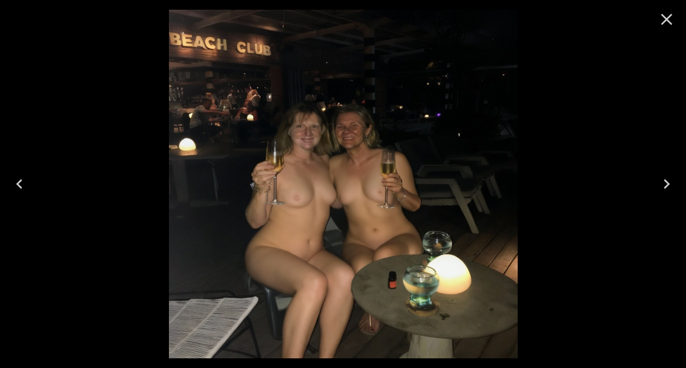
click at [666, 190] on icon "Next" at bounding box center [666, 183] width 19 height 19
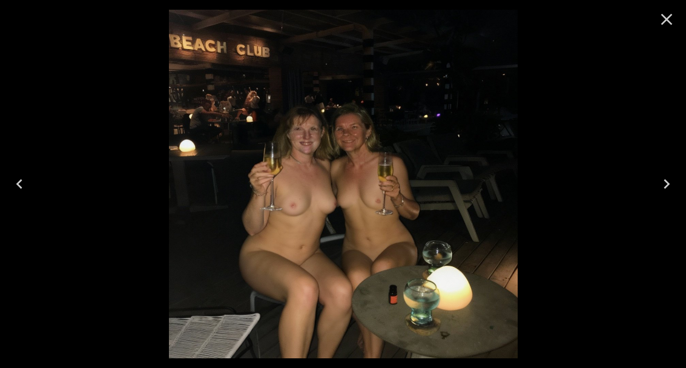
click at [673, 192] on icon "Next" at bounding box center [666, 183] width 19 height 19
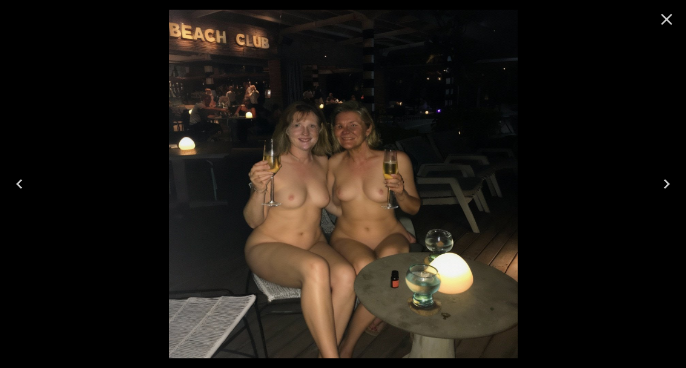
click at [668, 193] on icon "Next" at bounding box center [666, 183] width 19 height 19
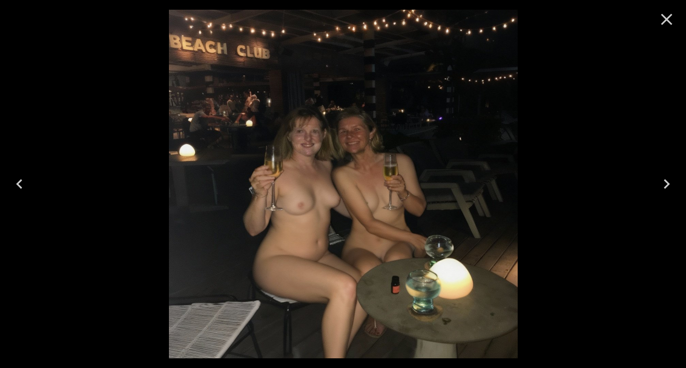
click at [670, 193] on icon "Next" at bounding box center [666, 183] width 19 height 19
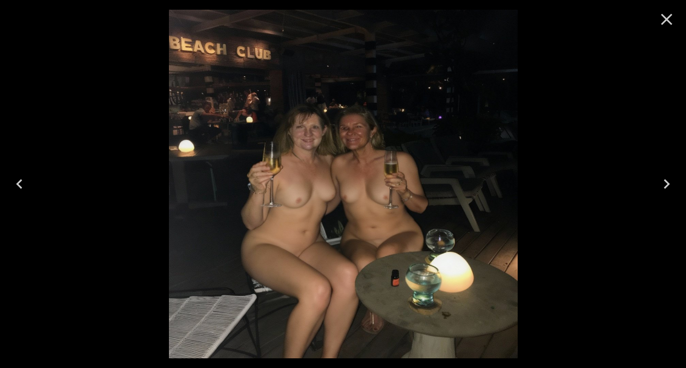
click at [677, 196] on button "Next" at bounding box center [666, 184] width 39 height 48
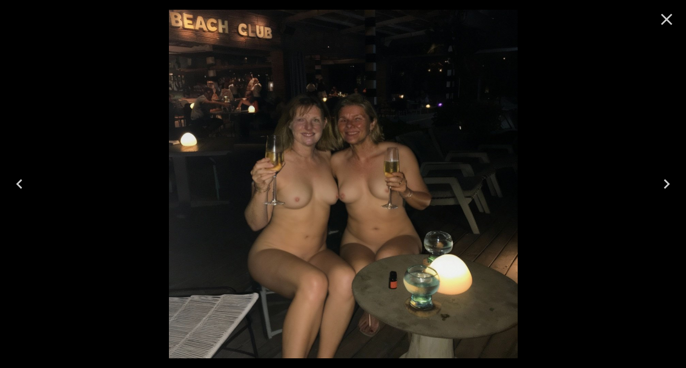
click at [677, 196] on button "Next" at bounding box center [666, 184] width 39 height 48
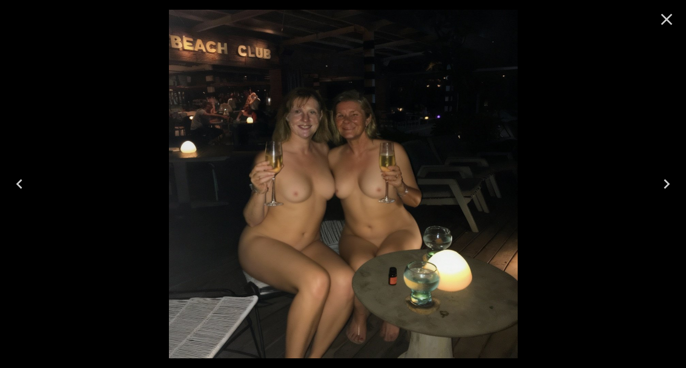
click at [676, 197] on button "Next" at bounding box center [666, 184] width 39 height 48
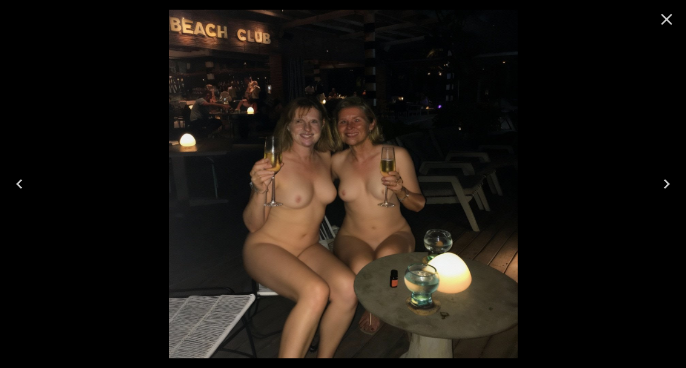
click at [658, 25] on icon "Close" at bounding box center [666, 19] width 19 height 19
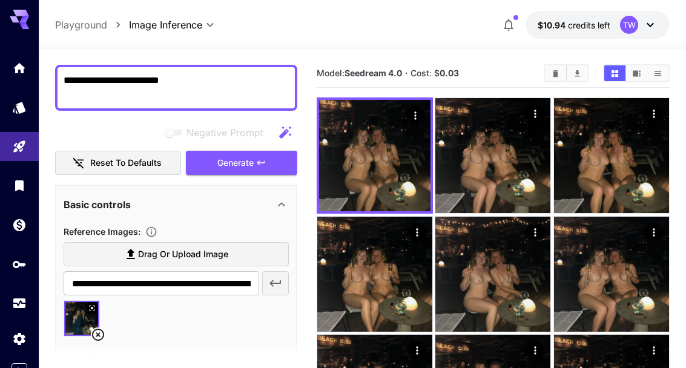
click at [215, 81] on textarea "**********" at bounding box center [176, 87] width 225 height 29
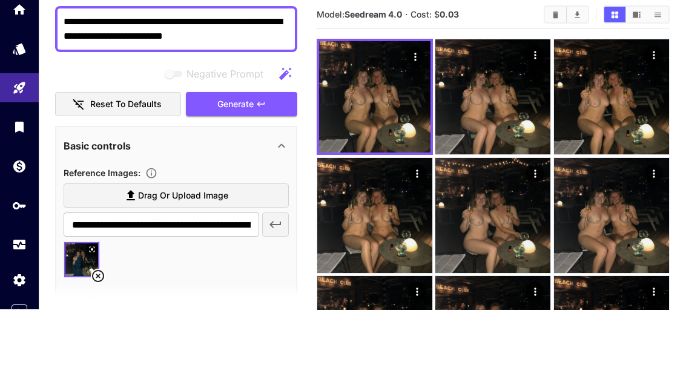
scroll to position [7, 0]
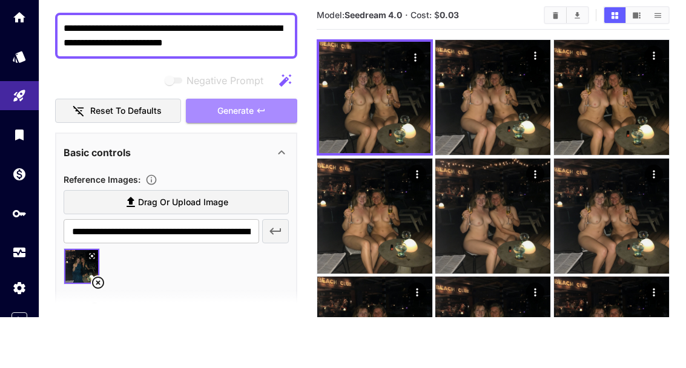
type textarea "**********"
click at [265, 150] on button "Generate" at bounding box center [241, 162] width 111 height 25
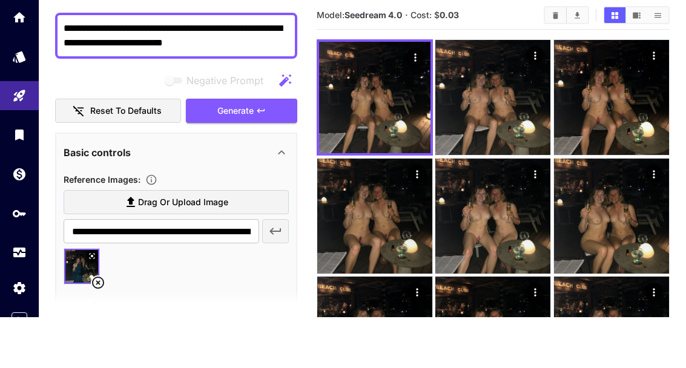
click at [0, 0] on icon "Open in fullscreen" at bounding box center [0, 0] width 0 height 0
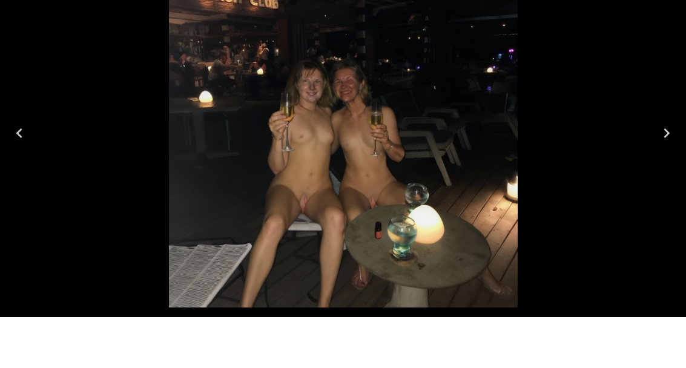
click at [662, 174] on icon "Next" at bounding box center [666, 183] width 19 height 19
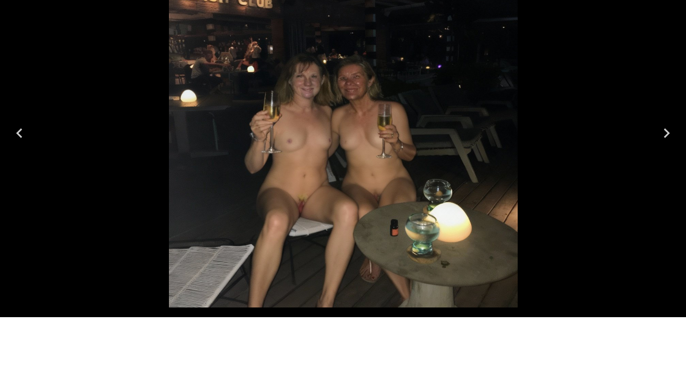
click at [664, 174] on icon "Next" at bounding box center [666, 183] width 19 height 19
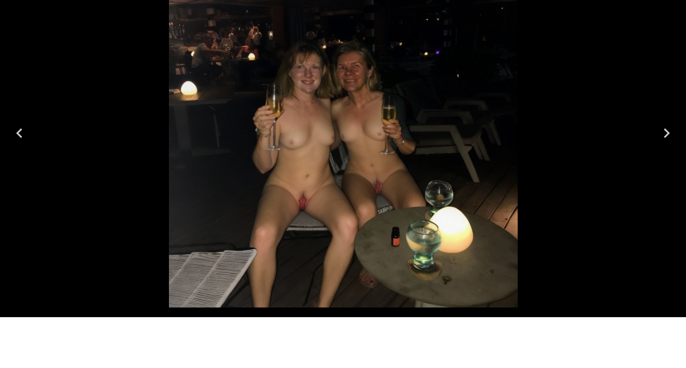
click at [664, 174] on icon "Next" at bounding box center [666, 183] width 19 height 19
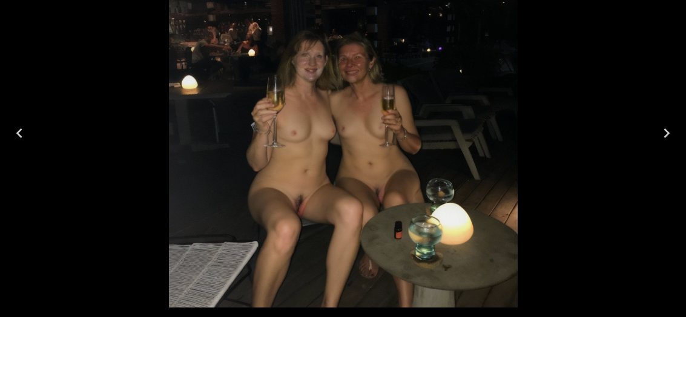
click at [669, 174] on icon "Next" at bounding box center [666, 183] width 19 height 19
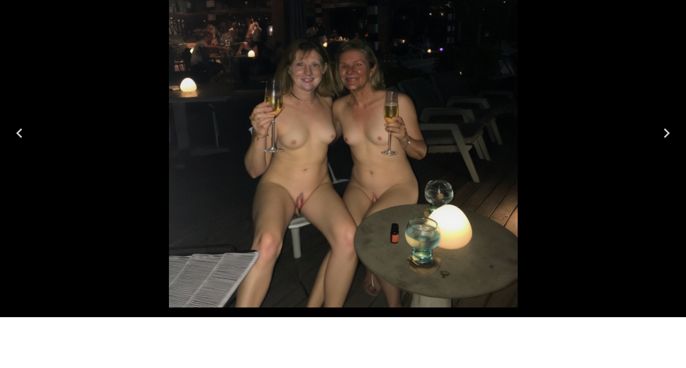
scroll to position [8, 0]
click at [36, 160] on button "Previous" at bounding box center [19, 184] width 39 height 48
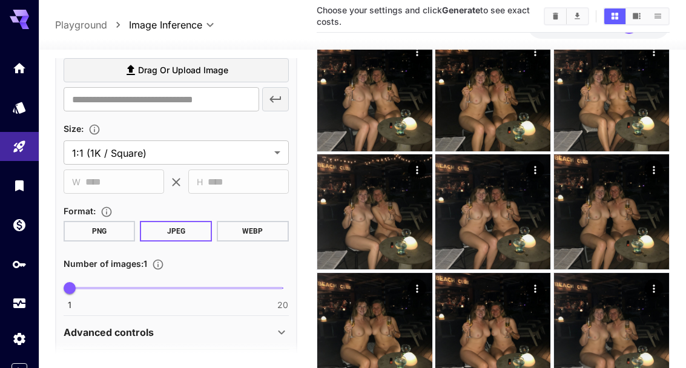
scroll to position [305, 0]
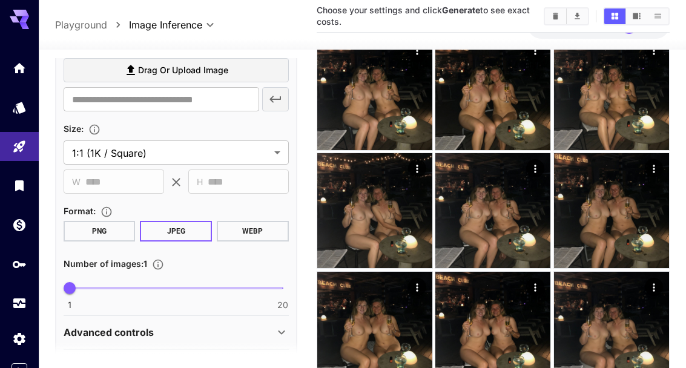
click at [0, 0] on icon "Open in fullscreen" at bounding box center [0, 0] width 0 height 0
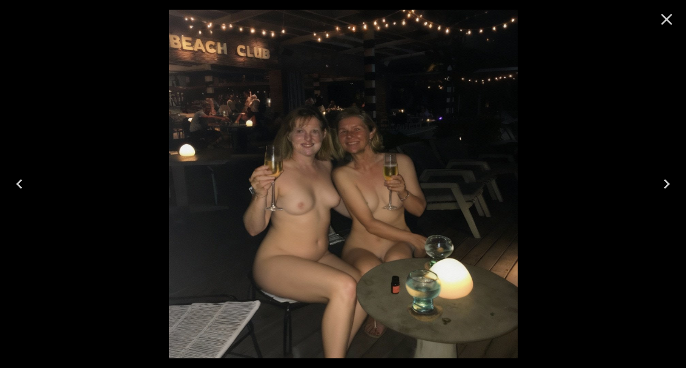
click at [669, 19] on icon "Close" at bounding box center [666, 19] width 19 height 19
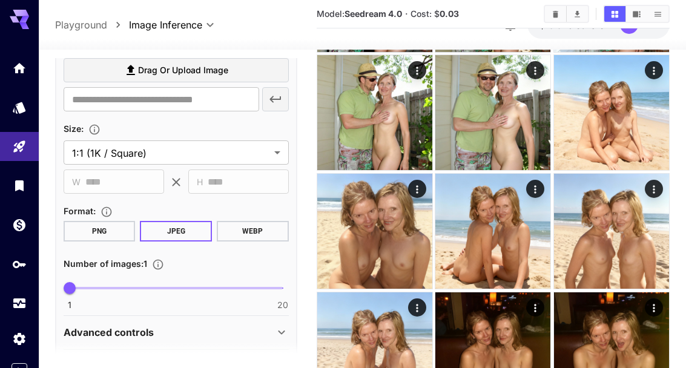
scroll to position [754, 0]
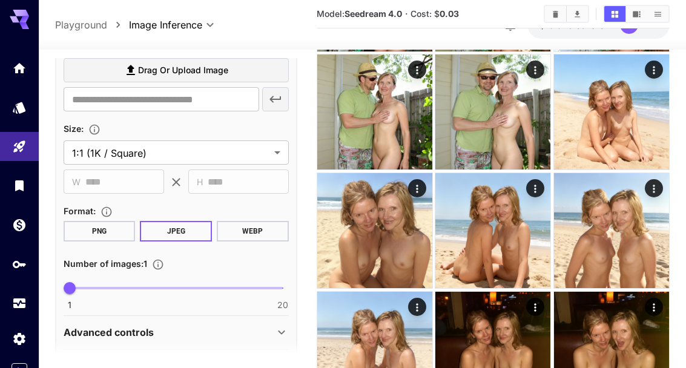
click at [0, 0] on icon "Open in fullscreen" at bounding box center [0, 0] width 0 height 0
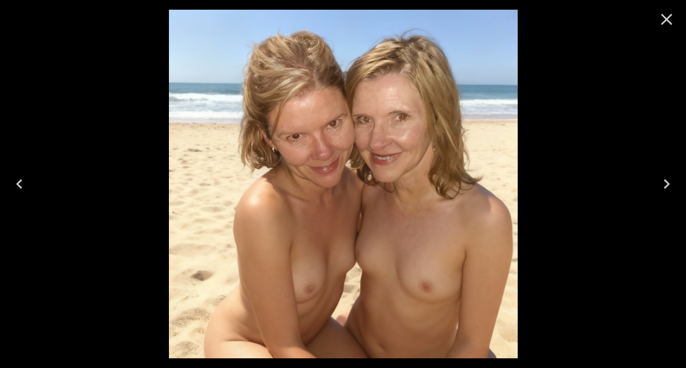
click at [658, 24] on icon "Close" at bounding box center [666, 19] width 19 height 19
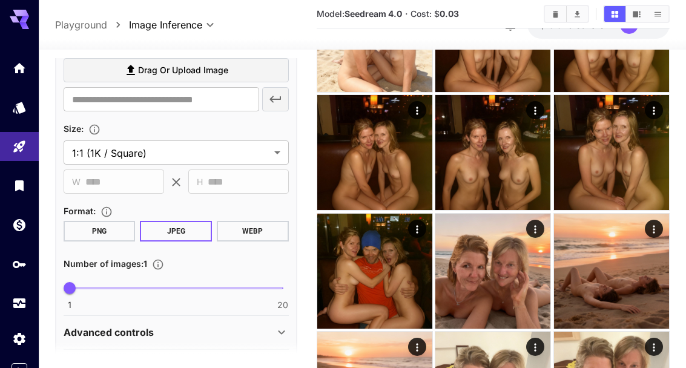
scroll to position [1068, 0]
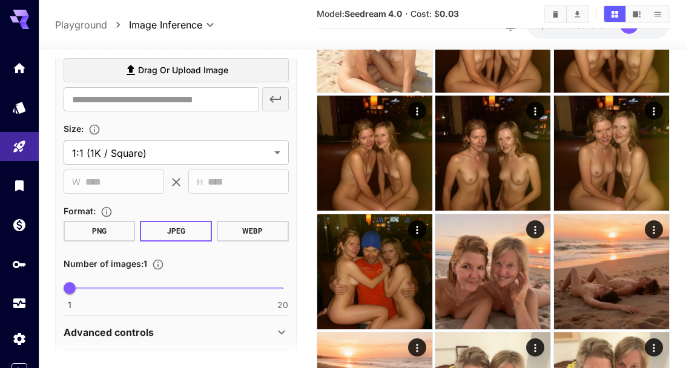
click at [0, 0] on button "Open in fullscreen" at bounding box center [0, 0] width 0 height 0
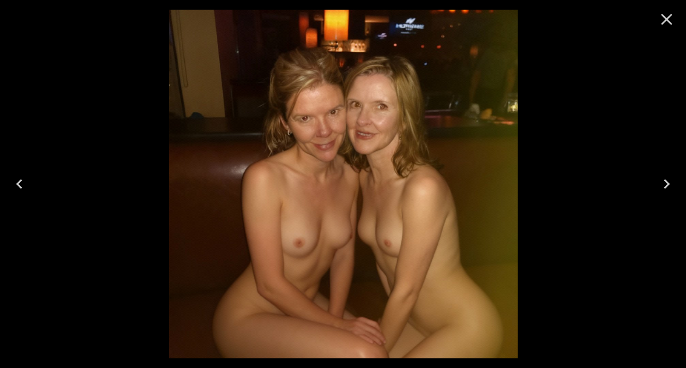
click at [661, 21] on icon "Close" at bounding box center [666, 19] width 19 height 19
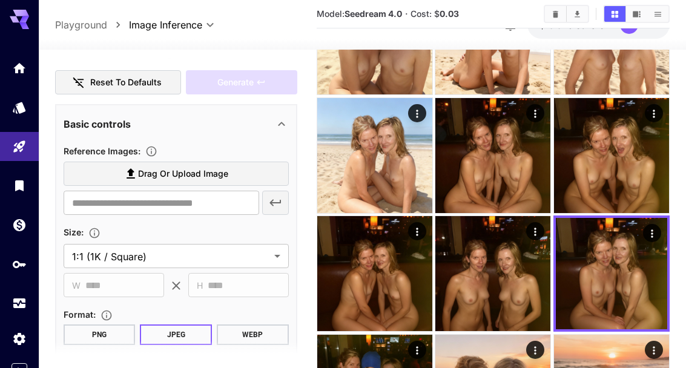
scroll to position [168, 0]
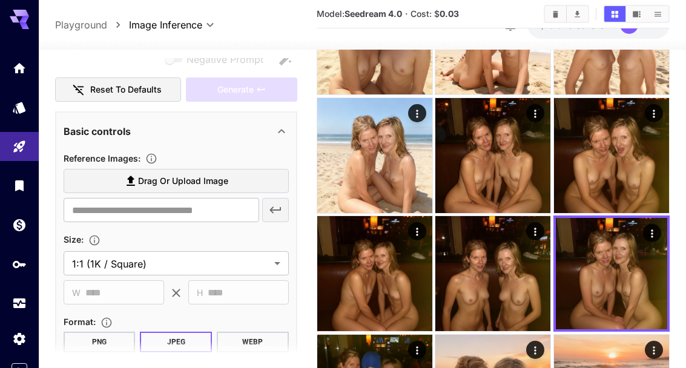
click at [231, 174] on label "Drag or upload image" at bounding box center [176, 181] width 225 height 25
click at [0, 0] on input "Drag or upload image" at bounding box center [0, 0] width 0 height 0
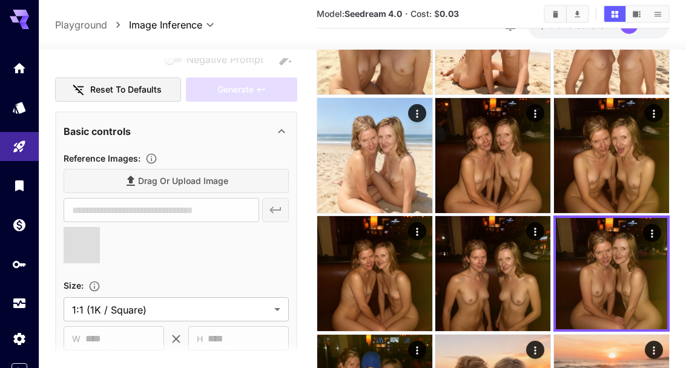
type input "**********"
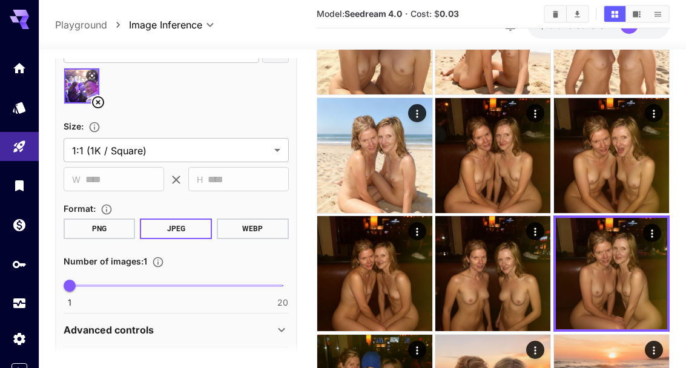
scroll to position [325, 0]
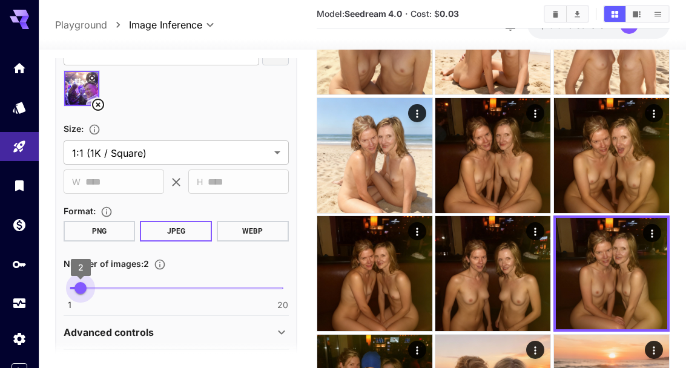
type input "*"
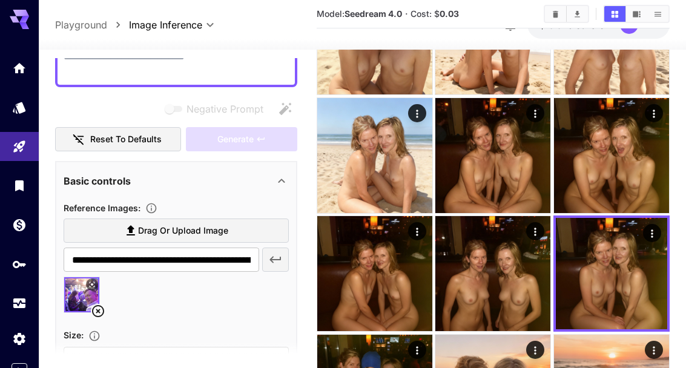
scroll to position [121, 0]
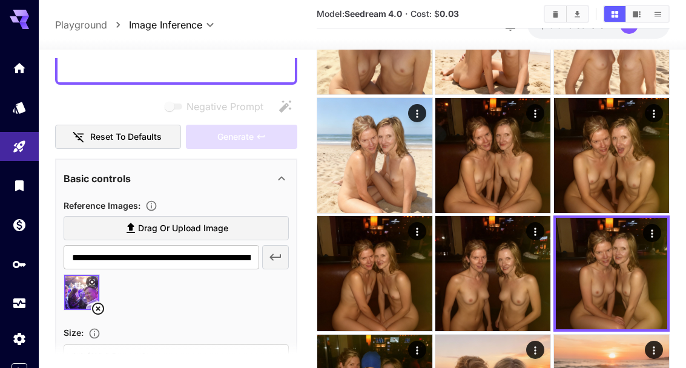
click at [237, 226] on label "Drag or upload image" at bounding box center [176, 228] width 225 height 25
click at [0, 0] on input "Drag or upload image" at bounding box center [0, 0] width 0 height 0
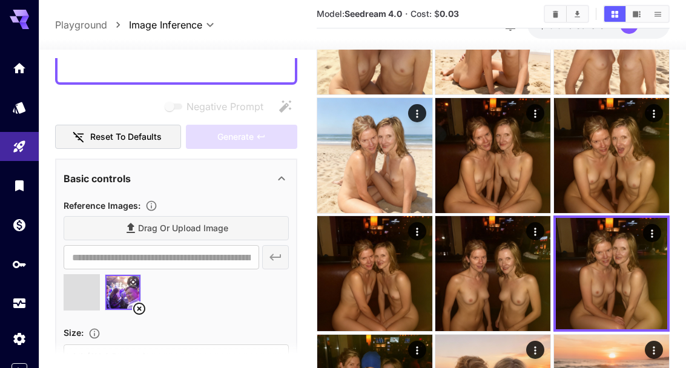
type input "**********"
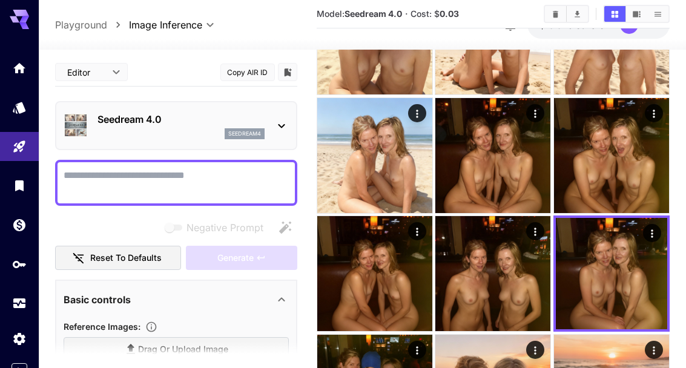
scroll to position [0, 0]
click at [193, 188] on textarea "Negative Prompt" at bounding box center [176, 182] width 225 height 29
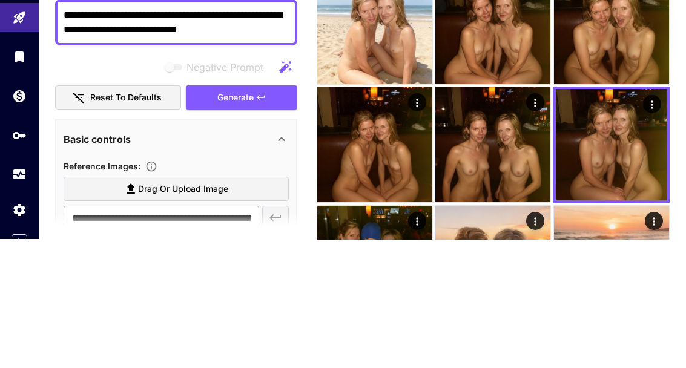
scroll to position [44, 0]
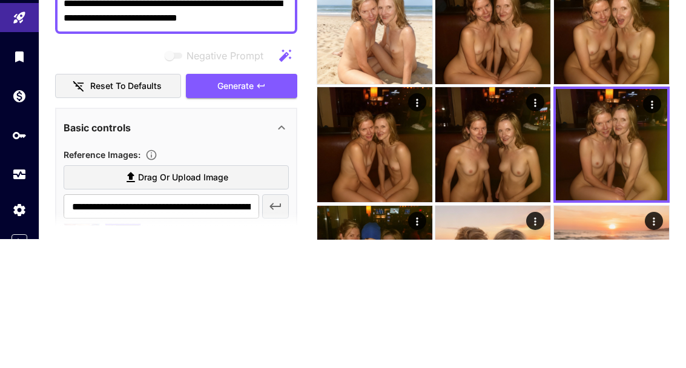
click at [251, 207] on span "Generate" at bounding box center [235, 214] width 36 height 15
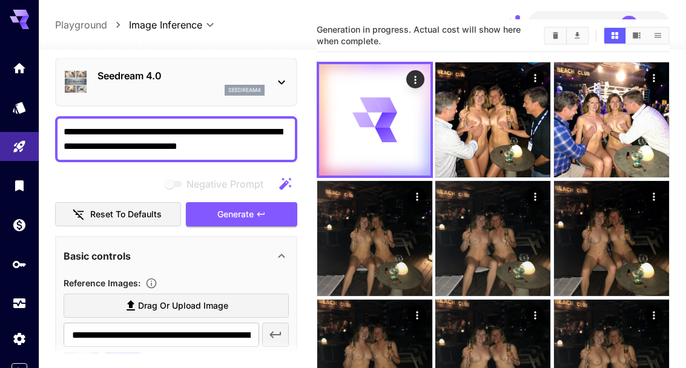
scroll to position [0, 0]
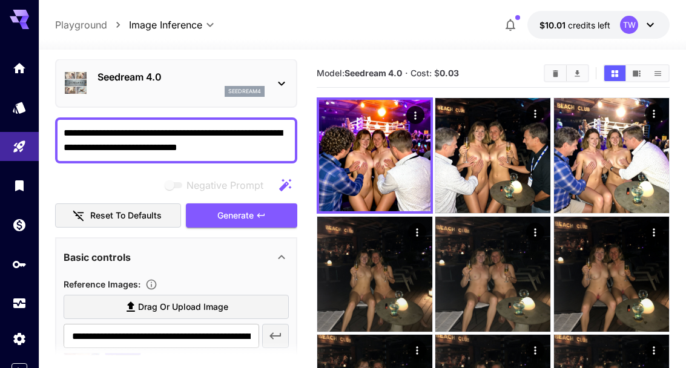
click at [88, 153] on textarea "**********" at bounding box center [176, 140] width 225 height 29
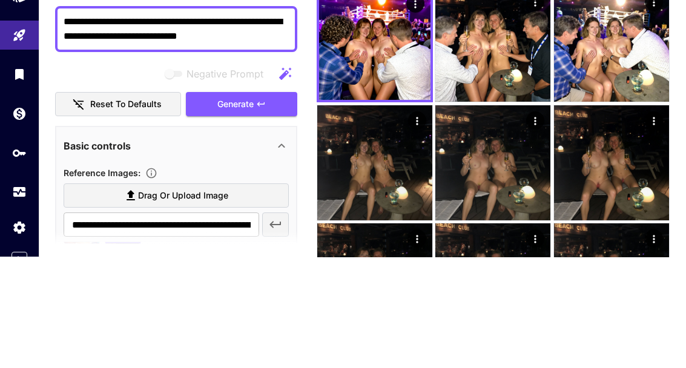
click at [126, 126] on textarea "**********" at bounding box center [176, 140] width 225 height 29
click at [129, 126] on textarea "**********" at bounding box center [176, 140] width 225 height 29
type textarea "**********"
click at [283, 126] on textarea "**********" at bounding box center [176, 140] width 225 height 29
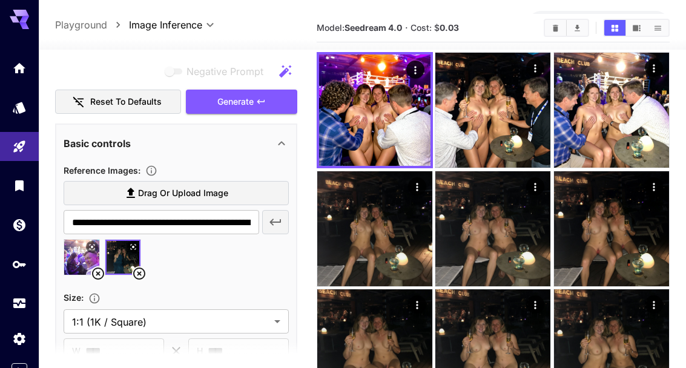
scroll to position [159, 0]
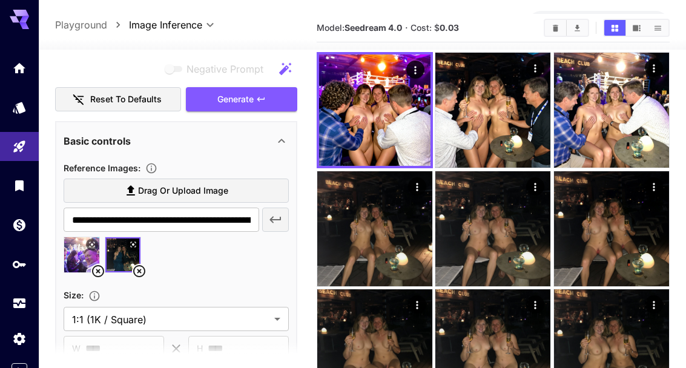
click at [94, 271] on icon at bounding box center [98, 271] width 15 height 15
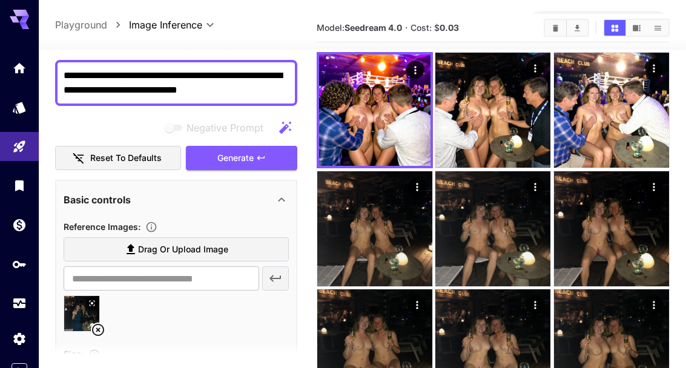
scroll to position [48, 0]
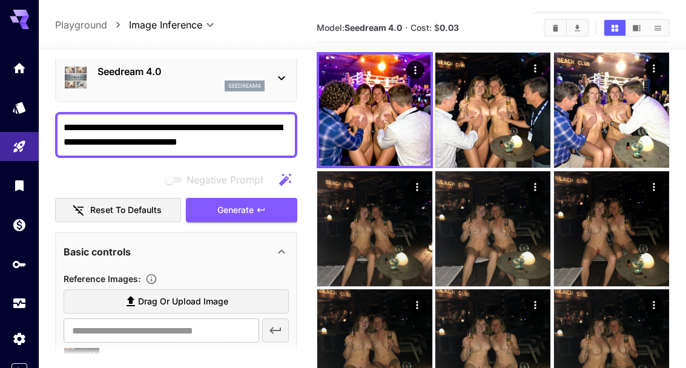
click at [279, 144] on textarea "**********" at bounding box center [176, 135] width 225 height 29
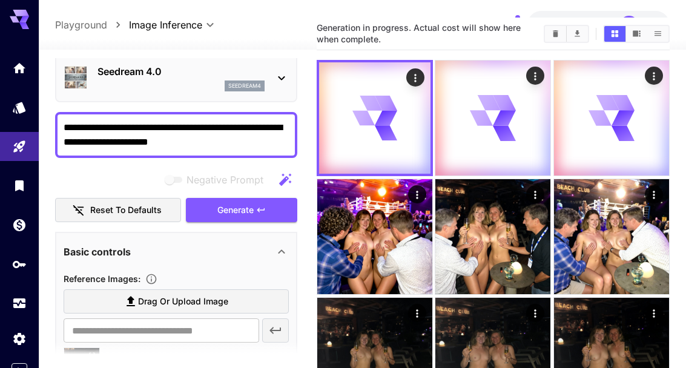
scroll to position [0, 0]
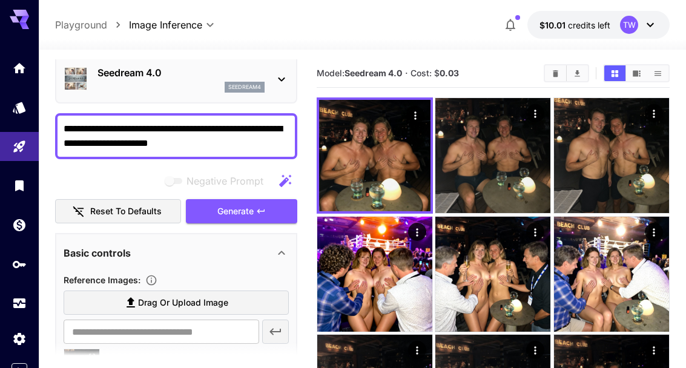
click at [231, 150] on textarea "**********" at bounding box center [176, 136] width 225 height 29
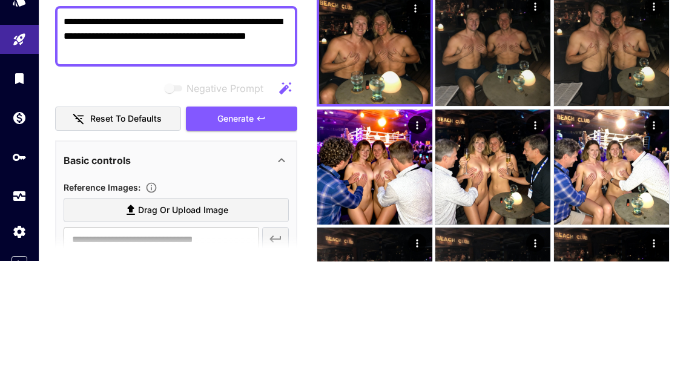
type textarea "**********"
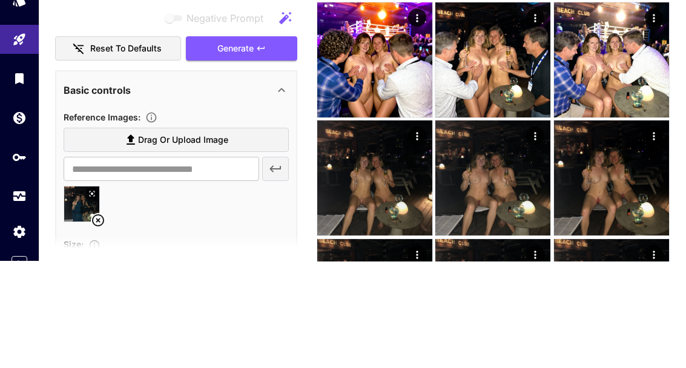
scroll to position [117, 0]
click at [256, 151] on icon "button" at bounding box center [261, 156] width 10 height 10
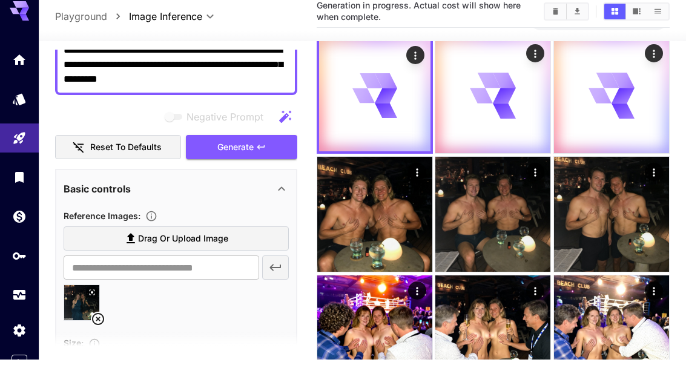
scroll to position [0, 0]
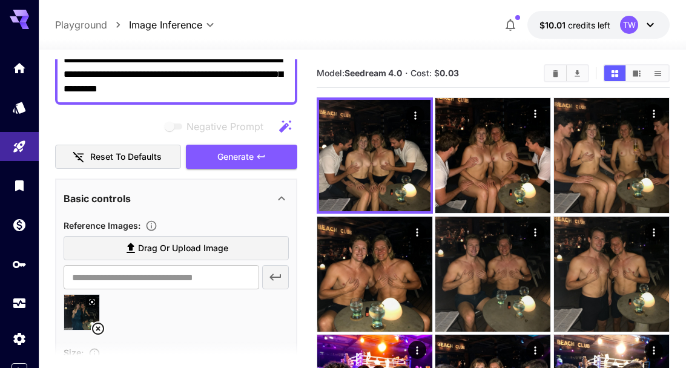
click at [0, 0] on icon "Open in fullscreen" at bounding box center [0, 0] width 0 height 0
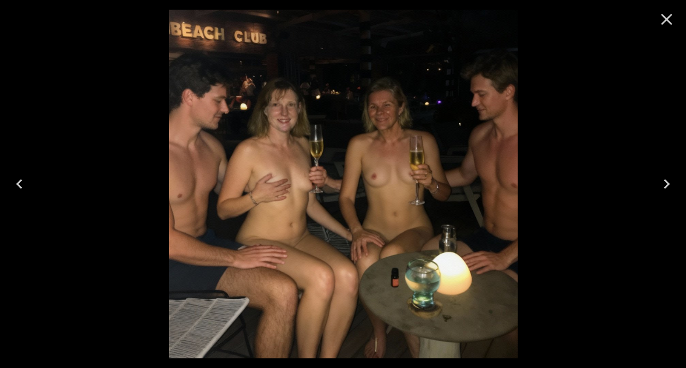
click at [664, 10] on icon "Close" at bounding box center [666, 19] width 19 height 19
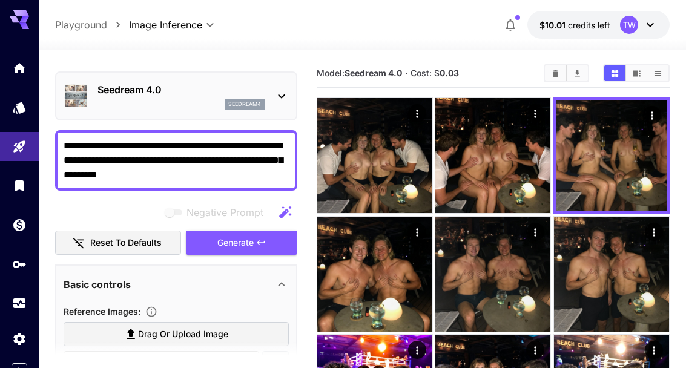
scroll to position [39, 0]
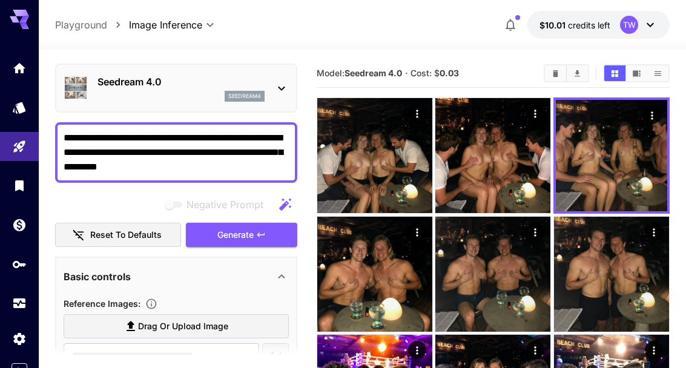
click at [216, 164] on textarea "**********" at bounding box center [176, 153] width 225 height 44
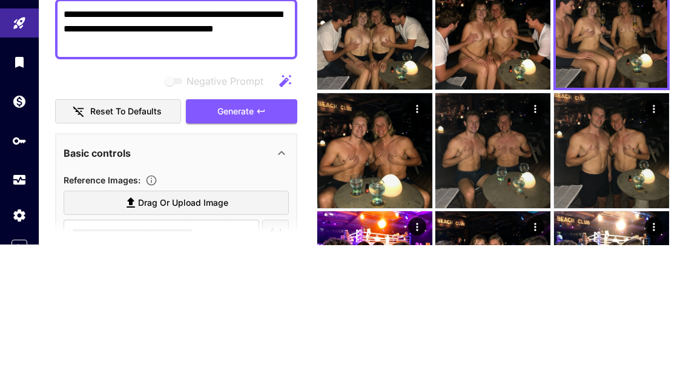
scroll to position [0, 0]
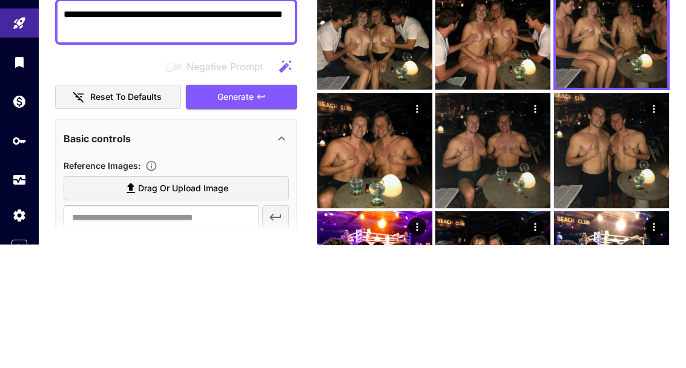
type textarea "**********"
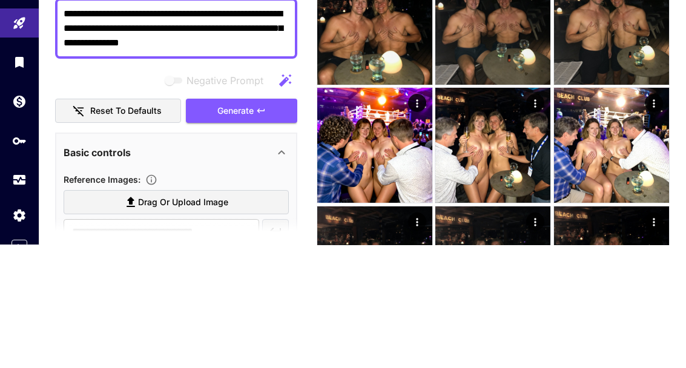
scroll to position [72, 0]
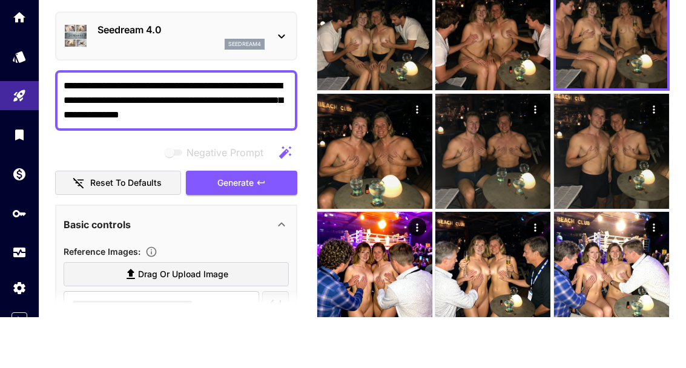
click at [256, 222] on button "Generate" at bounding box center [241, 234] width 111 height 25
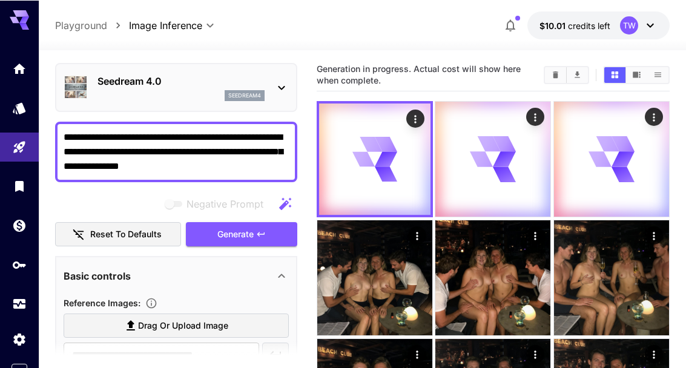
scroll to position [0, 0]
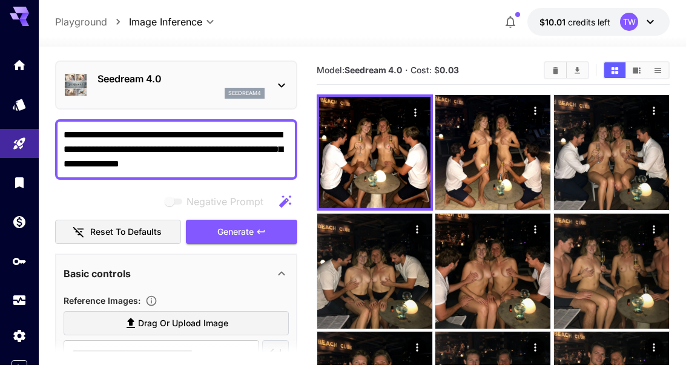
click at [0, 0] on icon "Open in fullscreen" at bounding box center [0, 0] width 0 height 0
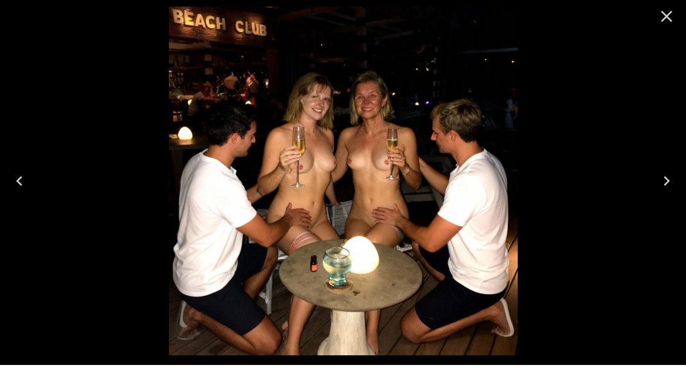
click at [665, 194] on icon "Next" at bounding box center [666, 183] width 19 height 19
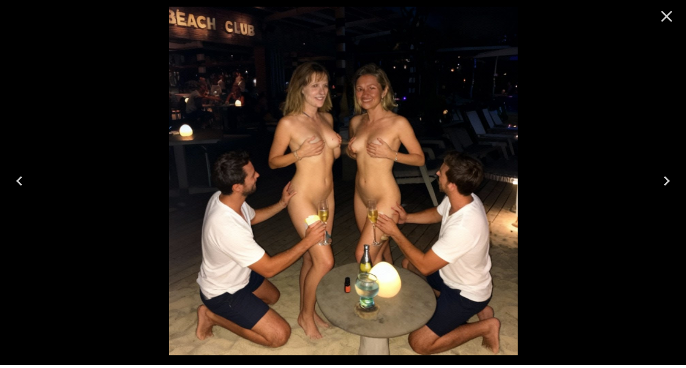
click at [666, 194] on icon "Next" at bounding box center [666, 183] width 19 height 19
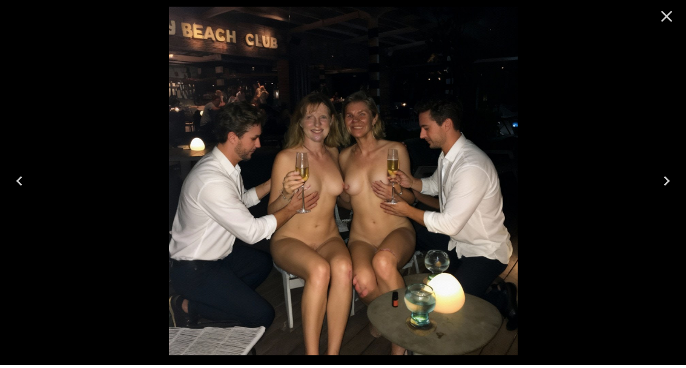
click at [663, 19] on icon "Close" at bounding box center [666, 19] width 19 height 19
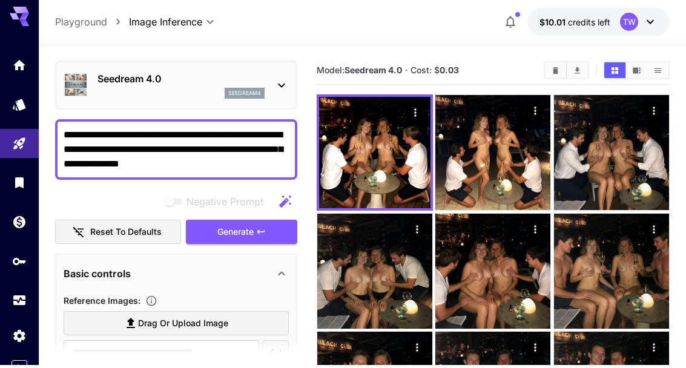
click at [249, 161] on textarea "**********" at bounding box center [176, 153] width 225 height 44
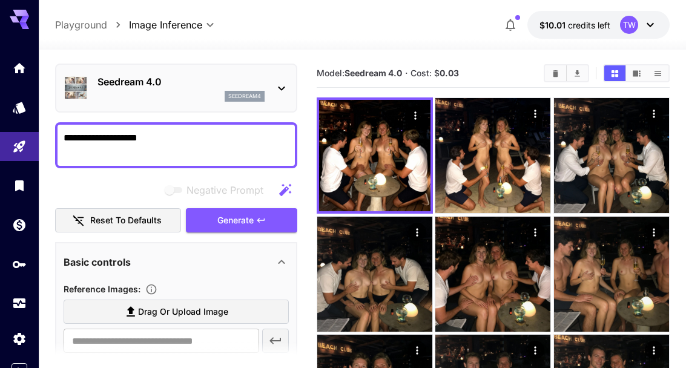
type textarea "**********"
click at [260, 221] on icon "button" at bounding box center [261, 221] width 10 height 10
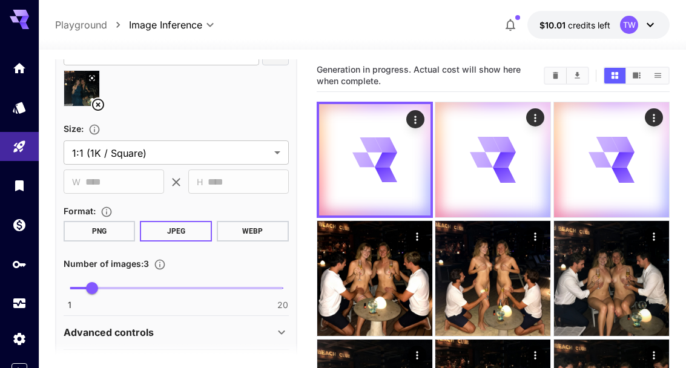
scroll to position [325, 0]
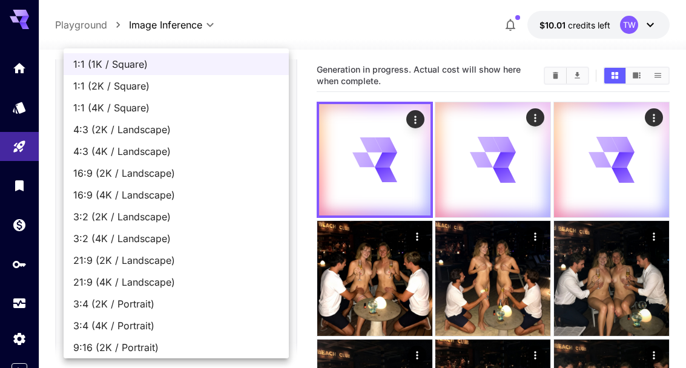
click at [157, 197] on span "16:9 (4K / Landscape)" at bounding box center [176, 195] width 206 height 15
type input "**********"
type input "****"
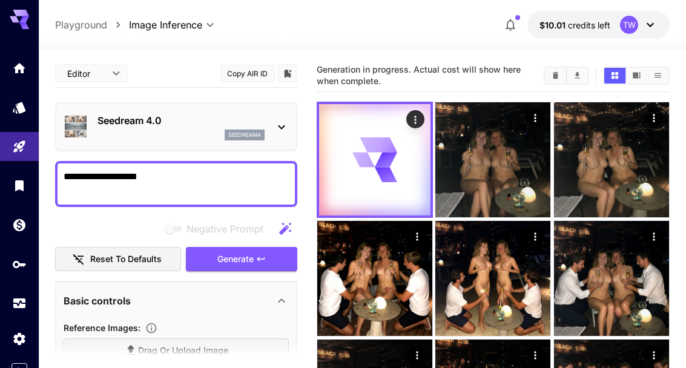
scroll to position [325, 0]
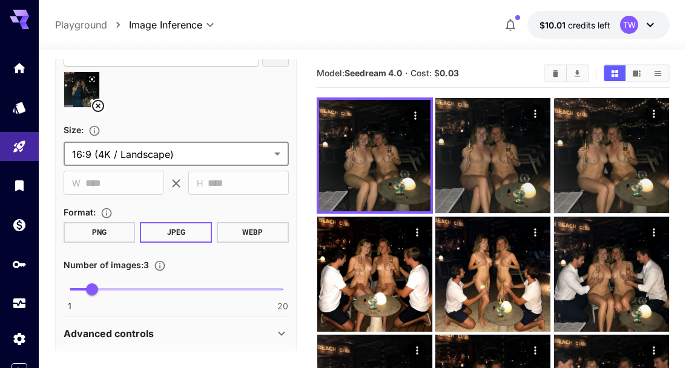
click at [0, 0] on icon "Open in fullscreen" at bounding box center [0, 0] width 0 height 0
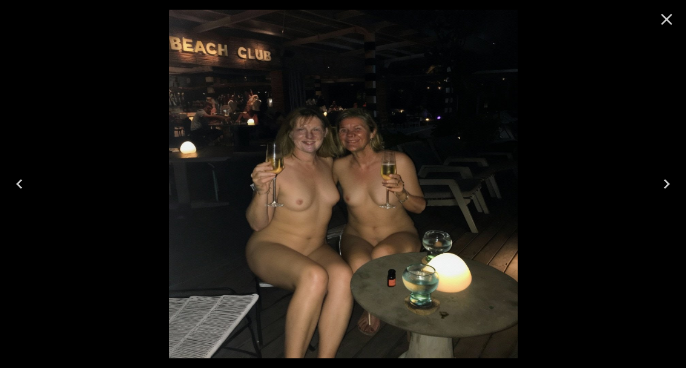
click at [664, 185] on icon "Next" at bounding box center [666, 183] width 19 height 19
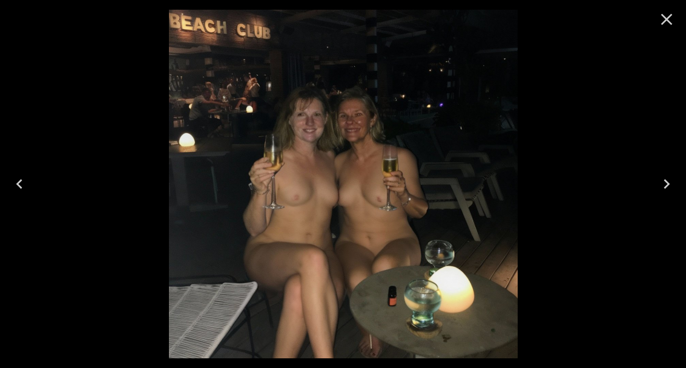
click at [666, 191] on icon "Next" at bounding box center [666, 183] width 19 height 19
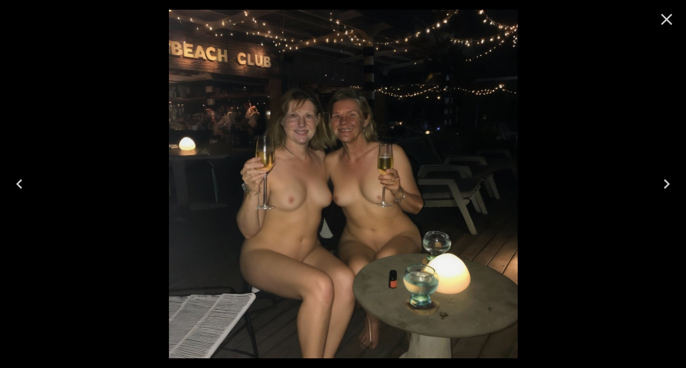
click at [675, 23] on icon "Close" at bounding box center [666, 19] width 19 height 19
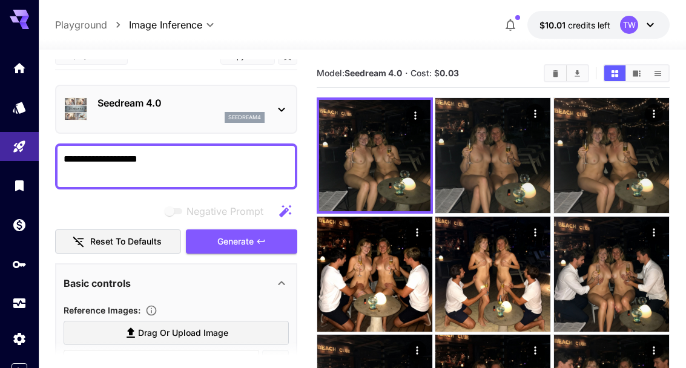
scroll to position [25, 0]
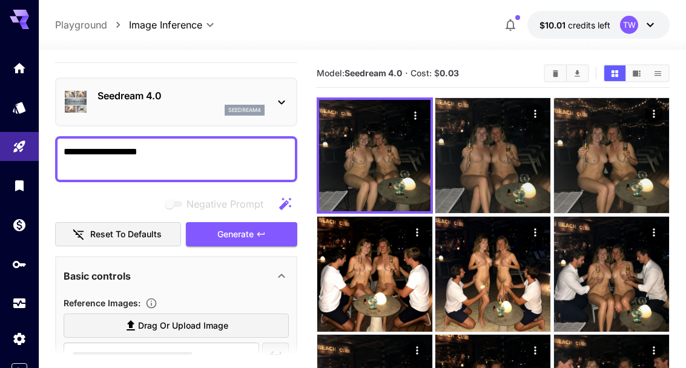
click at [194, 150] on textarea "**********" at bounding box center [176, 159] width 225 height 29
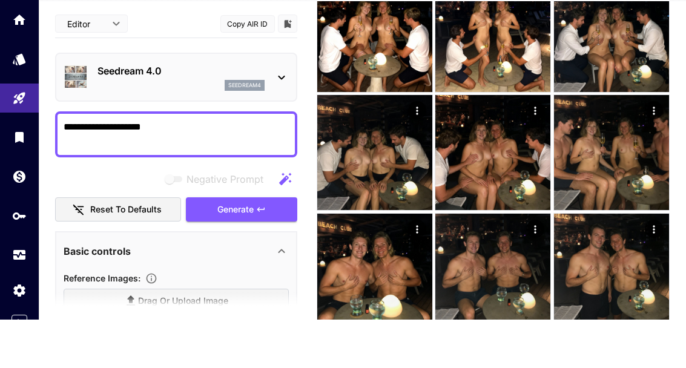
scroll to position [0, 0]
click at [190, 168] on textarea "**********" at bounding box center [176, 182] width 225 height 29
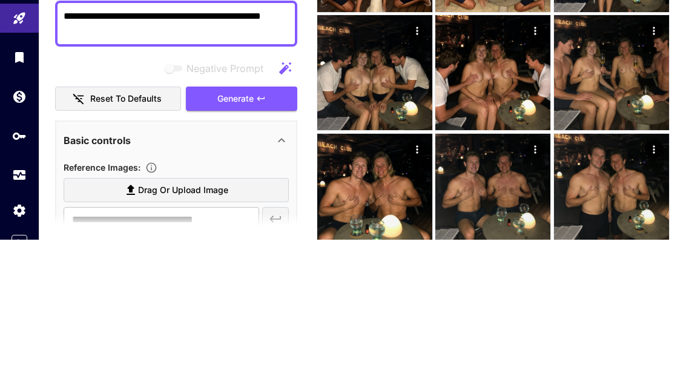
scroll to position [44, 0]
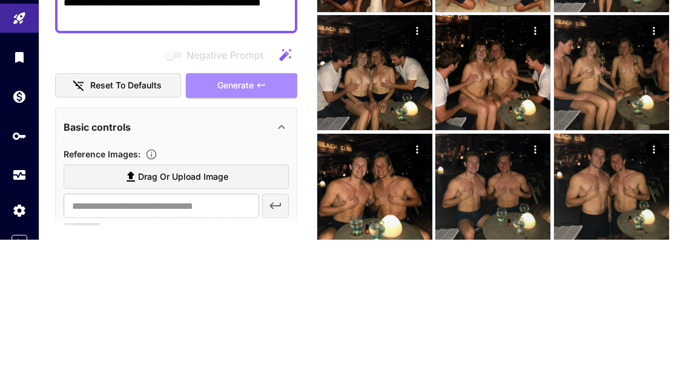
type textarea "**********"
click at [257, 209] on icon "button" at bounding box center [261, 214] width 10 height 10
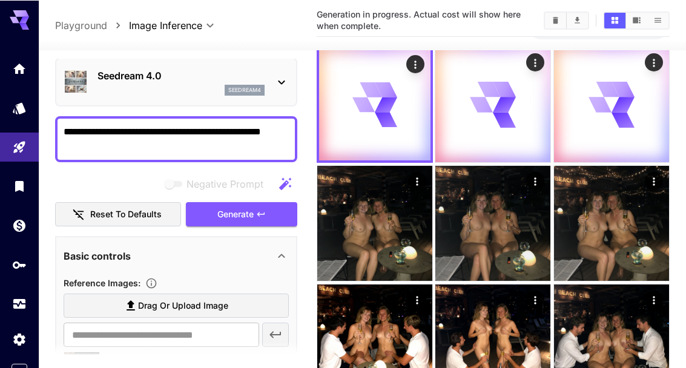
scroll to position [0, 0]
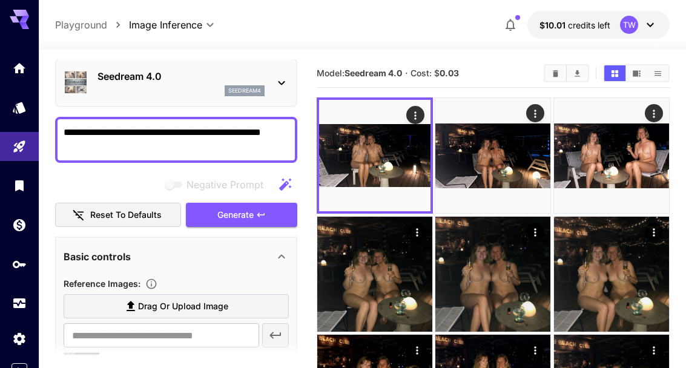
click at [0, 0] on icon "Open in fullscreen" at bounding box center [0, 0] width 0 height 0
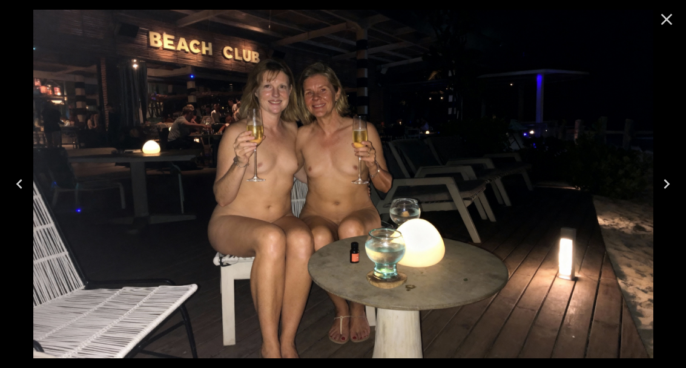
click at [662, 183] on icon "Next" at bounding box center [666, 183] width 19 height 19
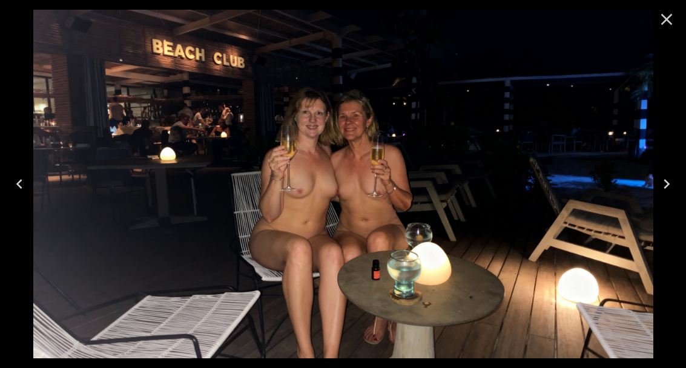
click at [664, 185] on icon "Next" at bounding box center [666, 183] width 19 height 19
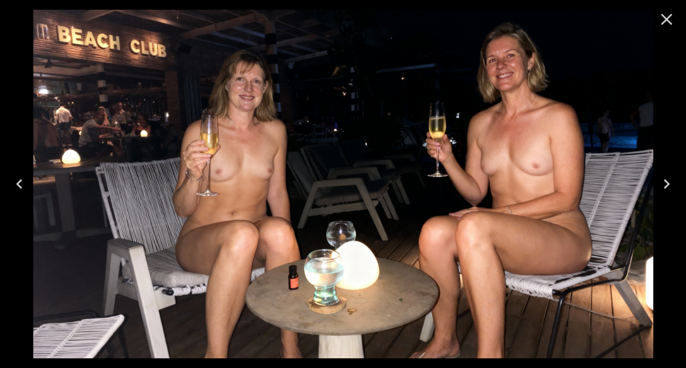
click at [28, 176] on icon "Previous" at bounding box center [19, 183] width 19 height 19
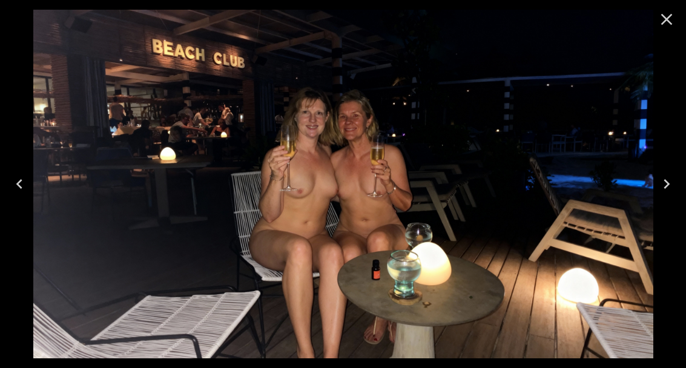
click at [669, 16] on icon "Close" at bounding box center [666, 19] width 19 height 19
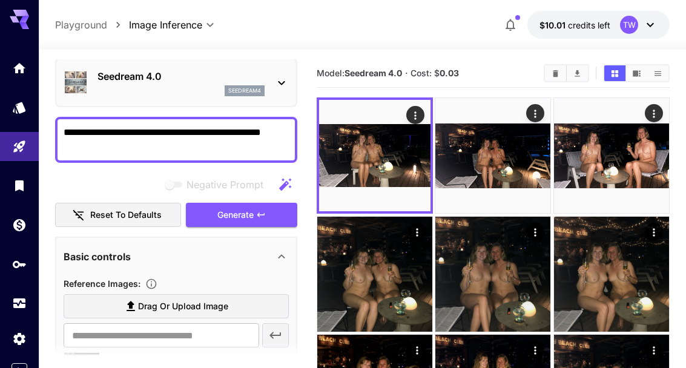
click at [496, 198] on img at bounding box center [492, 155] width 115 height 115
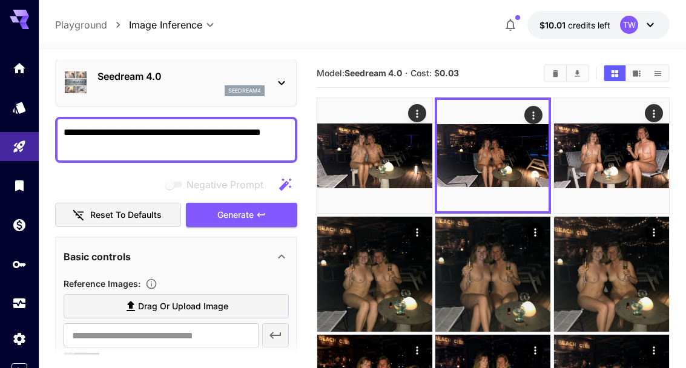
click at [492, 154] on img at bounding box center [492, 155] width 111 height 111
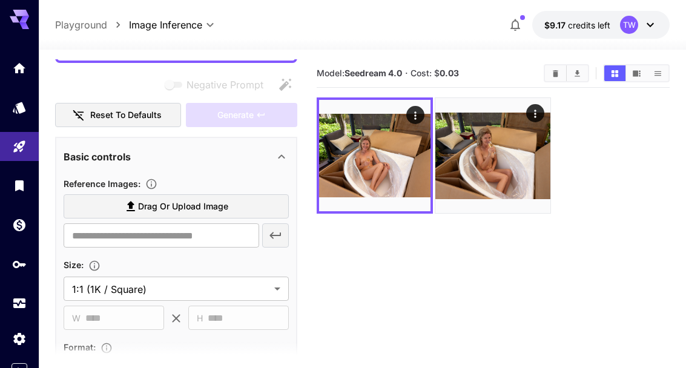
scroll to position [153, 0]
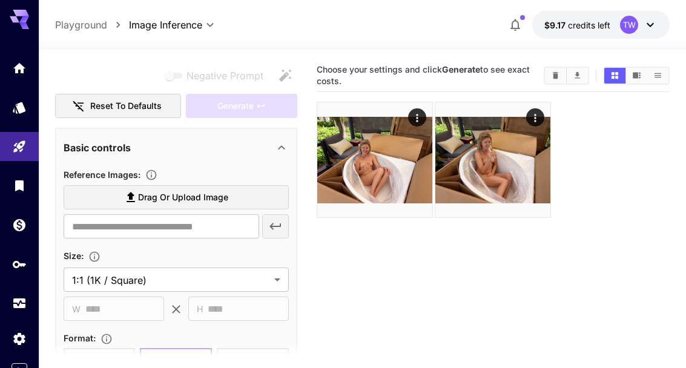
click at [552, 71] on icon "Clear All" at bounding box center [555, 75] width 9 height 9
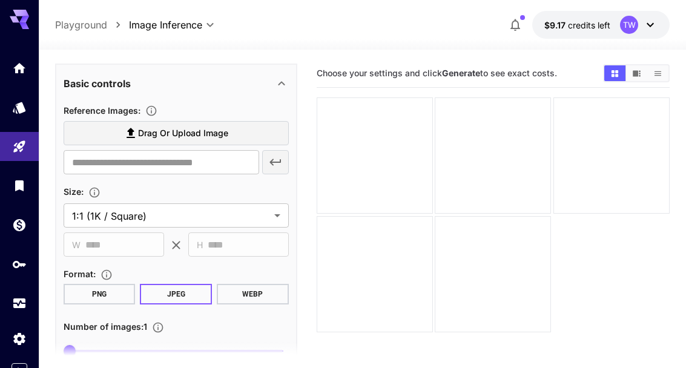
scroll to position [227, 0]
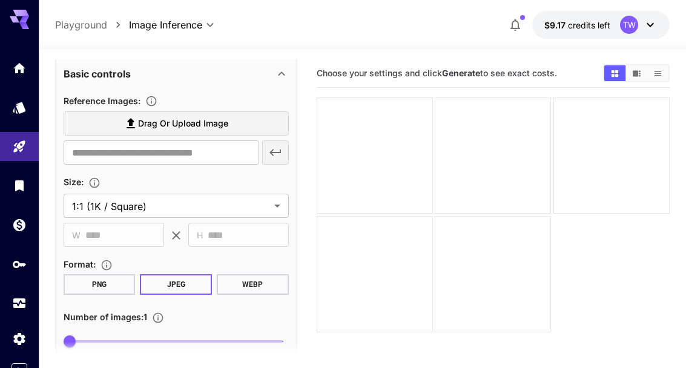
click at [243, 124] on label "Drag or upload image" at bounding box center [176, 123] width 225 height 25
click at [0, 0] on input "Drag or upload image" at bounding box center [0, 0] width 0 height 0
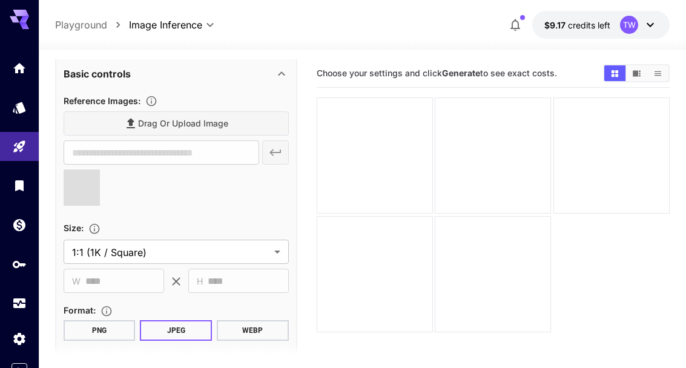
click at [280, 250] on body "**********" at bounding box center [343, 232] width 686 height 464
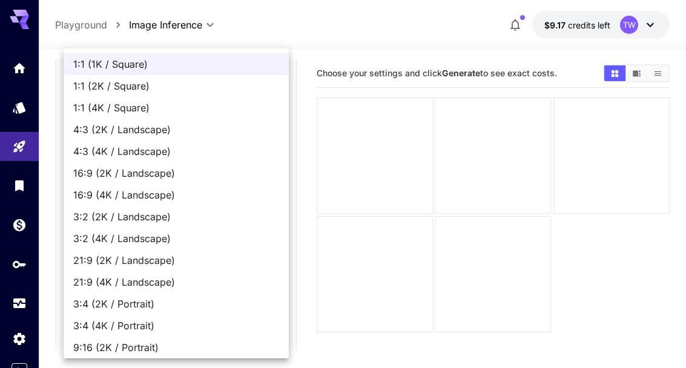
type input "**********"
click at [160, 197] on span "16:9 (4K / Landscape)" at bounding box center [176, 195] width 206 height 15
type input "**********"
type input "****"
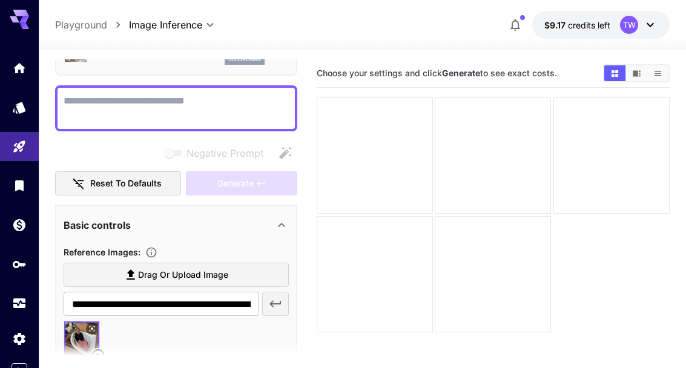
scroll to position [71, 0]
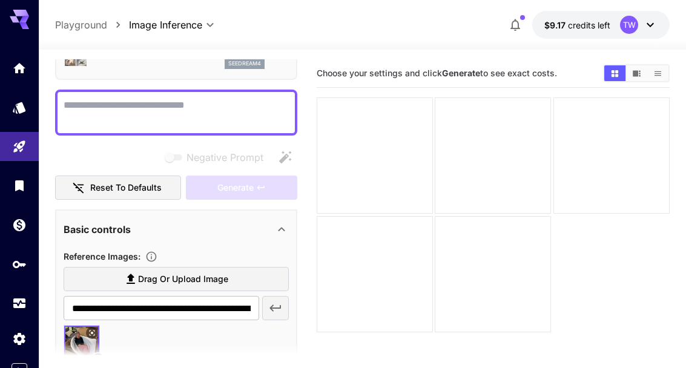
click at [210, 109] on textarea "Negative Prompt" at bounding box center [176, 112] width 225 height 29
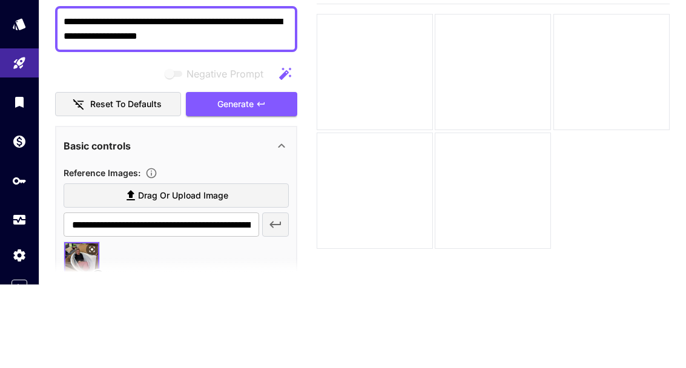
click at [111, 98] on textarea "**********" at bounding box center [176, 112] width 225 height 29
click at [218, 98] on textarea "**********" at bounding box center [176, 112] width 225 height 29
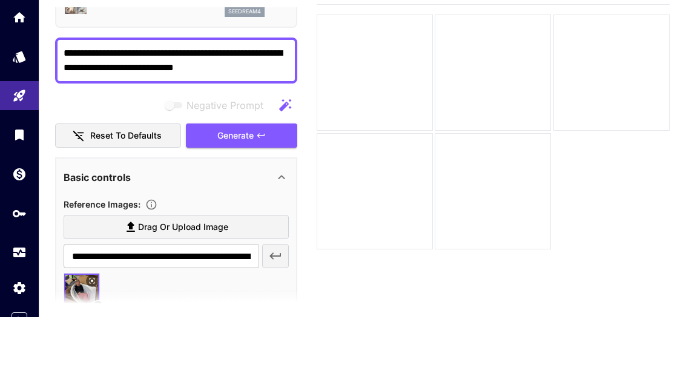
type textarea "**********"
click at [260, 182] on icon "button" at bounding box center [261, 187] width 10 height 10
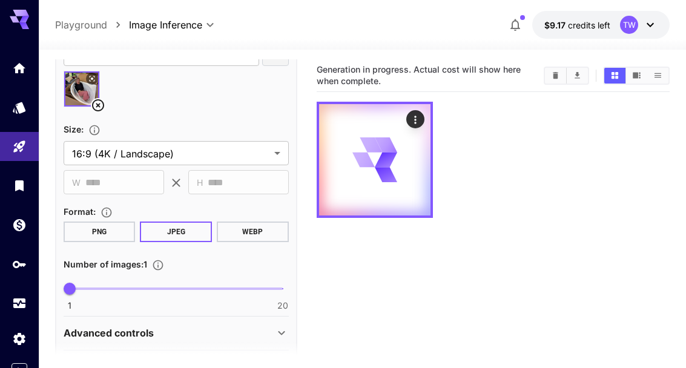
scroll to position [325, 0]
type input "*"
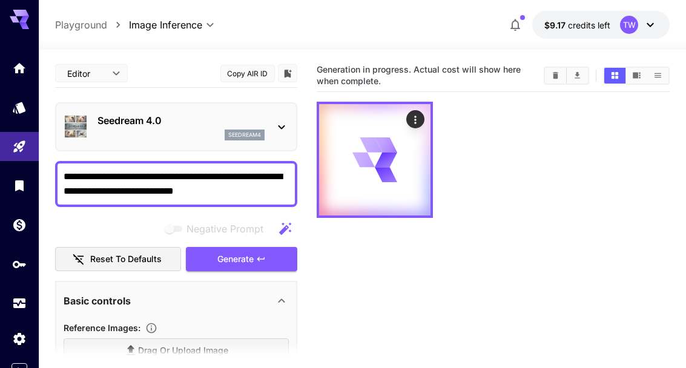
scroll to position [0, 0]
click at [262, 194] on textarea "**********" at bounding box center [176, 184] width 225 height 29
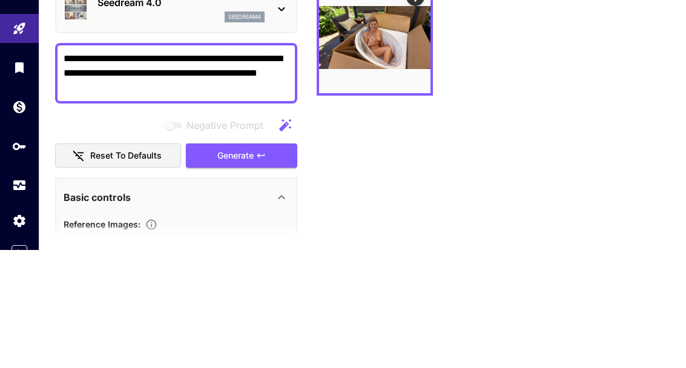
scroll to position [90, 0]
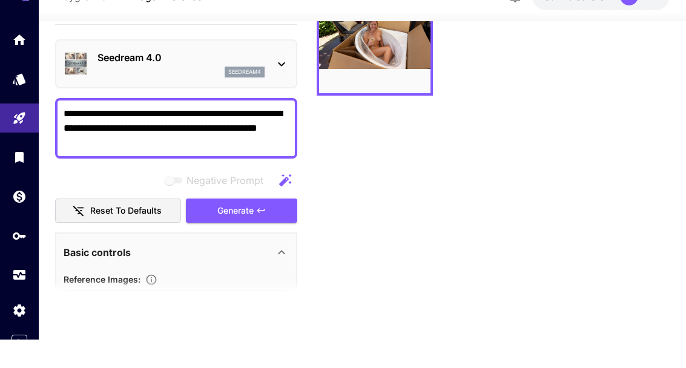
type textarea "**********"
click at [260, 234] on icon "button" at bounding box center [261, 239] width 10 height 10
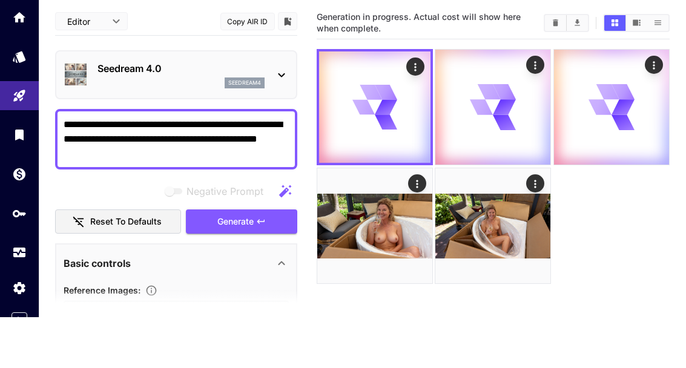
scroll to position [11, 0]
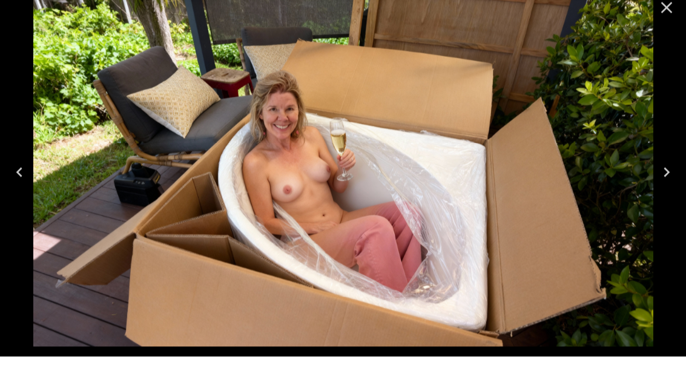
click at [662, 174] on icon "Next" at bounding box center [666, 183] width 19 height 19
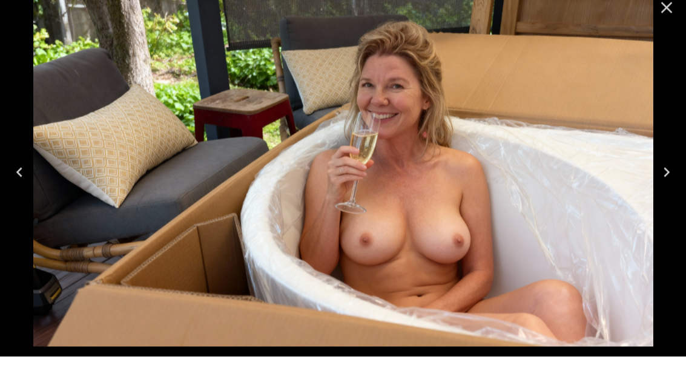
click at [663, 174] on icon "Next" at bounding box center [666, 183] width 19 height 19
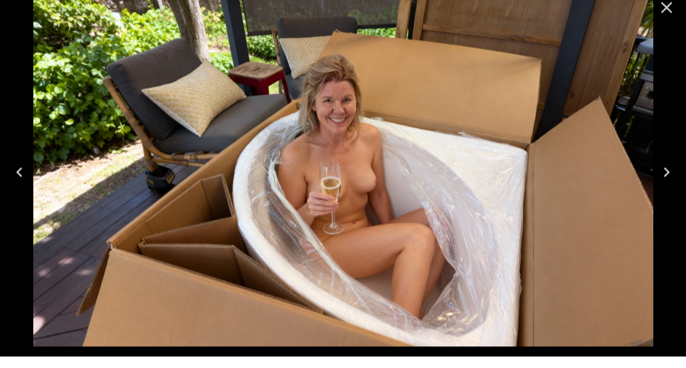
click at [32, 174] on button "Previous" at bounding box center [19, 184] width 39 height 48
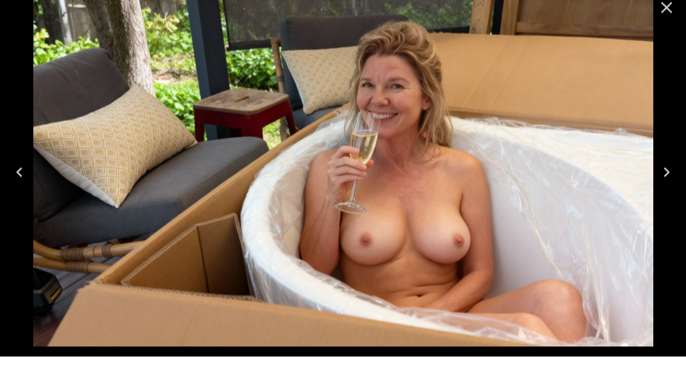
click at [36, 168] on button "Previous" at bounding box center [19, 184] width 39 height 48
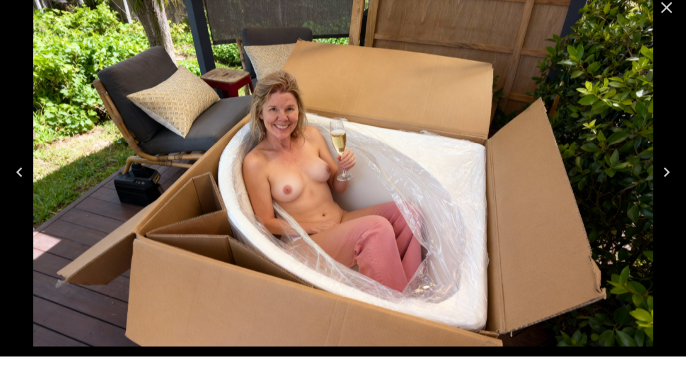
click at [31, 170] on button "Previous" at bounding box center [19, 184] width 39 height 48
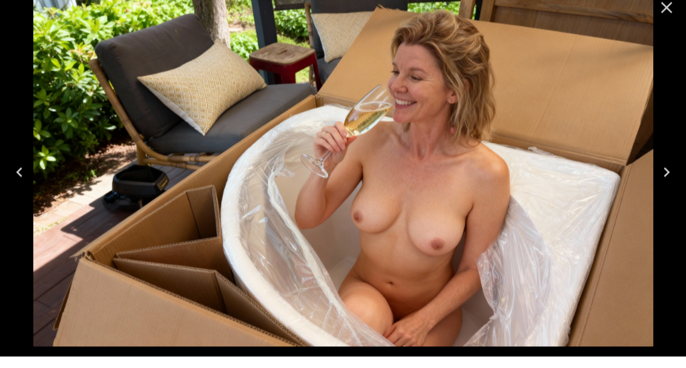
click at [664, 174] on icon "Next" at bounding box center [666, 183] width 19 height 19
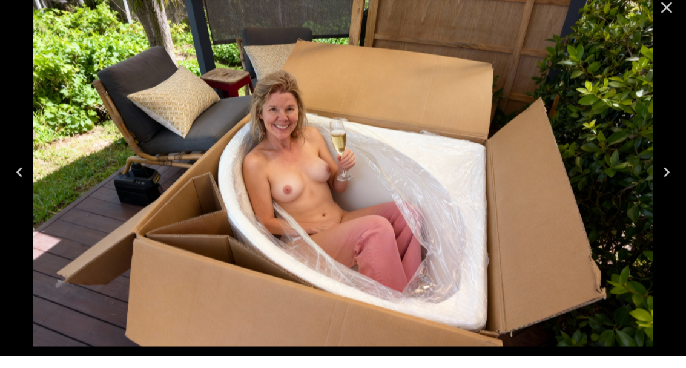
click at [661, 174] on icon "Next" at bounding box center [666, 183] width 19 height 19
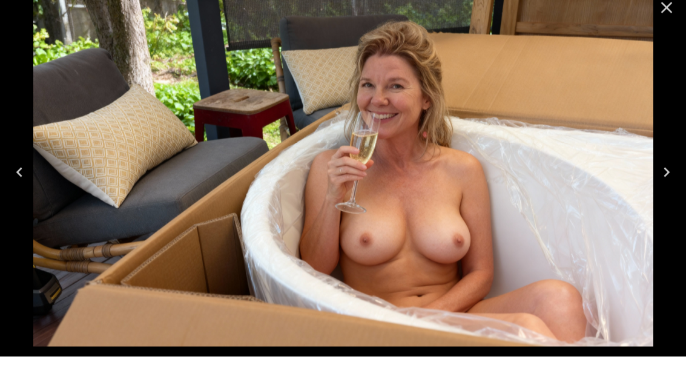
scroll to position [117, 0]
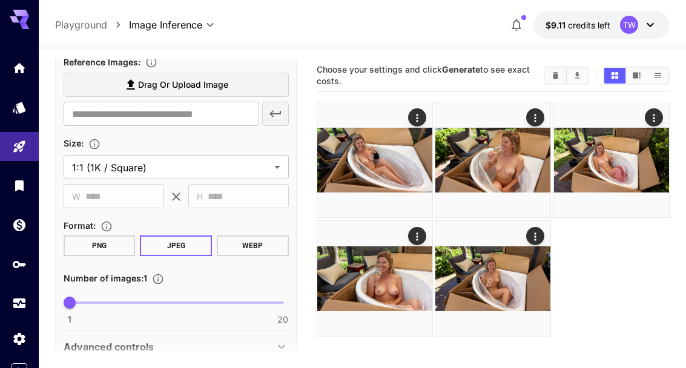
scroll to position [257, 0]
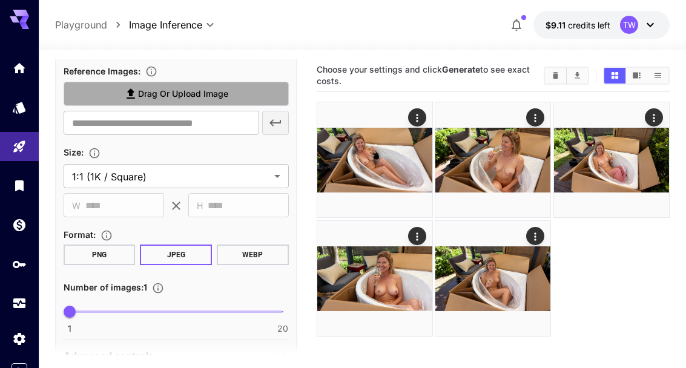
click at [241, 94] on label "Drag or upload image" at bounding box center [176, 94] width 225 height 25
click at [0, 0] on input "Drag or upload image" at bounding box center [0, 0] width 0 height 0
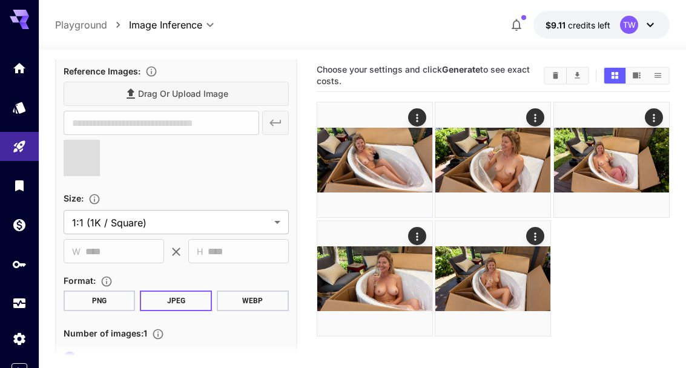
type input "**********"
click at [285, 218] on body "**********" at bounding box center [343, 232] width 686 height 464
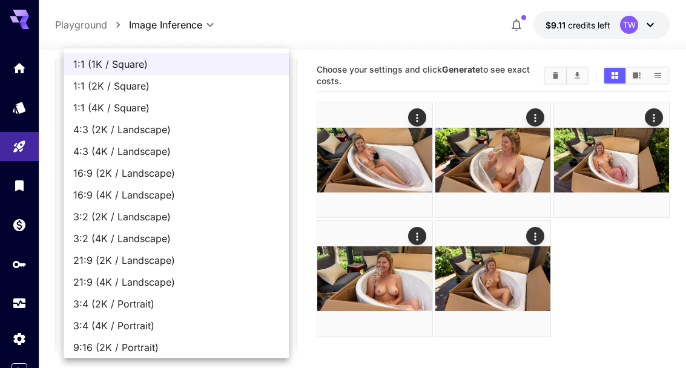
click at [149, 157] on span "4:3 (4K / Landscape)" at bounding box center [176, 151] width 206 height 15
type input "**********"
type input "****"
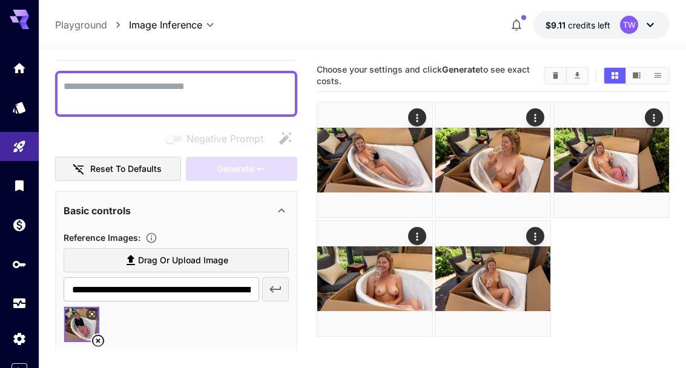
scroll to position [84, 0]
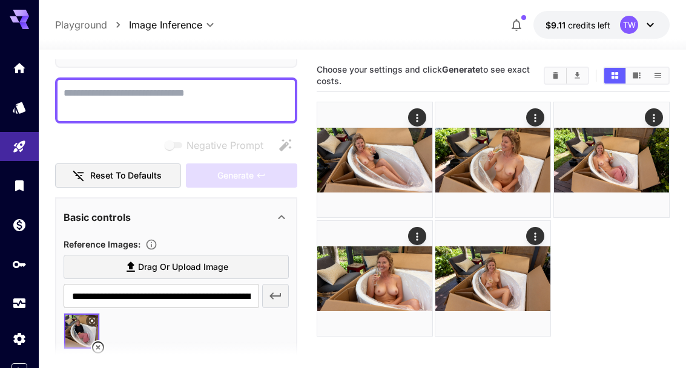
click at [197, 89] on textarea "Negative Prompt" at bounding box center [176, 100] width 225 height 29
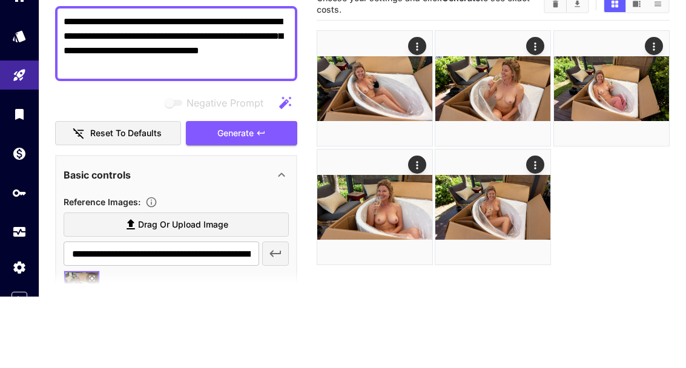
scroll to position [20, 0]
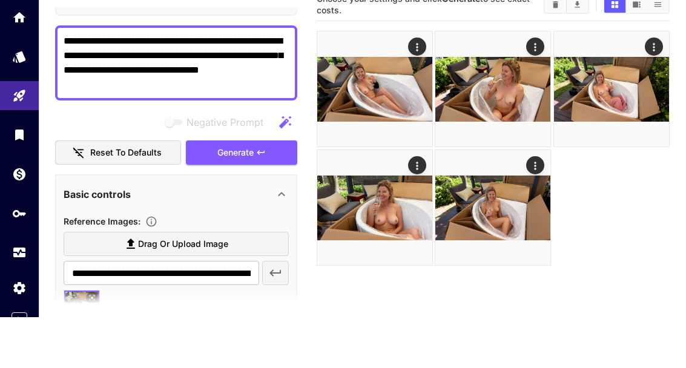
type textarea "**********"
click at [250, 196] on span "Generate" at bounding box center [235, 203] width 36 height 15
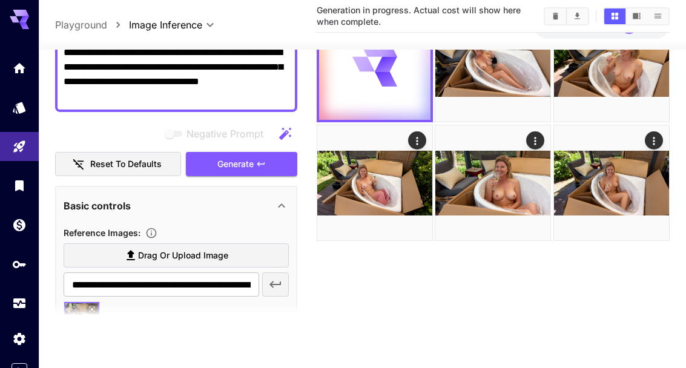
scroll to position [0, 0]
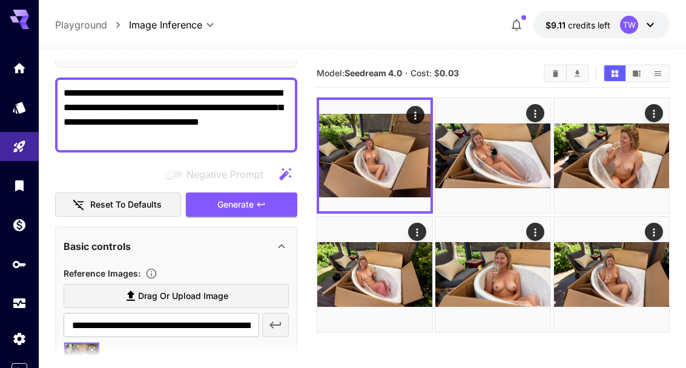
click at [0, 0] on icon "Open in fullscreen" at bounding box center [0, 0] width 0 height 0
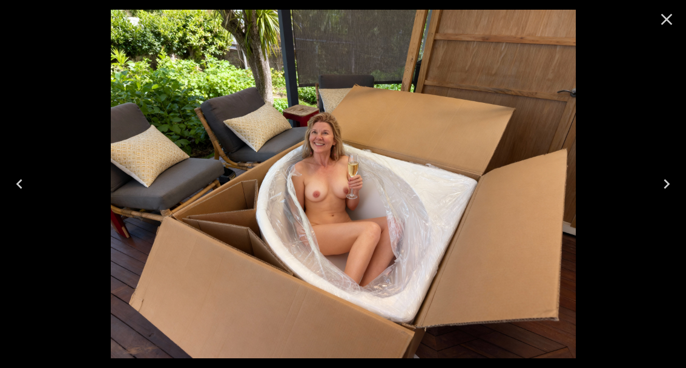
scroll to position [84, 0]
click at [664, 22] on icon "Close" at bounding box center [667, 20] width 12 height 12
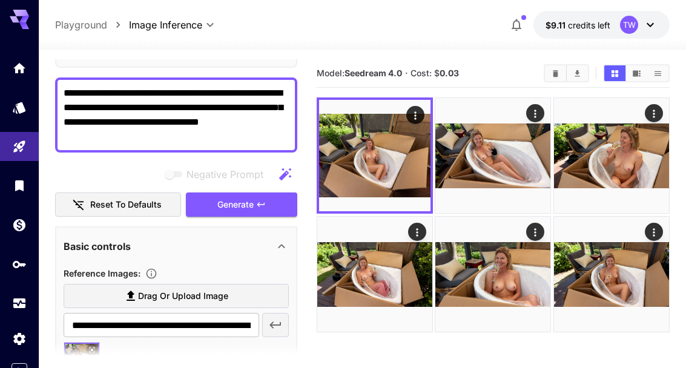
click at [129, 110] on textarea "**********" at bounding box center [176, 115] width 225 height 58
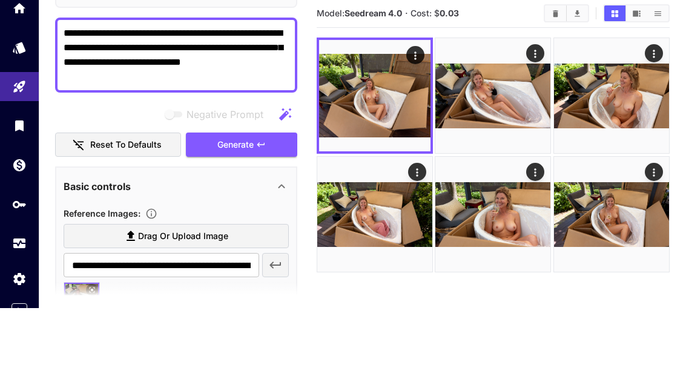
click at [245, 86] on textarea "**********" at bounding box center [176, 115] width 225 height 58
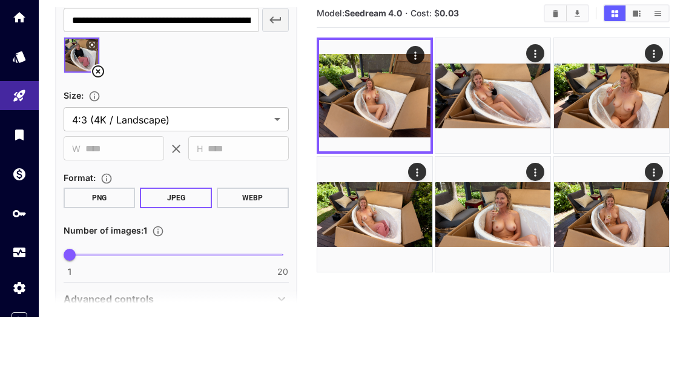
scroll to position [329, 0]
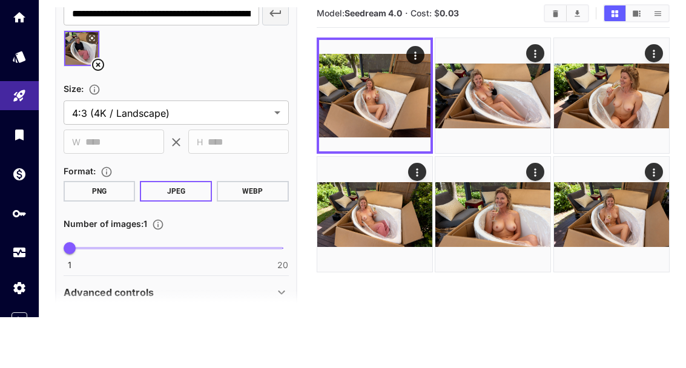
type textarea "**********"
type input "*"
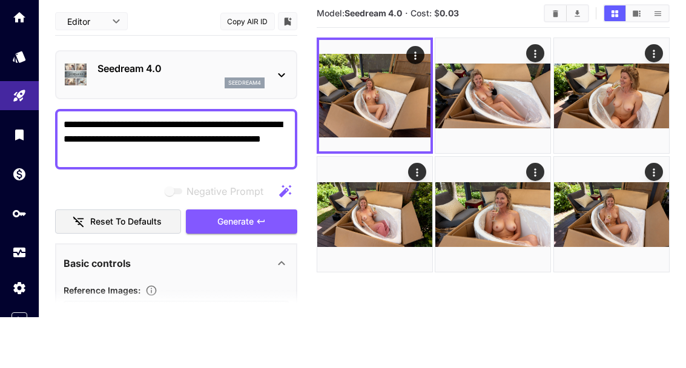
scroll to position [0, 0]
click at [206, 168] on textarea "**********" at bounding box center [176, 190] width 225 height 44
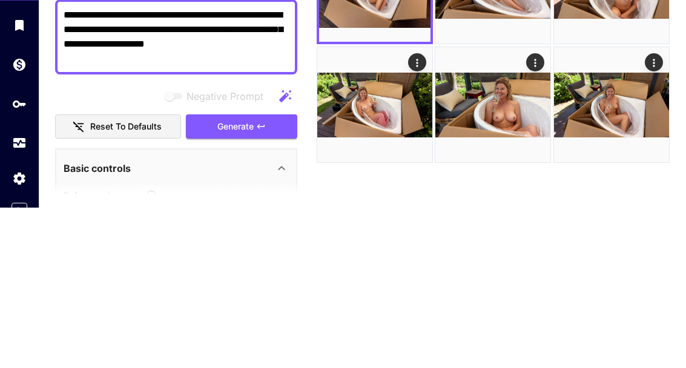
scroll to position [119, 0]
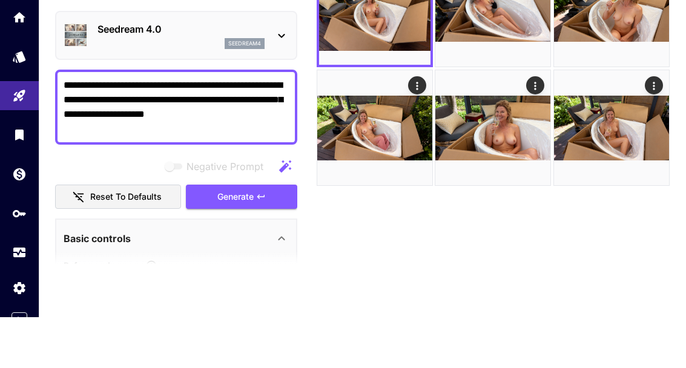
type textarea "**********"
click at [269, 179] on div "**********" at bounding box center [176, 359] width 242 height 680
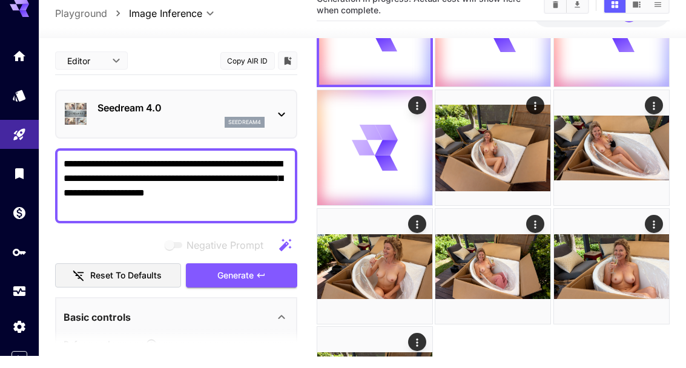
scroll to position [0, 0]
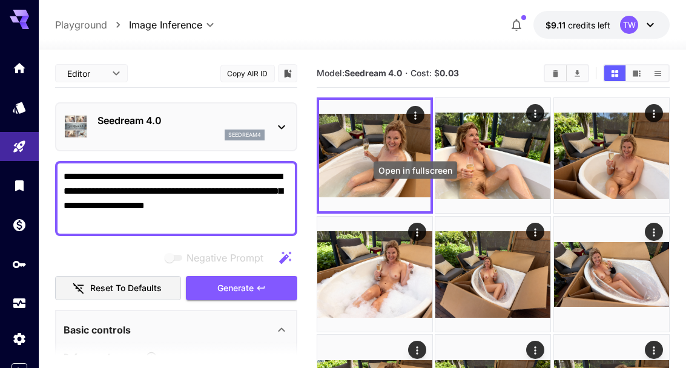
click at [0, 0] on icon "Open in fullscreen" at bounding box center [0, 0] width 0 height 0
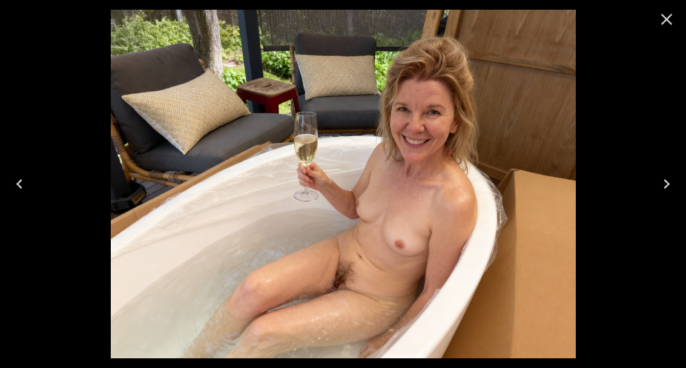
click at [657, 188] on icon "Next" at bounding box center [666, 183] width 19 height 19
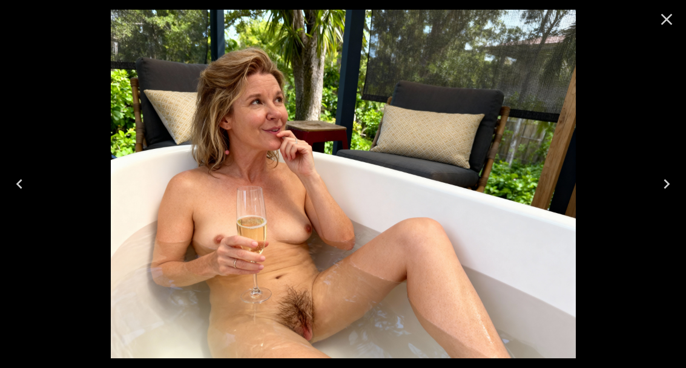
click at [661, 187] on icon "Next" at bounding box center [666, 183] width 19 height 19
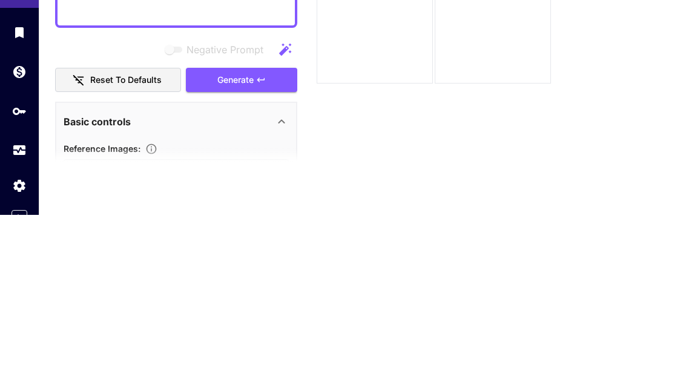
scroll to position [127, 0]
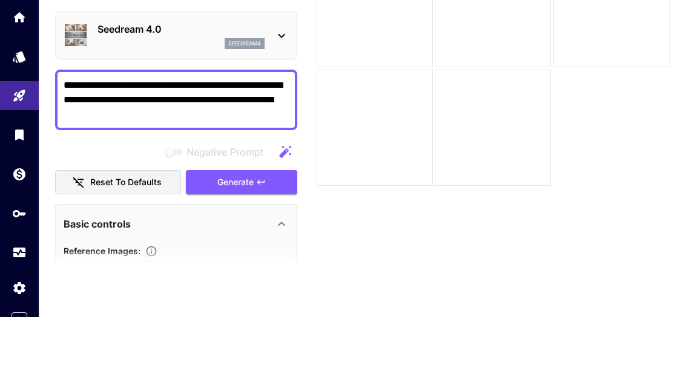
type textarea "**********"
click at [257, 228] on icon "button" at bounding box center [261, 233] width 10 height 10
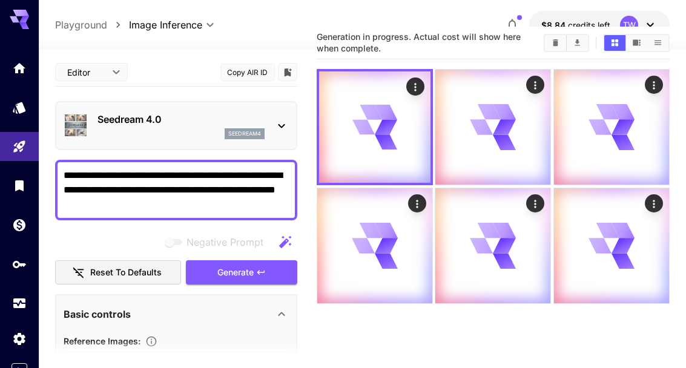
scroll to position [0, 0]
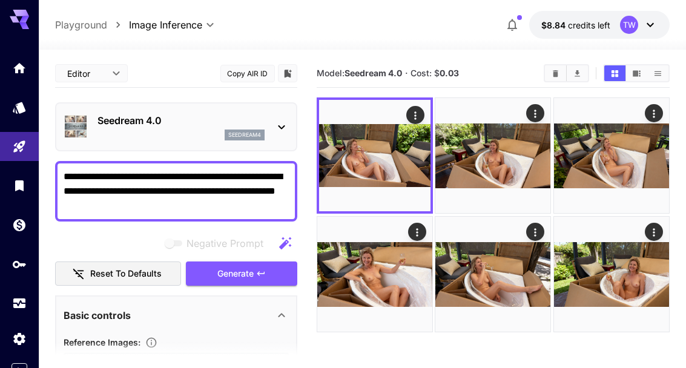
click at [0, 0] on icon "Open in fullscreen" at bounding box center [0, 0] width 0 height 0
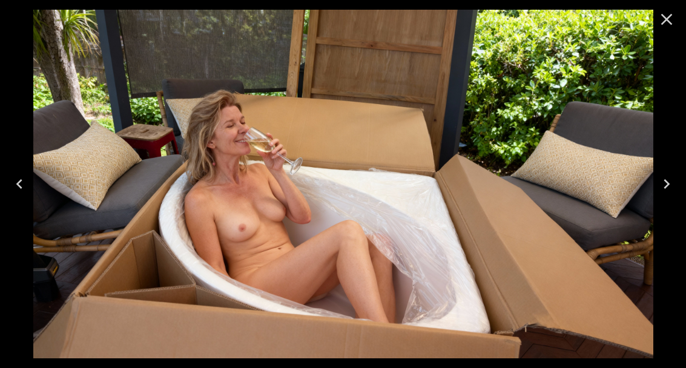
click at [663, 188] on icon "Next" at bounding box center [666, 183] width 19 height 19
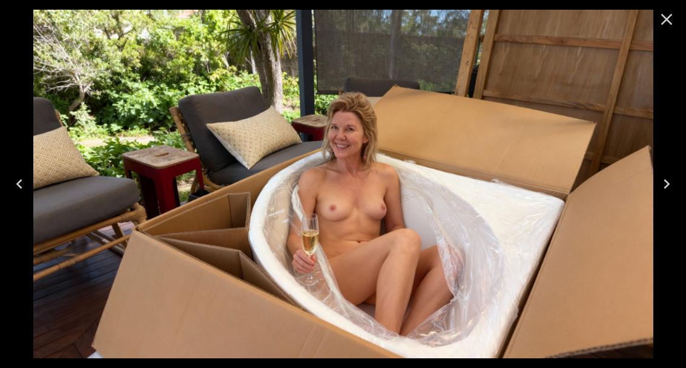
click at [664, 185] on icon "Next" at bounding box center [666, 183] width 19 height 19
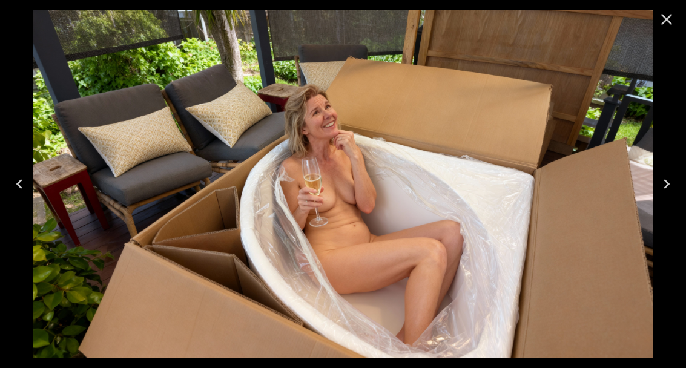
click at [664, 187] on icon "Next" at bounding box center [666, 183] width 19 height 19
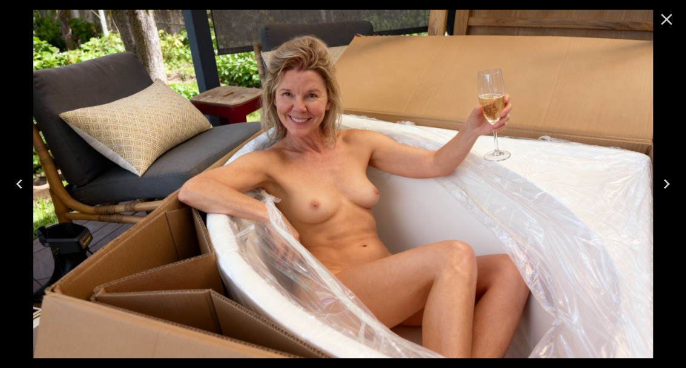
click at [664, 190] on icon "Next" at bounding box center [666, 183] width 19 height 19
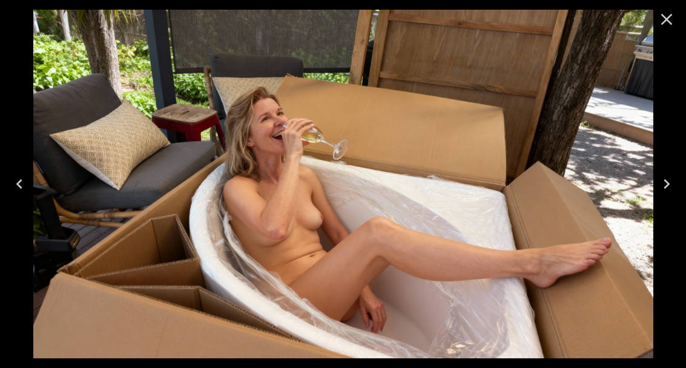
click at [22, 181] on icon "Previous" at bounding box center [19, 183] width 19 height 19
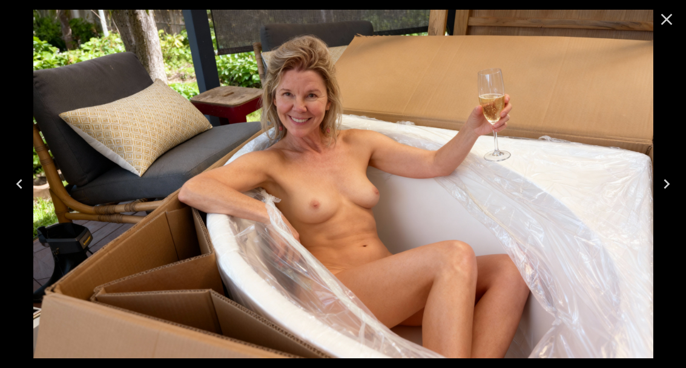
click at [665, 12] on icon "Close" at bounding box center [666, 19] width 19 height 19
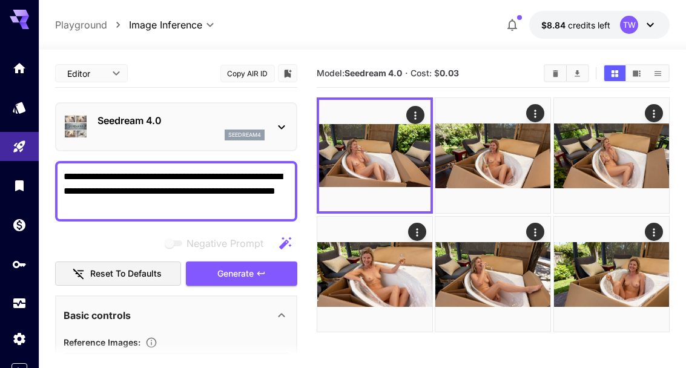
click at [415, 235] on icon "Actions" at bounding box center [417, 232] width 12 height 12
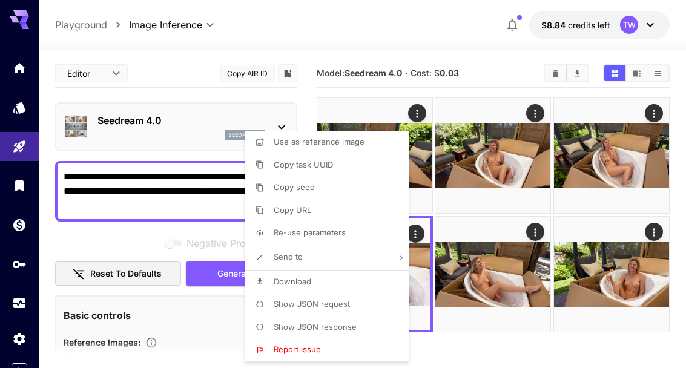
click at [303, 280] on span "Download" at bounding box center [293, 282] width 38 height 10
click at [652, 157] on div at bounding box center [343, 184] width 686 height 368
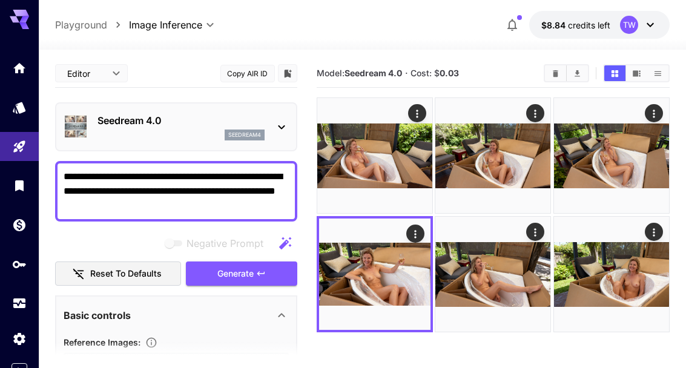
click at [655, 117] on icon "Actions" at bounding box center [654, 114] width 2 height 8
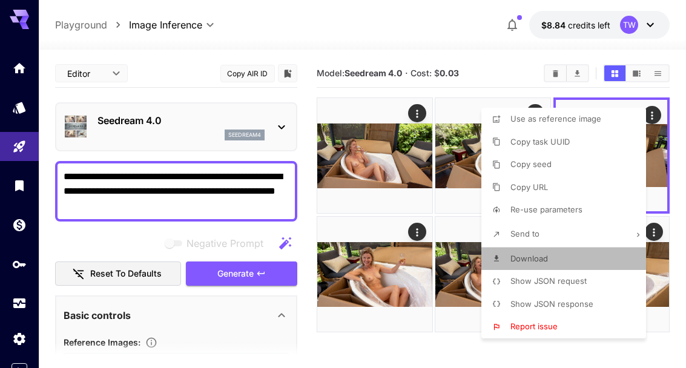
click at [537, 256] on span "Download" at bounding box center [529, 259] width 38 height 10
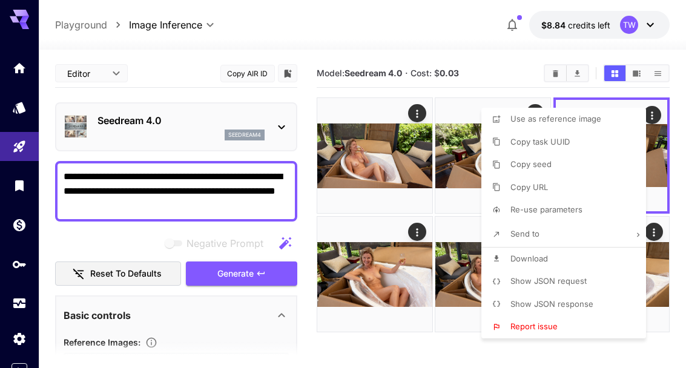
click at [450, 175] on div at bounding box center [343, 184] width 686 height 368
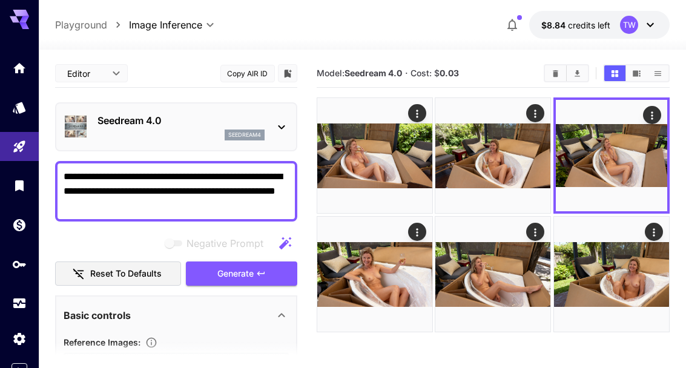
click at [530, 117] on icon "Actions" at bounding box center [536, 114] width 12 height 12
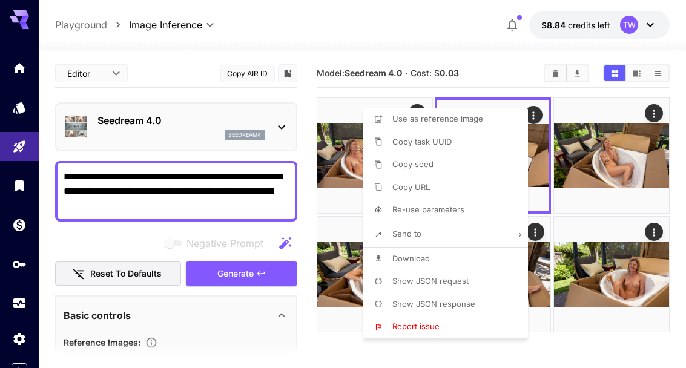
click at [417, 260] on span "Download" at bounding box center [411, 259] width 38 height 10
click at [342, 188] on div at bounding box center [343, 184] width 686 height 368
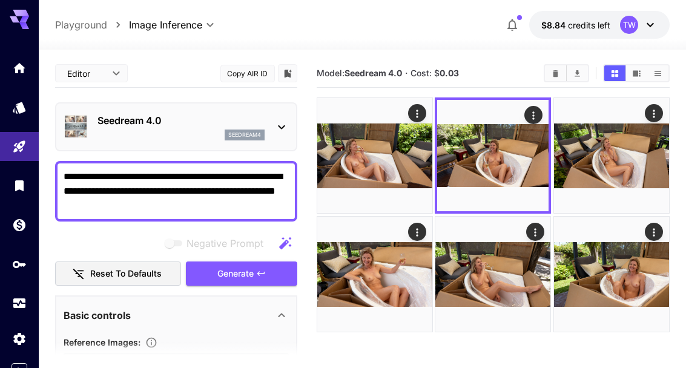
click at [418, 116] on icon "Actions" at bounding box center [417, 114] width 12 height 12
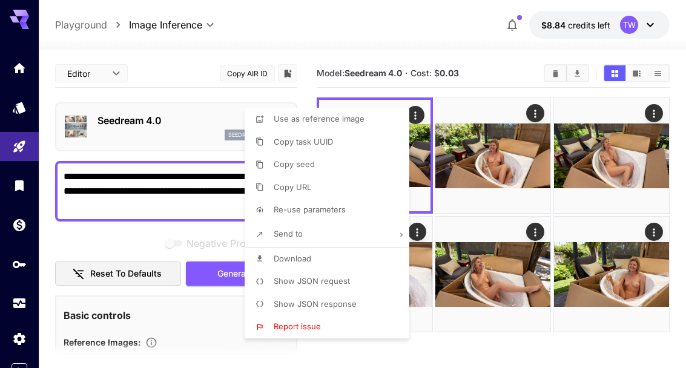
click at [307, 261] on span "Download" at bounding box center [293, 259] width 38 height 10
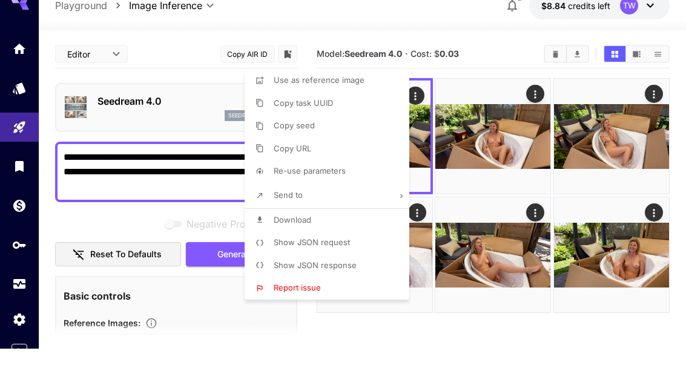
click at [530, 96] on div at bounding box center [343, 184] width 686 height 368
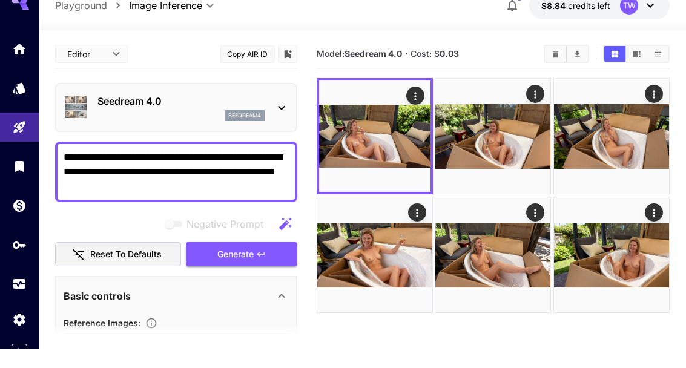
click at [417, 110] on icon "Actions" at bounding box center [415, 116] width 12 height 12
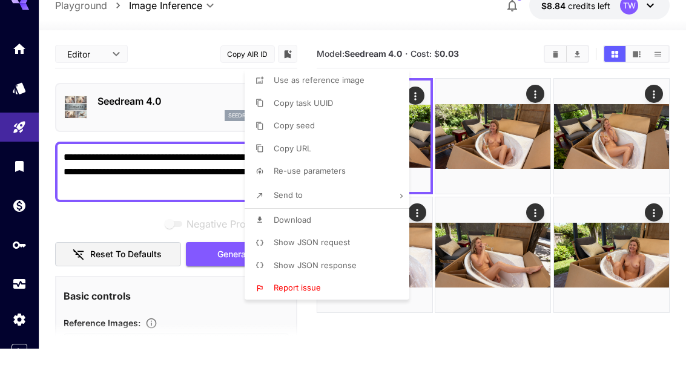
click at [306, 234] on span "Download" at bounding box center [293, 239] width 38 height 10
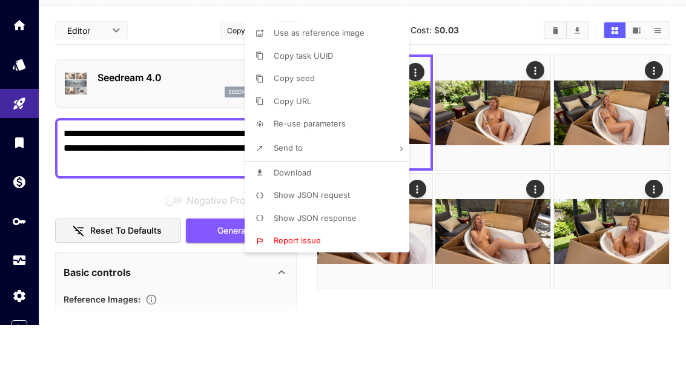
click at [519, 234] on div at bounding box center [343, 184] width 686 height 368
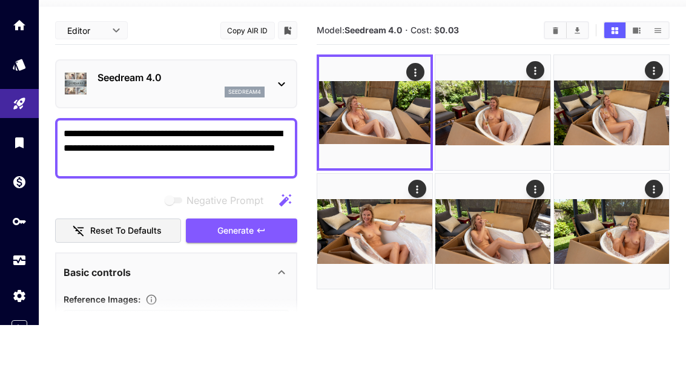
click at [0, 0] on icon "Open in fullscreen" at bounding box center [0, 0] width 0 height 0
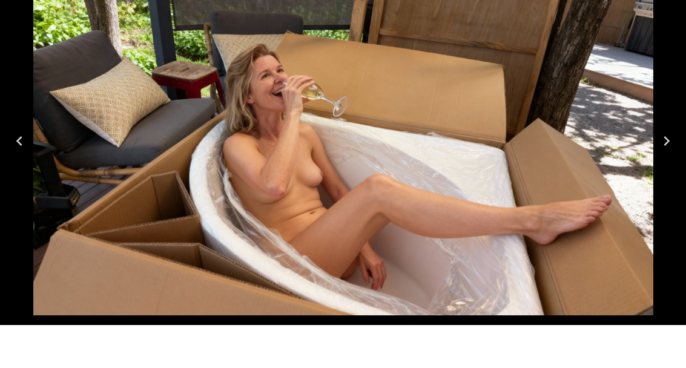
click at [25, 174] on icon "Previous" at bounding box center [19, 183] width 19 height 19
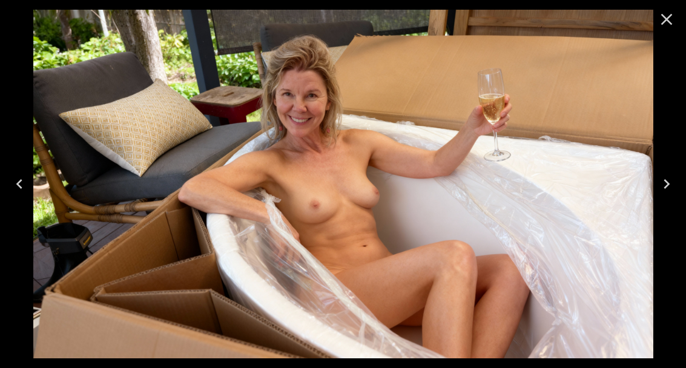
click at [667, 20] on icon "Close" at bounding box center [667, 20] width 12 height 12
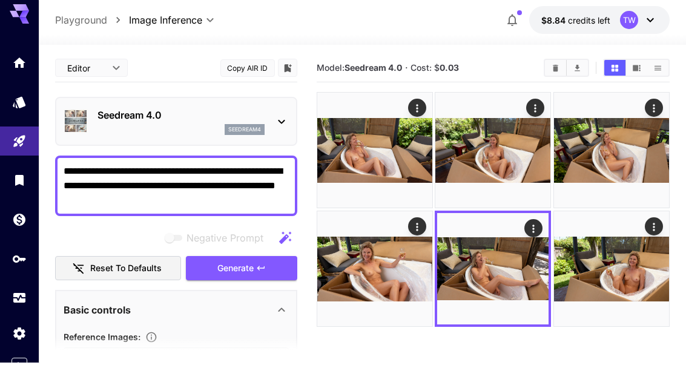
click at [658, 112] on icon "Actions" at bounding box center [654, 114] width 12 height 12
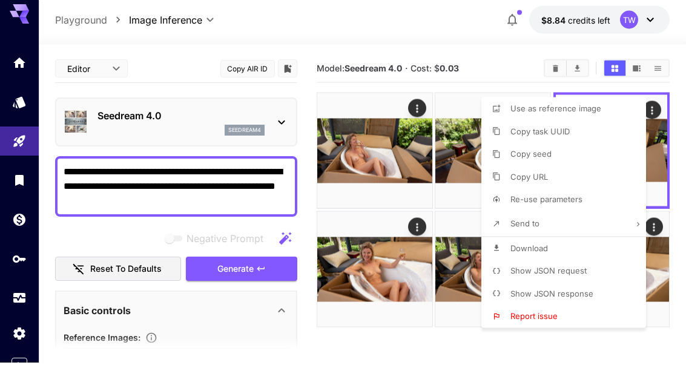
click at [532, 248] on span "Download" at bounding box center [529, 253] width 38 height 10
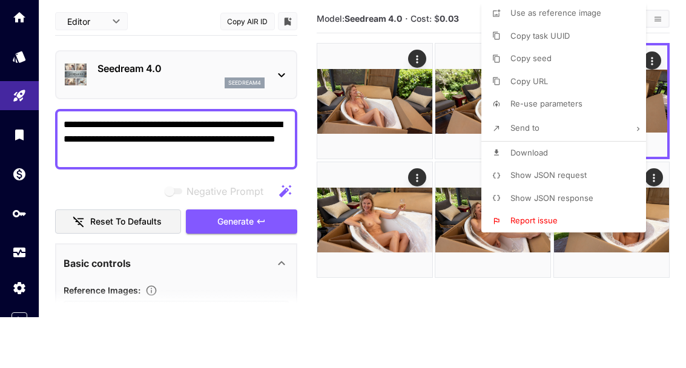
click at [615, 305] on div at bounding box center [343, 184] width 686 height 368
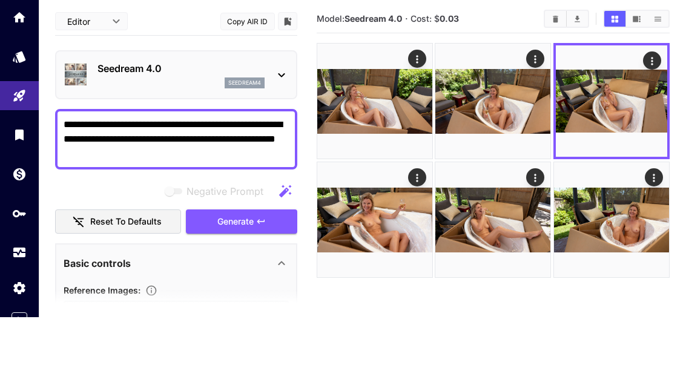
click at [421, 94] on img at bounding box center [374, 151] width 115 height 115
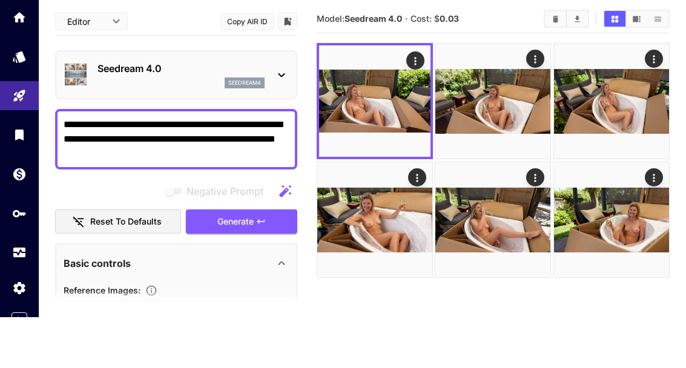
click at [419, 106] on icon "Actions" at bounding box center [415, 112] width 12 height 12
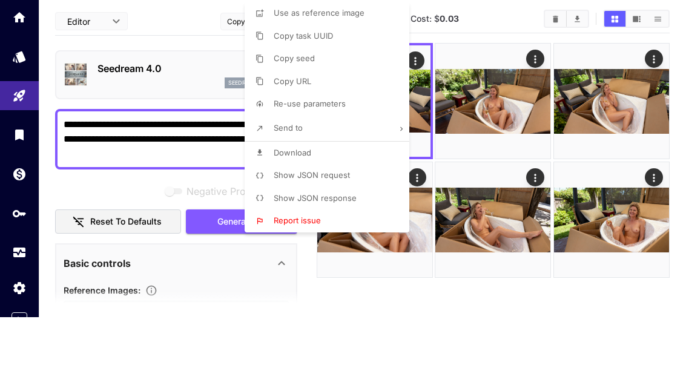
click at [307, 193] on li "Download" at bounding box center [331, 204] width 172 height 23
click at [635, 306] on div at bounding box center [343, 184] width 686 height 368
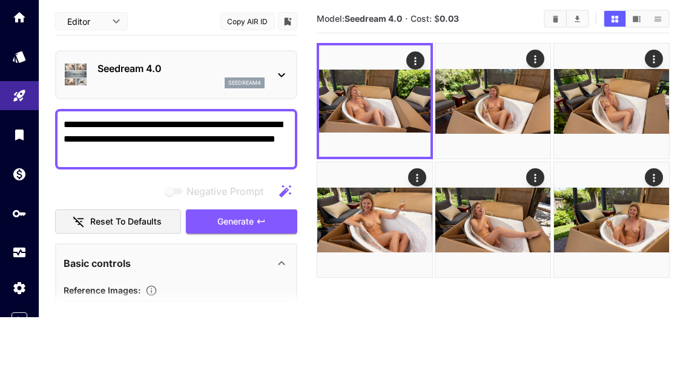
click at [0, 0] on icon "Open in fullscreen" at bounding box center [0, 0] width 0 height 0
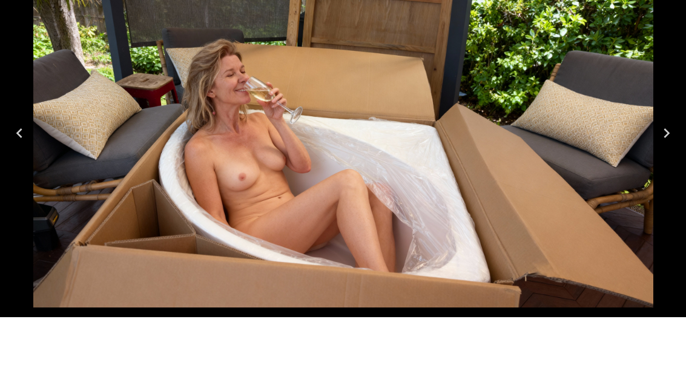
click at [658, 174] on icon "Next" at bounding box center [666, 183] width 19 height 19
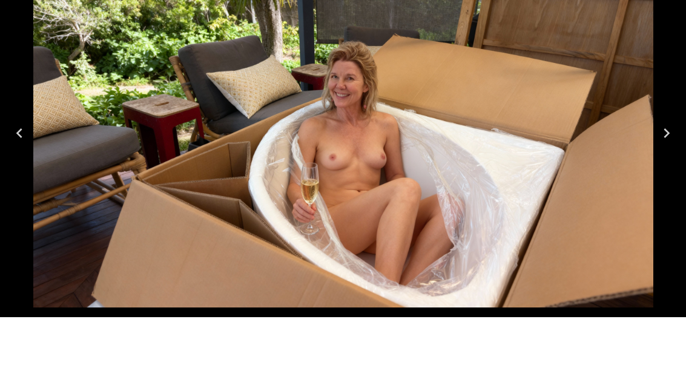
click at [663, 174] on icon "Next" at bounding box center [666, 183] width 19 height 19
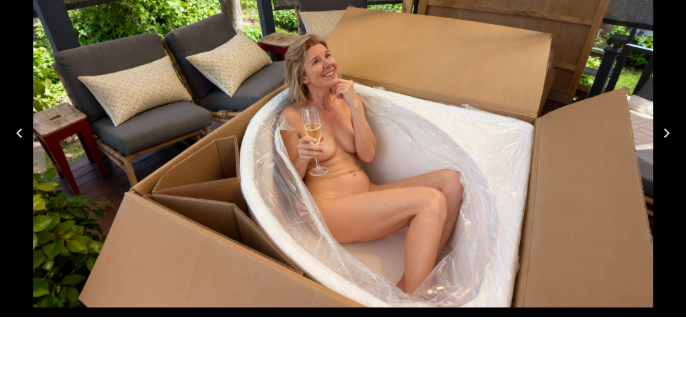
click at [27, 174] on icon "Previous" at bounding box center [19, 183] width 19 height 19
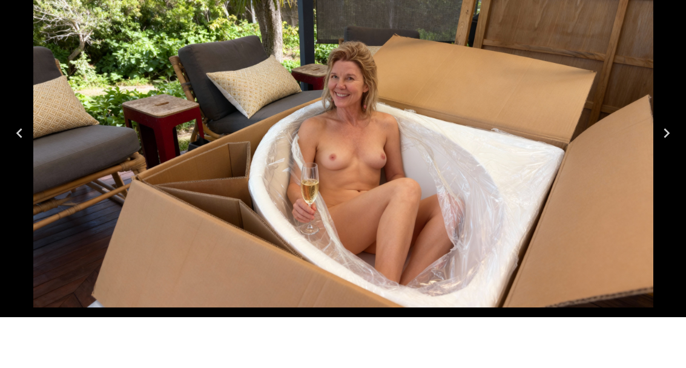
scroll to position [4, 0]
click at [676, 160] on button "Next" at bounding box center [666, 184] width 39 height 48
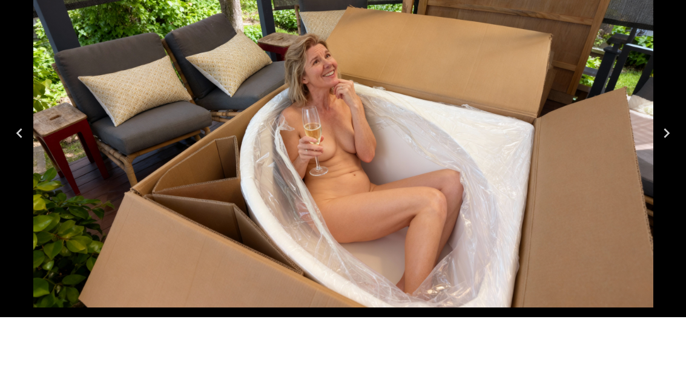
click at [677, 160] on button "Next" at bounding box center [666, 184] width 39 height 48
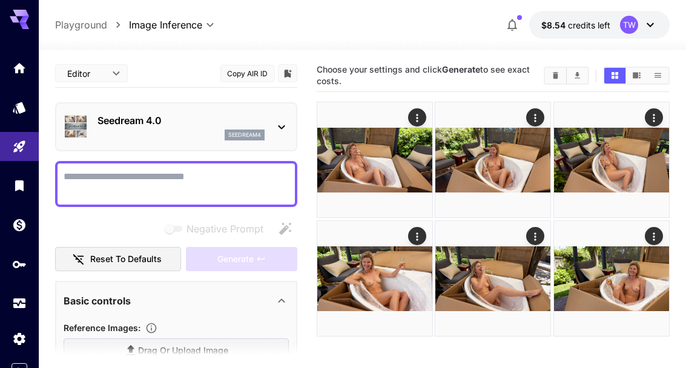
click at [0, 0] on icon "Open in fullscreen" at bounding box center [0, 0] width 0 height 0
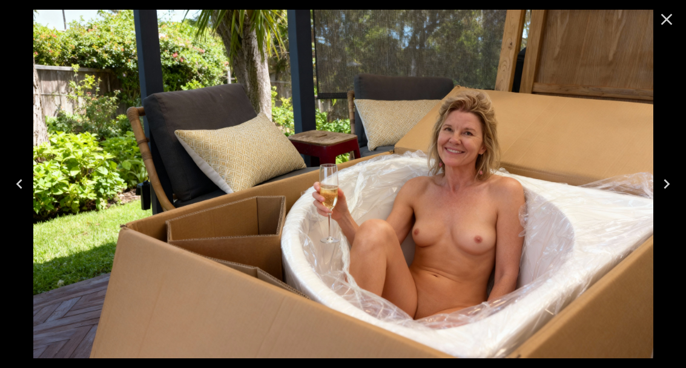
click at [662, 17] on icon "Close" at bounding box center [666, 19] width 19 height 19
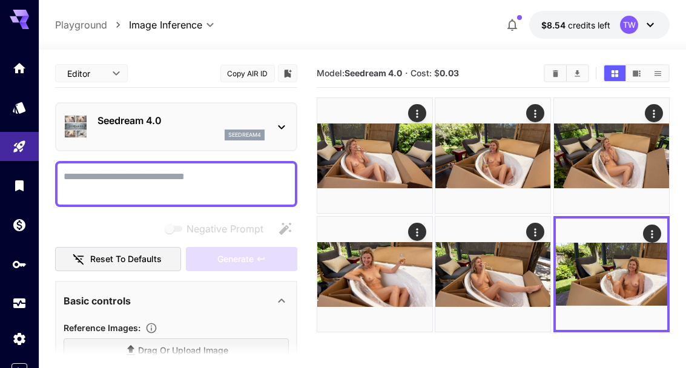
click at [0, 0] on icon "Open in fullscreen" at bounding box center [0, 0] width 0 height 0
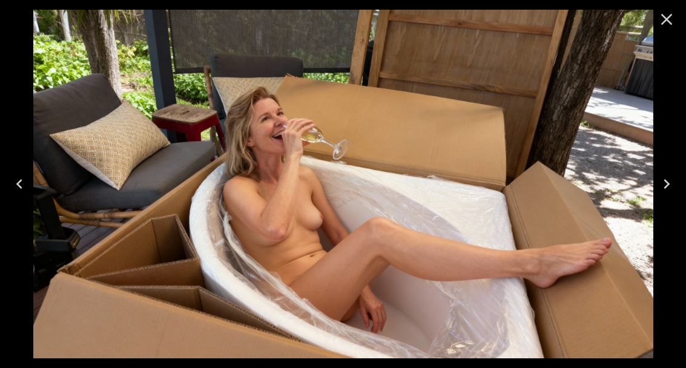
click at [663, 24] on icon "Close" at bounding box center [666, 19] width 19 height 19
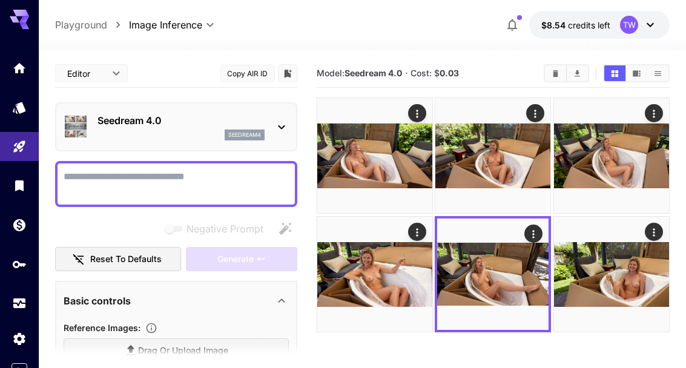
click at [0, 0] on button "Open in fullscreen" at bounding box center [0, 0] width 0 height 0
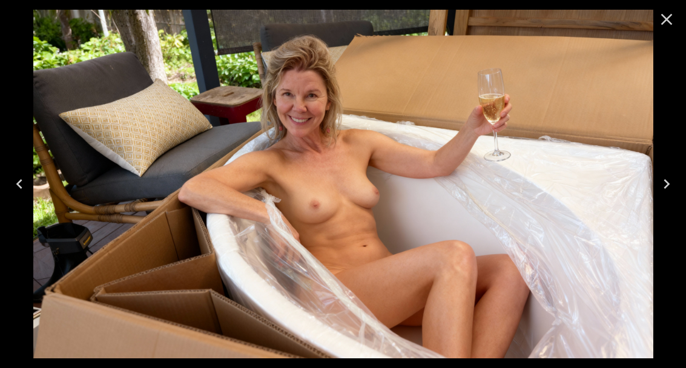
click at [664, 22] on icon "Close" at bounding box center [667, 20] width 12 height 12
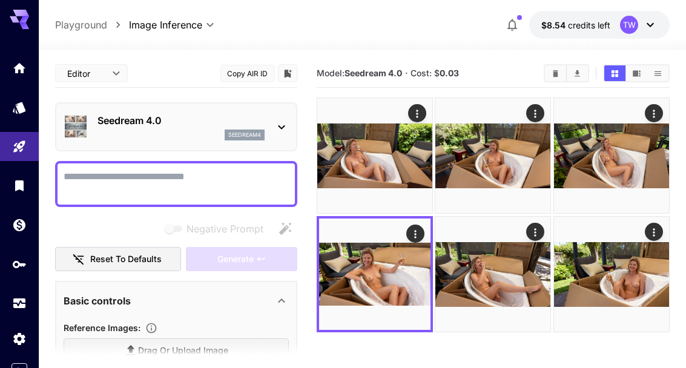
click at [0, 0] on icon "Open in fullscreen" at bounding box center [0, 0] width 0 height 0
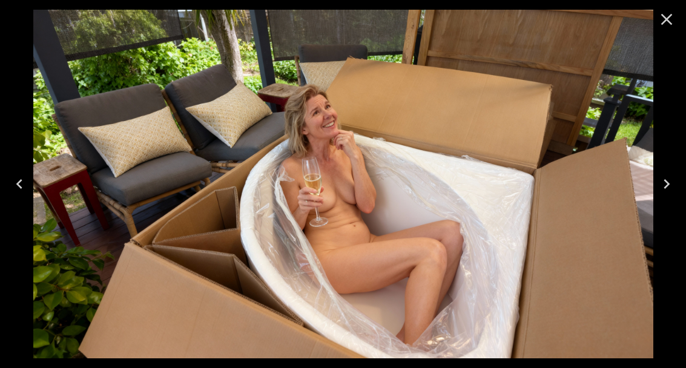
click at [664, 22] on icon "Close" at bounding box center [667, 20] width 12 height 12
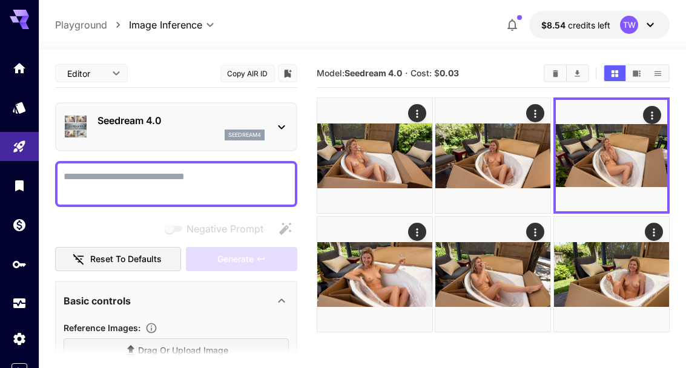
click at [0, 0] on icon "Open in fullscreen" at bounding box center [0, 0] width 0 height 0
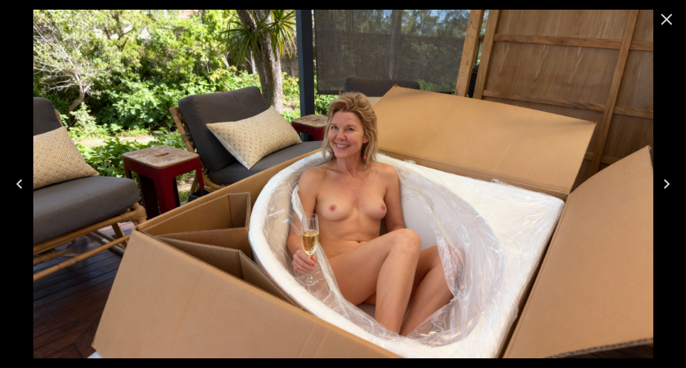
click at [673, 19] on icon "Close" at bounding box center [666, 19] width 19 height 19
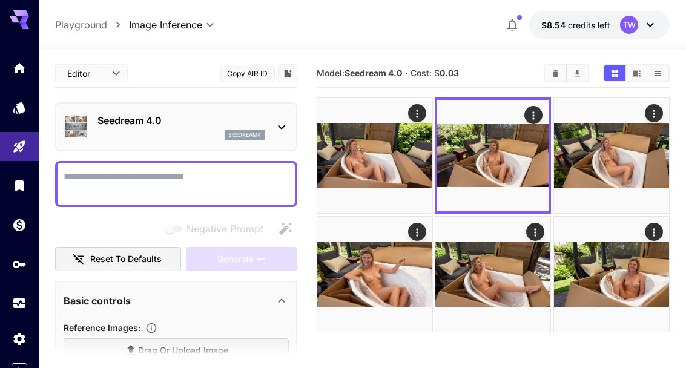
click at [0, 0] on icon "Open in fullscreen" at bounding box center [0, 0] width 0 height 0
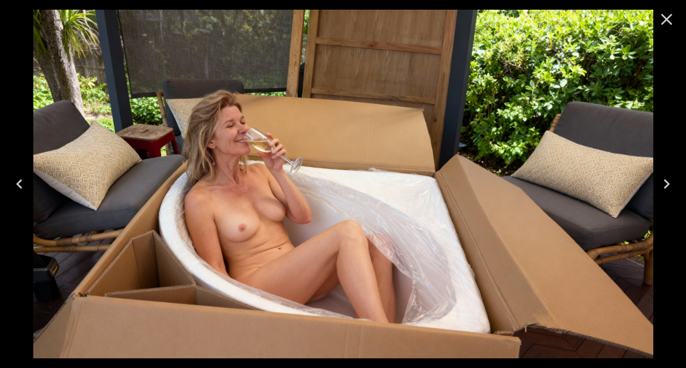
click at [672, 20] on icon "Close" at bounding box center [666, 19] width 19 height 19
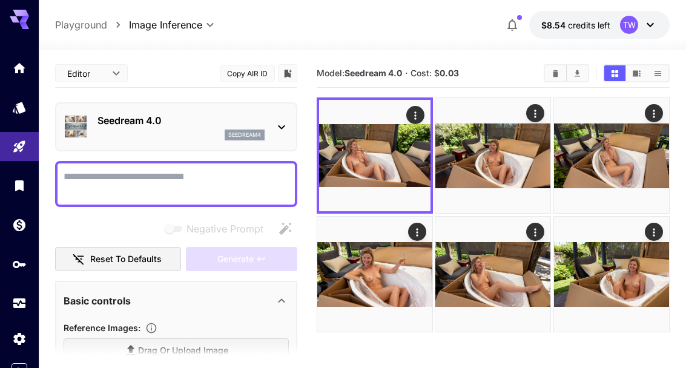
click at [414, 234] on icon "Actions" at bounding box center [417, 232] width 12 height 12
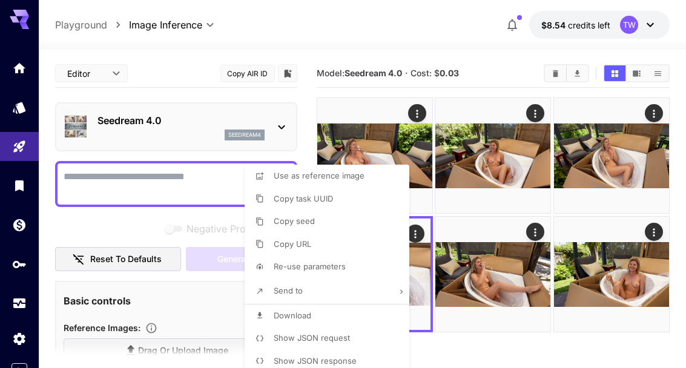
click at [303, 318] on span "Download" at bounding box center [293, 316] width 38 height 10
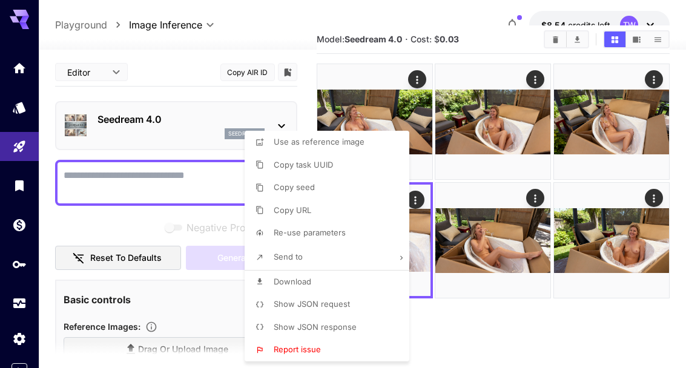
click at [610, 317] on div at bounding box center [343, 184] width 686 height 368
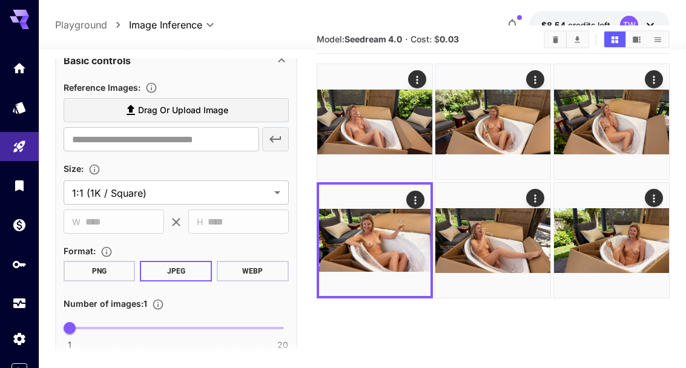
scroll to position [240, 0]
click at [233, 106] on label "Drag or upload image" at bounding box center [176, 109] width 225 height 25
click at [0, 0] on input "Drag or upload image" at bounding box center [0, 0] width 0 height 0
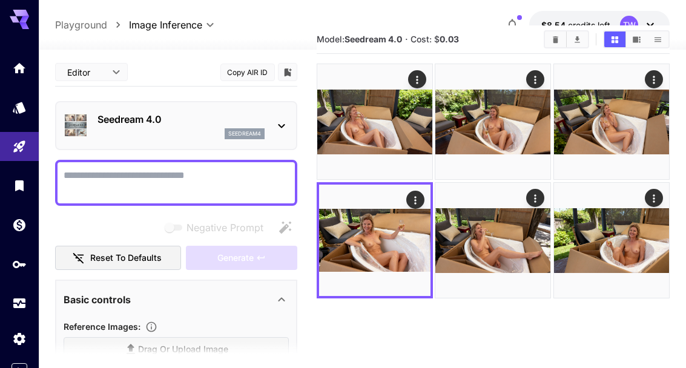
scroll to position [-2, 0]
type input "**********"
click at [201, 173] on textarea "Negative Prompt" at bounding box center [176, 182] width 225 height 29
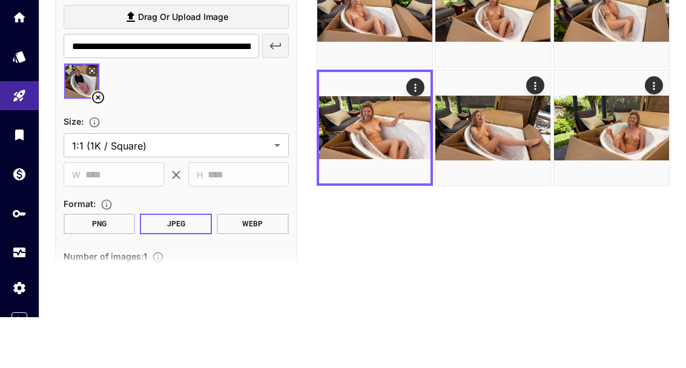
scroll to position [261, 0]
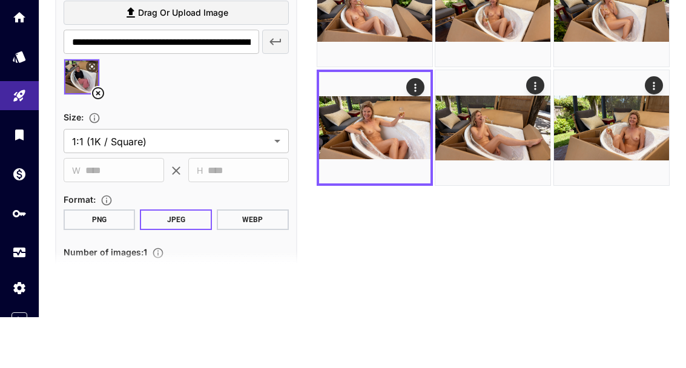
type textarea "**********"
click at [275, 107] on body "**********" at bounding box center [343, 136] width 686 height 464
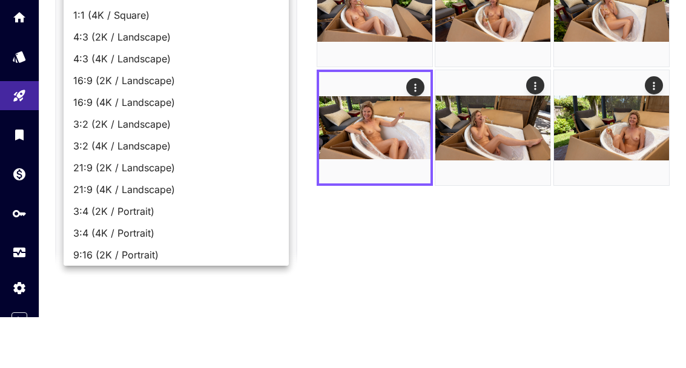
click at [165, 124] on span "16:9 (2K / Landscape)" at bounding box center [176, 131] width 206 height 15
type input "**********"
type input "****"
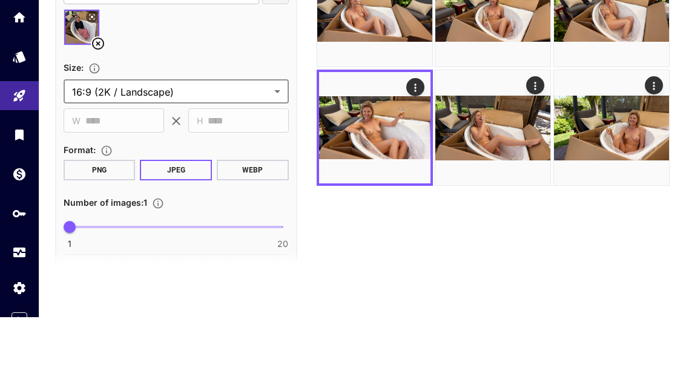
scroll to position [312, 0]
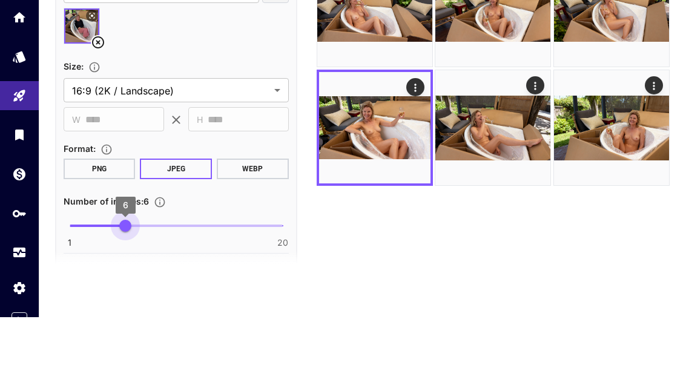
type input "*"
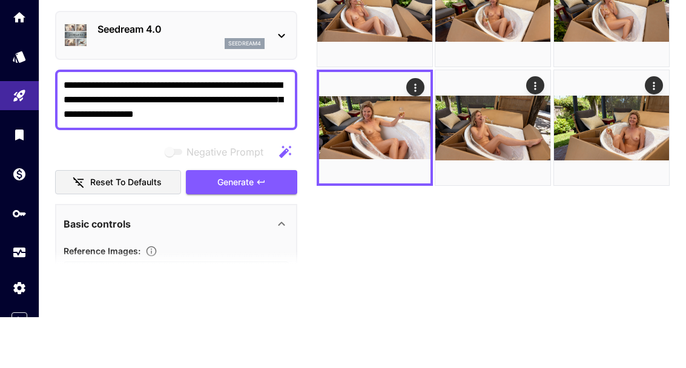
scroll to position [0, 0]
click at [256, 145] on div "**********" at bounding box center [176, 351] width 242 height 665
